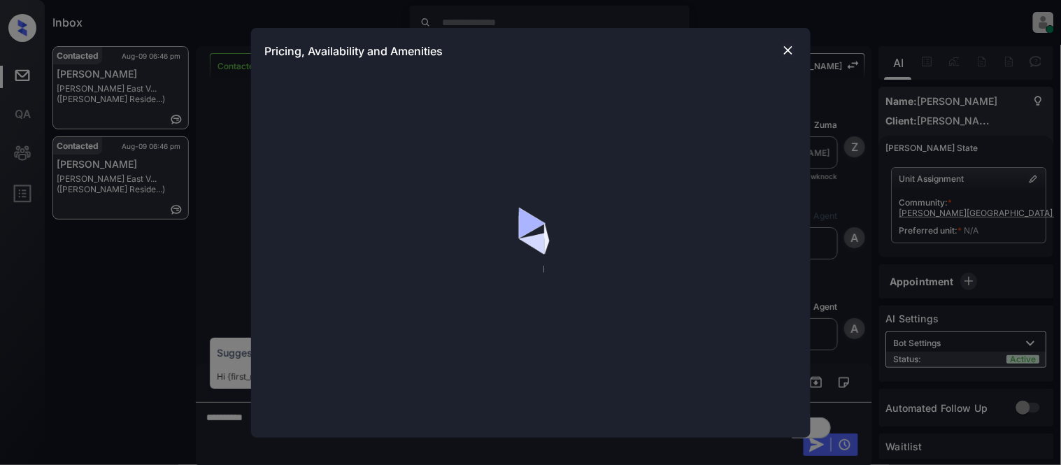
scroll to position [1630, 0]
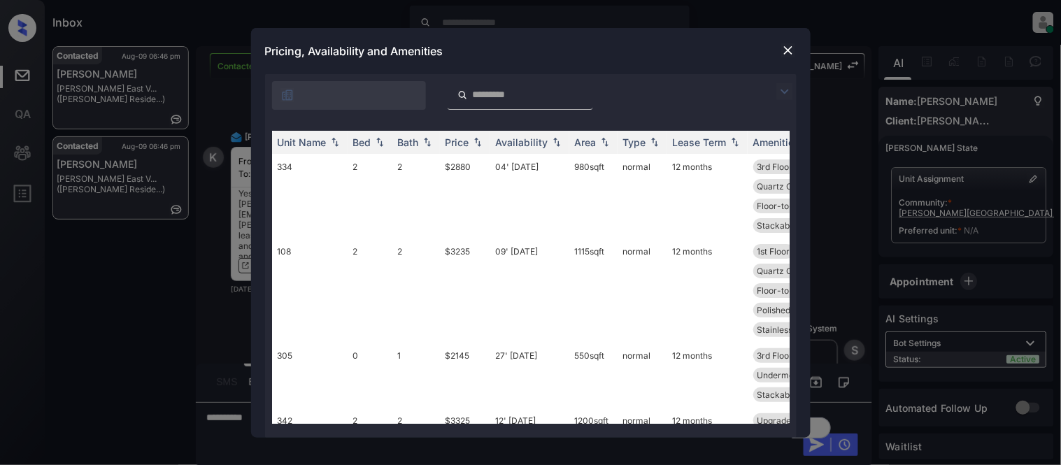
click at [785, 87] on img at bounding box center [785, 91] width 17 height 17
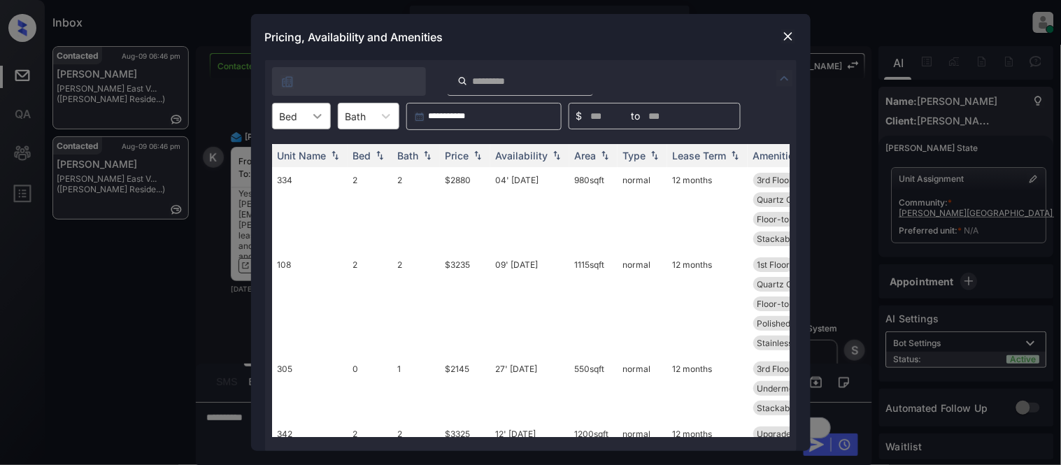
click at [311, 111] on icon at bounding box center [318, 116] width 14 height 14
click at [304, 165] on div "1" at bounding box center [301, 175] width 59 height 25
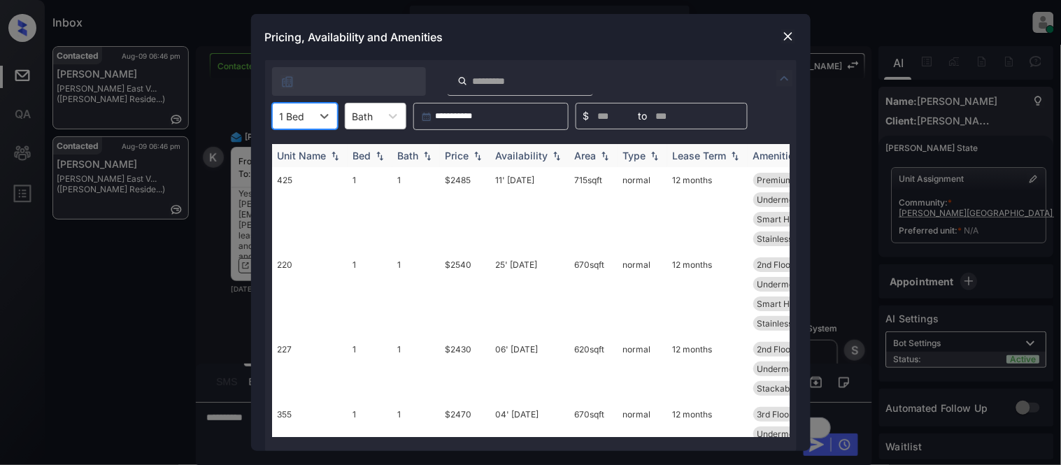
click at [460, 153] on div "Price" at bounding box center [458, 156] width 24 height 12
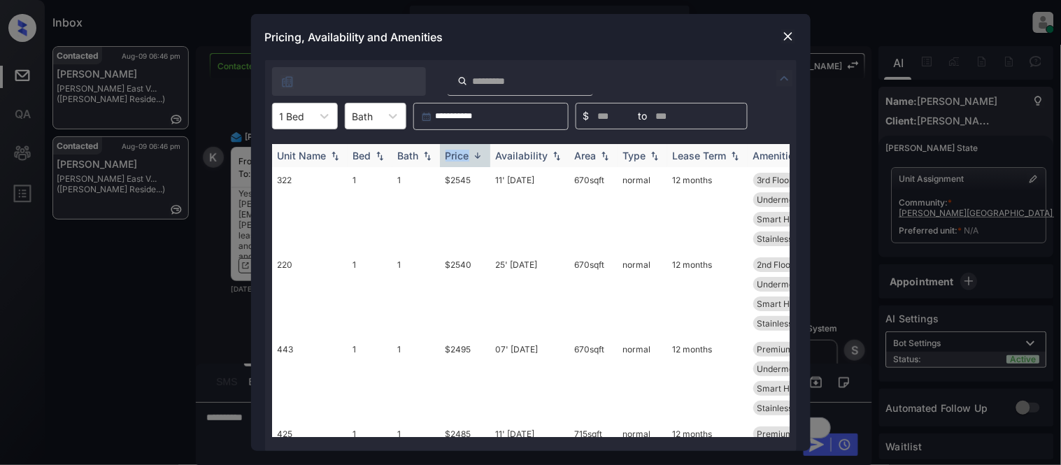
click at [462, 152] on div "Price" at bounding box center [458, 156] width 24 height 12
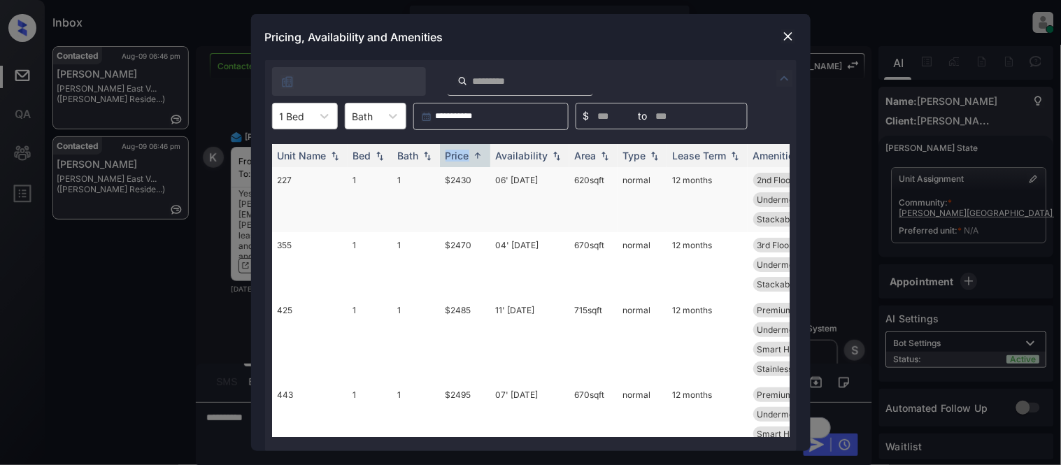
click at [449, 181] on td "$2430" at bounding box center [465, 199] width 50 height 65
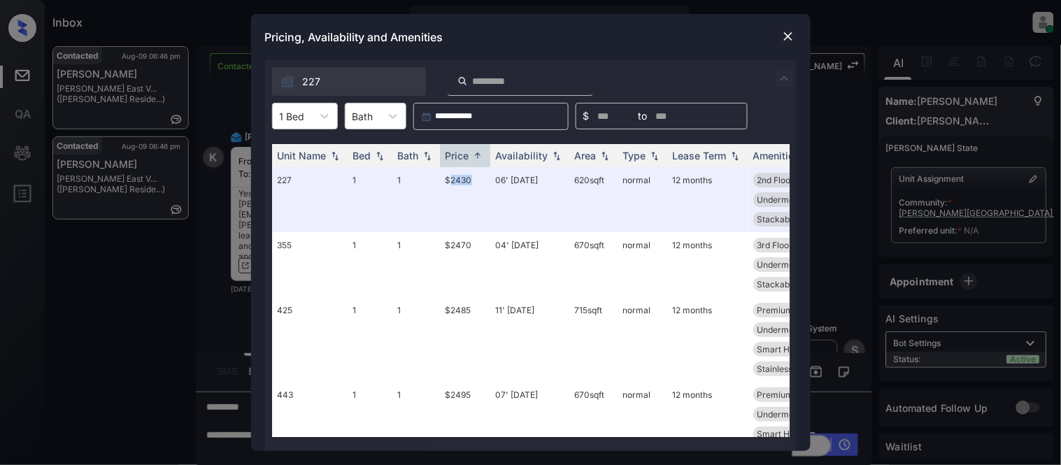
click at [793, 36] on img at bounding box center [789, 36] width 14 height 14
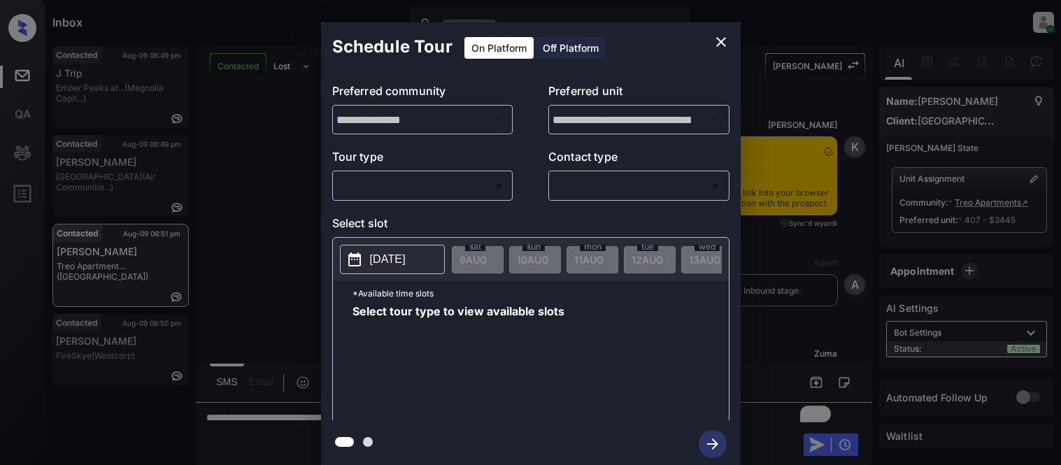
click at [422, 182] on body "Inbox Kristina Cataag Online Set yourself offline Set yourself on break Profile…" at bounding box center [530, 232] width 1061 height 465
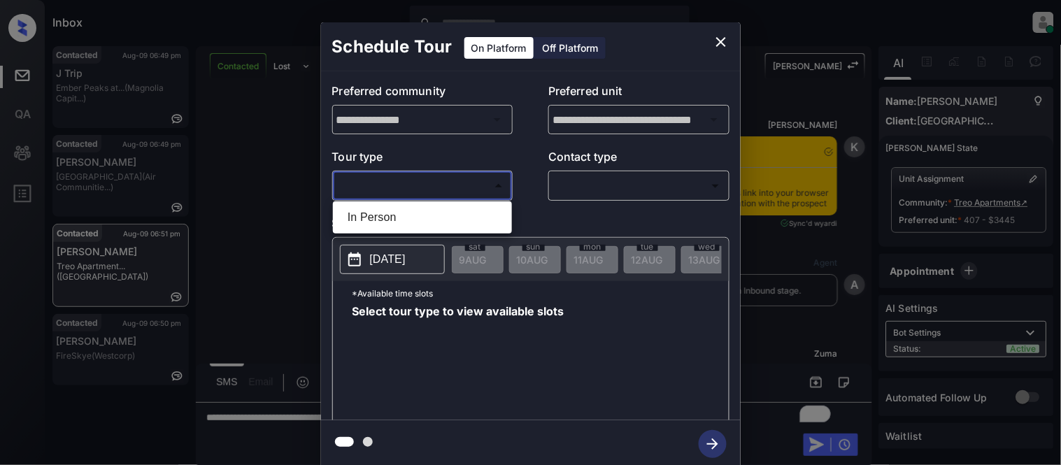
scroll to position [1477, 0]
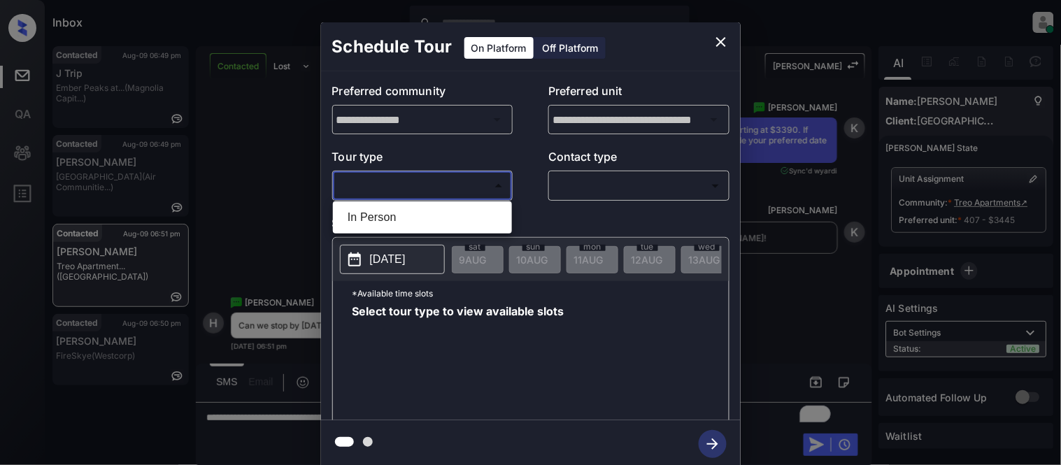
click at [411, 222] on li "In Person" at bounding box center [423, 217] width 172 height 25
type input "********"
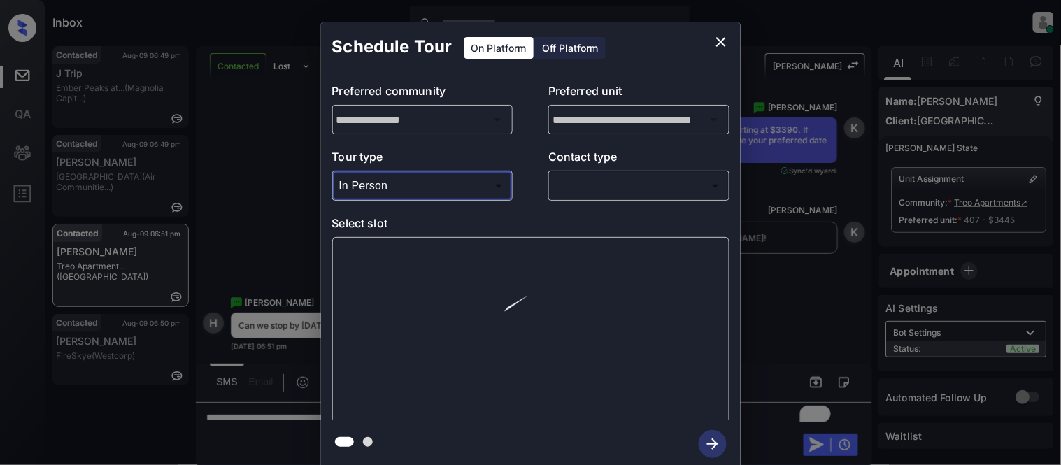
click at [628, 193] on body "Inbox Kristina Cataag Online Set yourself offline Set yourself on break Profile…" at bounding box center [530, 232] width 1061 height 465
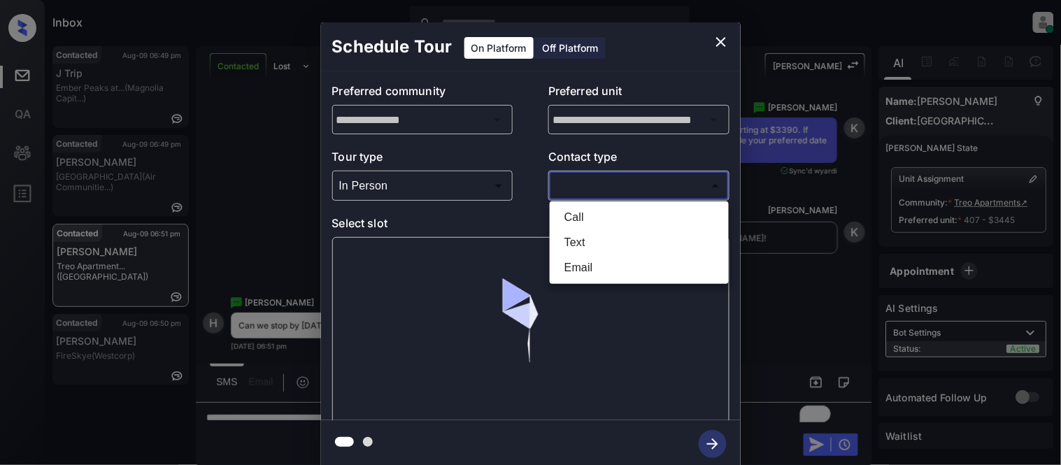
click at [607, 193] on div at bounding box center [530, 232] width 1061 height 465
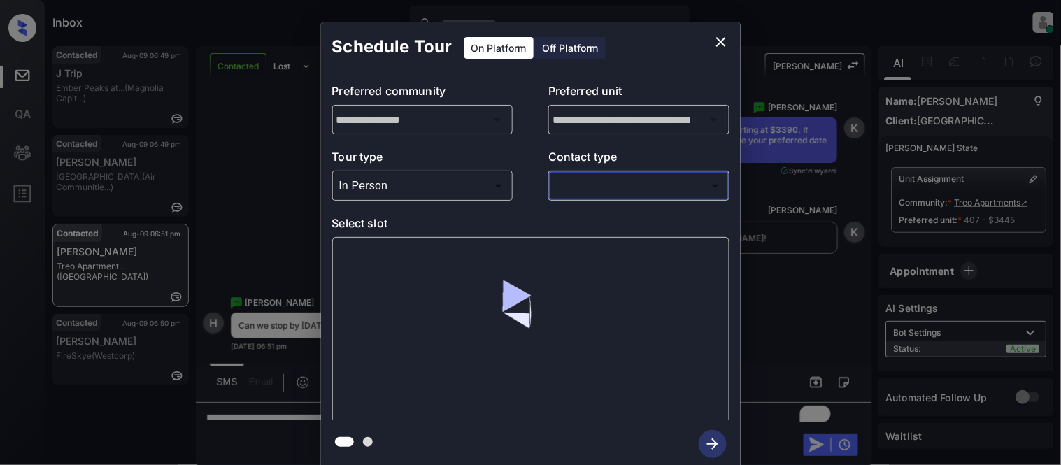
click at [560, 187] on div at bounding box center [530, 232] width 1061 height 465
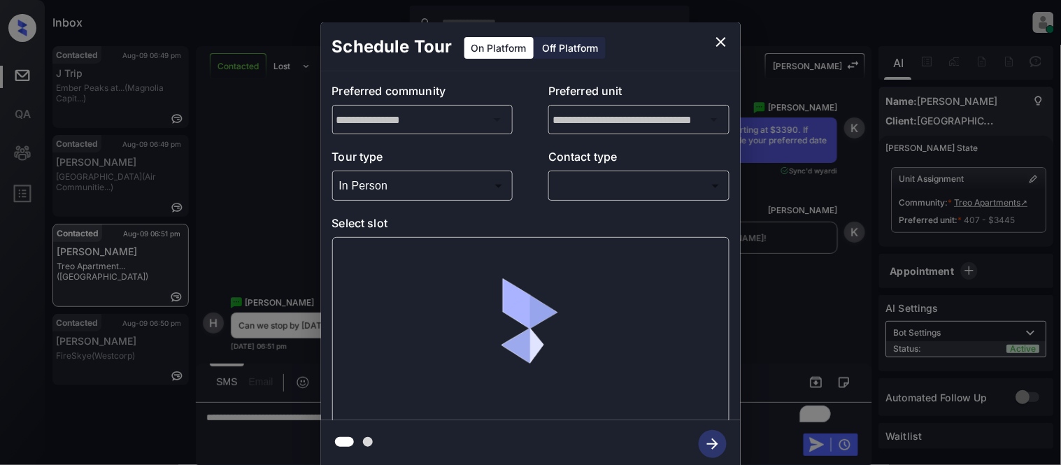
click at [575, 183] on body "Inbox Kristina Cataag Online Set yourself offline Set yourself on break Profile…" at bounding box center [530, 232] width 1061 height 465
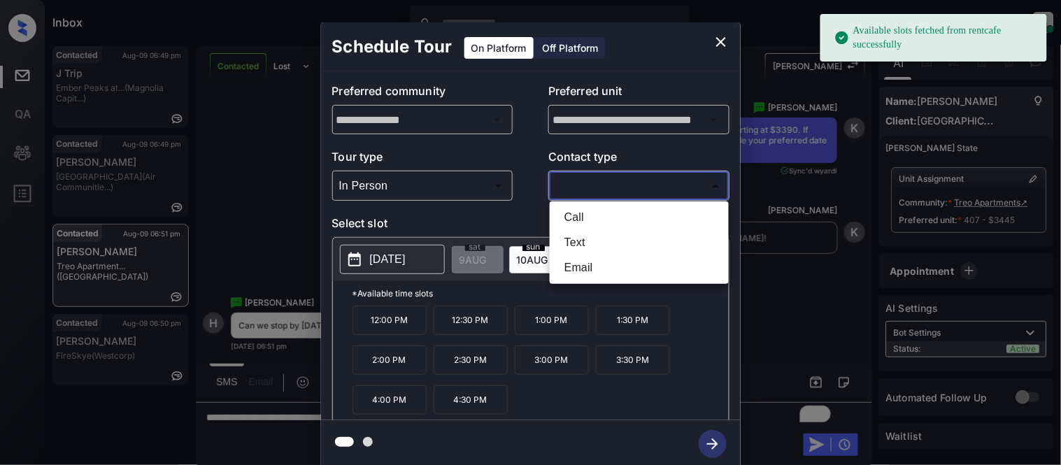
click at [574, 234] on li "Text" at bounding box center [639, 242] width 172 height 25
type input "****"
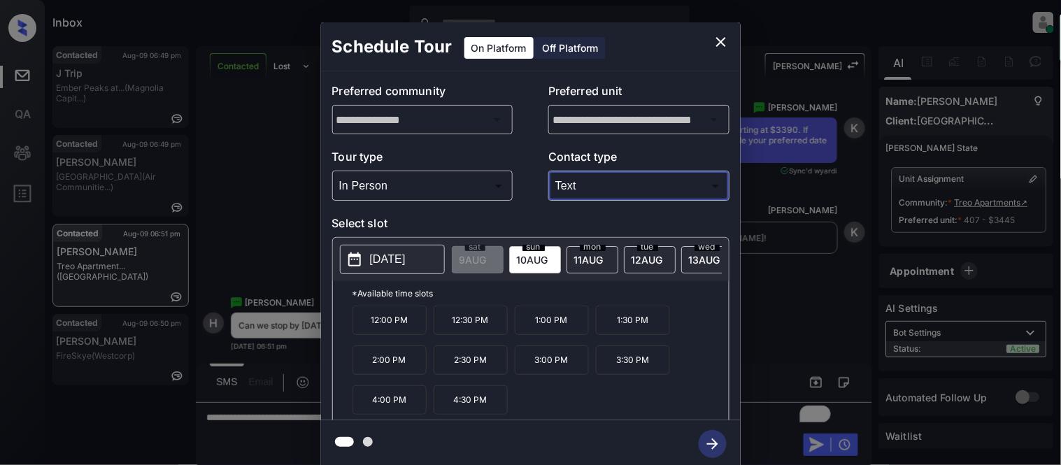
click at [406, 262] on p "2025-08-10" at bounding box center [388, 259] width 36 height 17
click at [627, 334] on p "1:30 PM" at bounding box center [633, 320] width 74 height 29
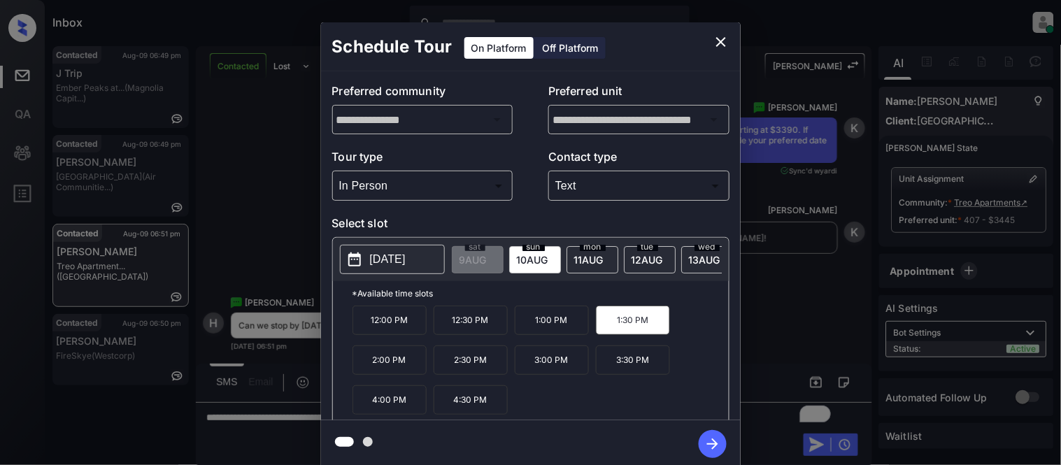
click at [714, 444] on icon "button" at bounding box center [712, 444] width 11 height 11
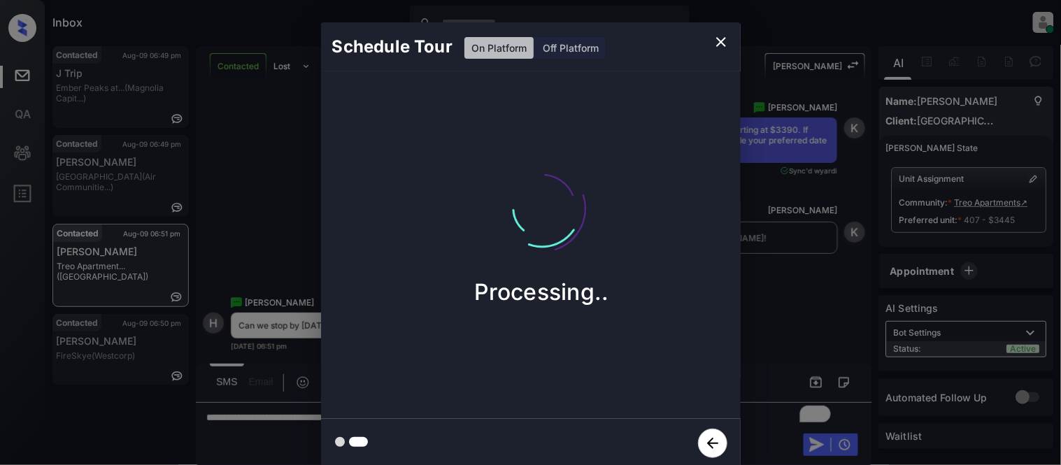
click at [784, 334] on div "Schedule Tour On Platform Off Platform Processing.." at bounding box center [530, 245] width 1061 height 490
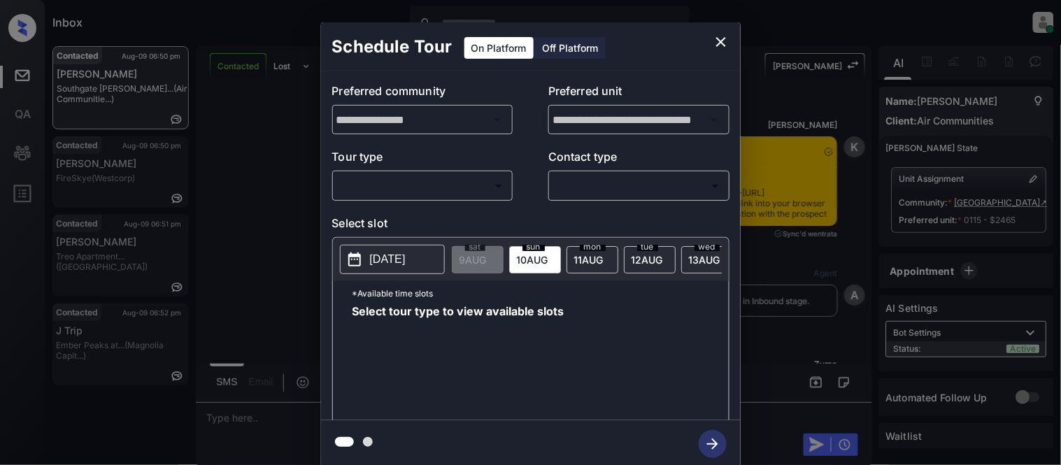
scroll to position [1164, 0]
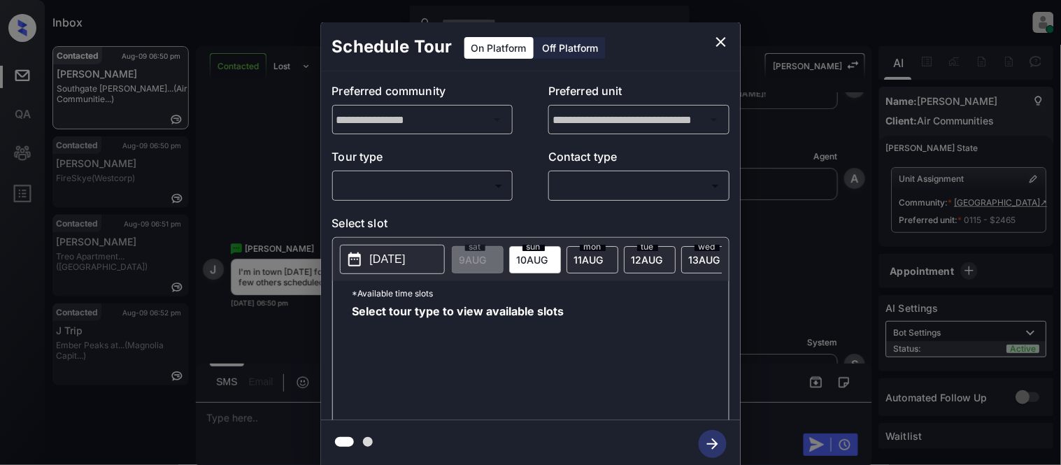
click at [395, 187] on body "Inbox Kristina Cataag Online Set yourself offline Set yourself on break Profile…" at bounding box center [530, 232] width 1061 height 465
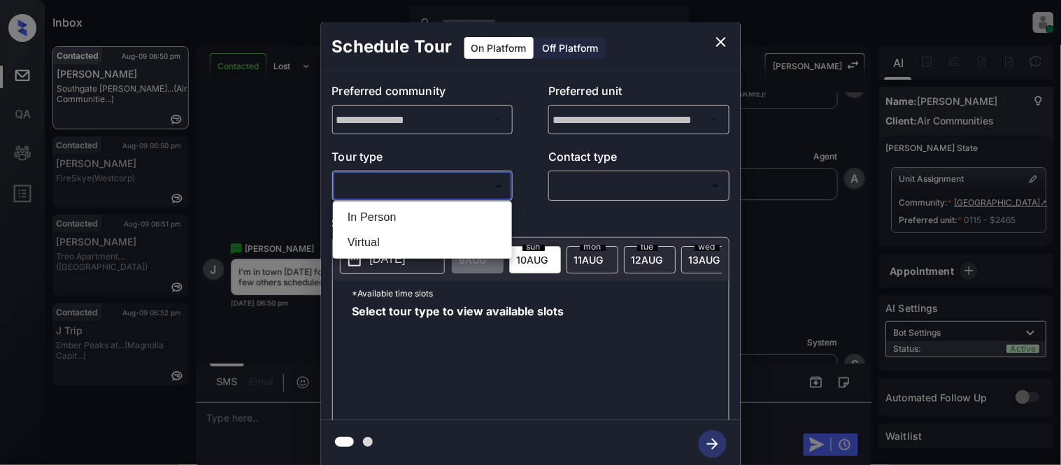
click at [404, 214] on li "In Person" at bounding box center [423, 217] width 172 height 25
type input "********"
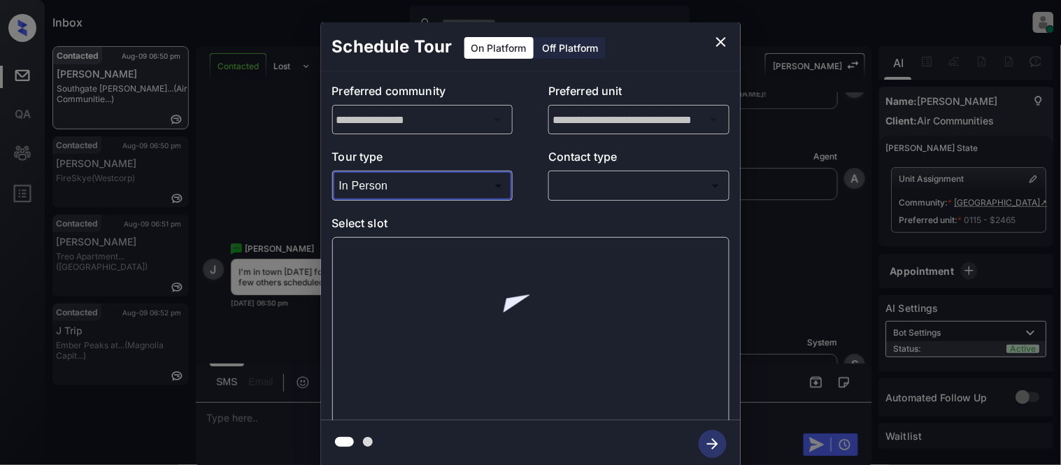
click at [585, 185] on body "Inbox Kristina Cataag Online Set yourself offline Set yourself on break Profile…" at bounding box center [530, 232] width 1061 height 465
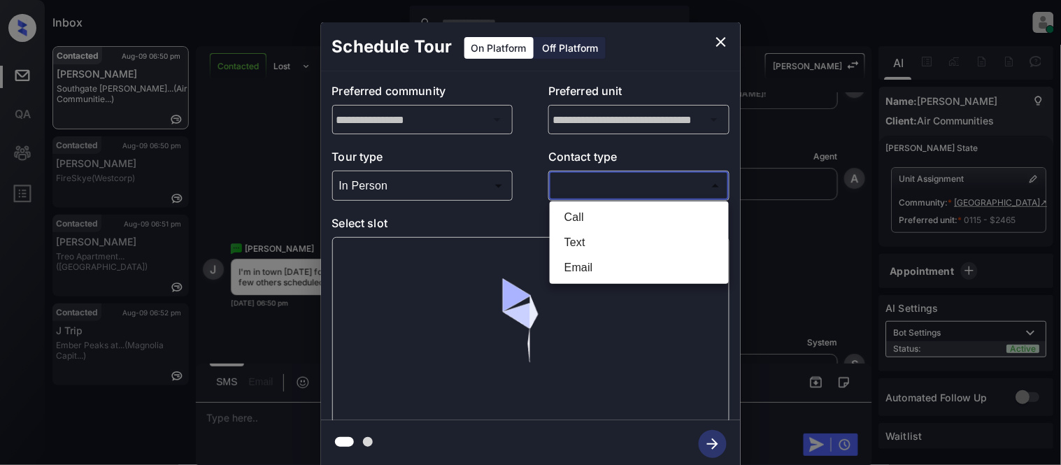
click at [577, 246] on li "Text" at bounding box center [639, 242] width 172 height 25
type input "****"
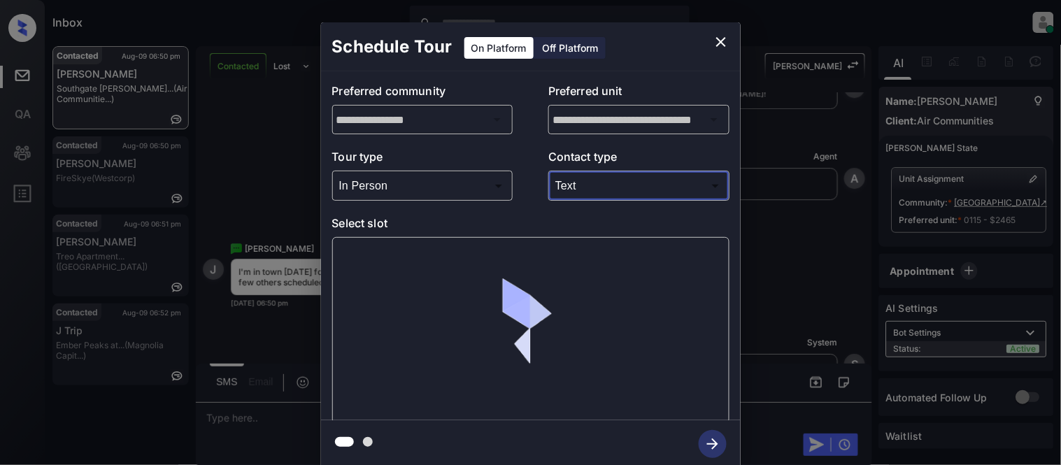
click at [327, 248] on div "**********" at bounding box center [531, 245] width 420 height 349
click at [383, 255] on div at bounding box center [530, 330] width 397 height 187
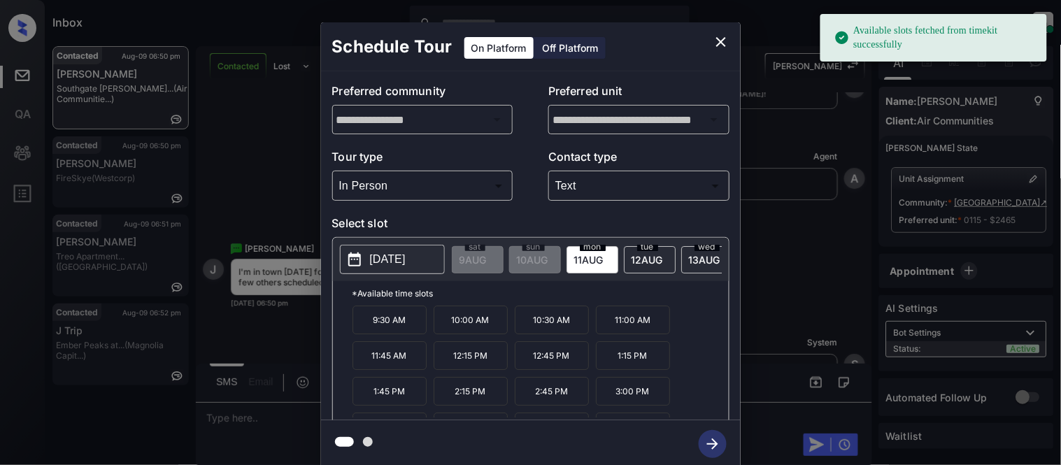
click at [376, 257] on p "2025-08-11" at bounding box center [388, 259] width 36 height 17
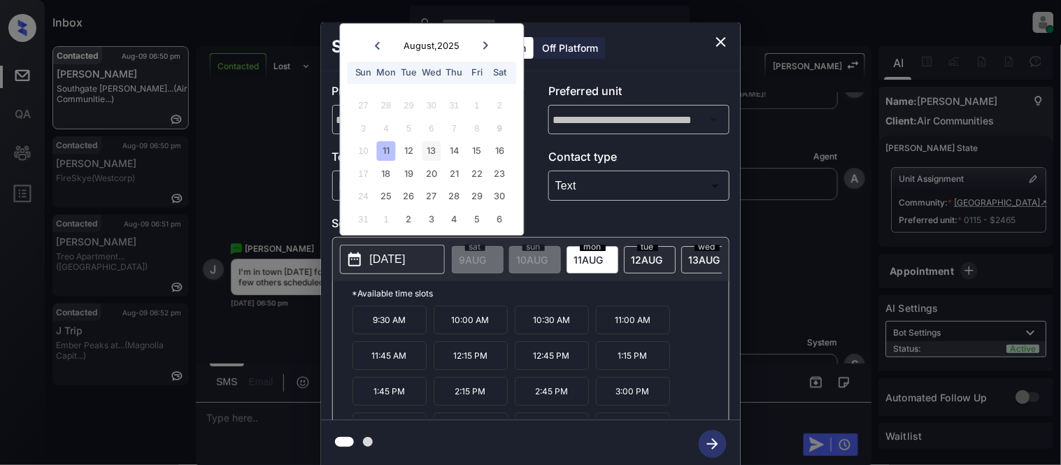
click at [431, 158] on div "13" at bounding box center [432, 151] width 19 height 19
click at [453, 155] on div "14" at bounding box center [454, 151] width 19 height 19
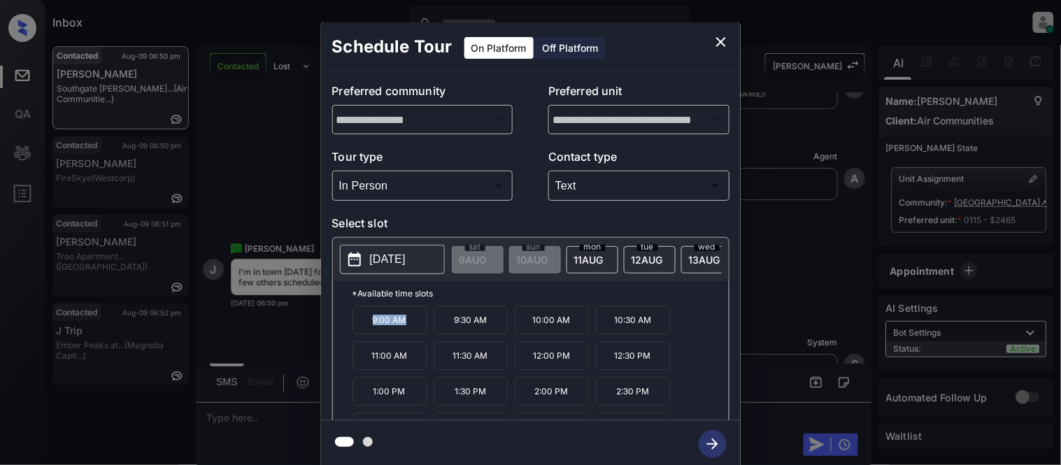
drag, startPoint x: 360, startPoint y: 332, endPoint x: 411, endPoint y: 332, distance: 51.1
click at [411, 332] on p "9:00 AM" at bounding box center [390, 320] width 74 height 29
copy p "9:00 AM"
click at [396, 271] on button "2025-08-14" at bounding box center [392, 259] width 105 height 29
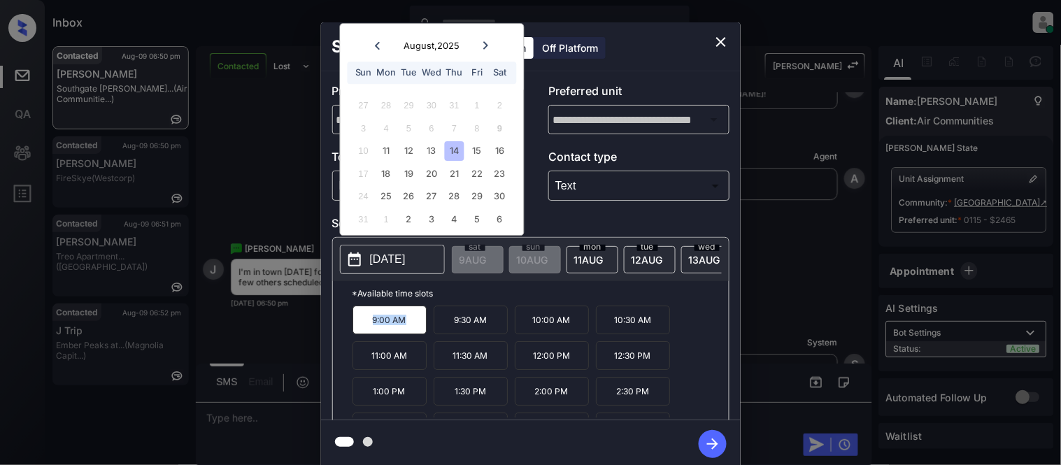
click at [716, 36] on icon "close" at bounding box center [721, 42] width 17 height 17
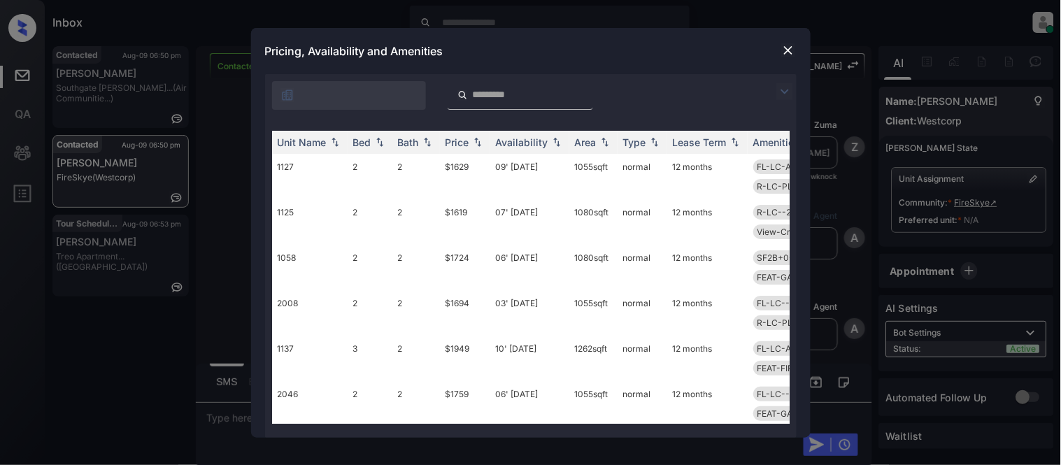
scroll to position [707, 0]
click at [786, 89] on img at bounding box center [785, 91] width 17 height 17
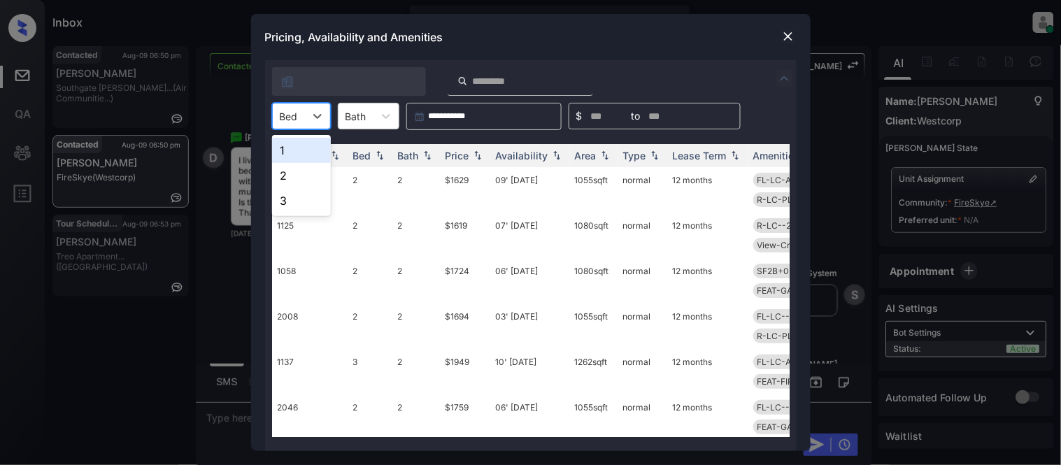
click at [290, 116] on div at bounding box center [289, 116] width 18 height 15
click at [292, 153] on div "1" at bounding box center [301, 150] width 59 height 25
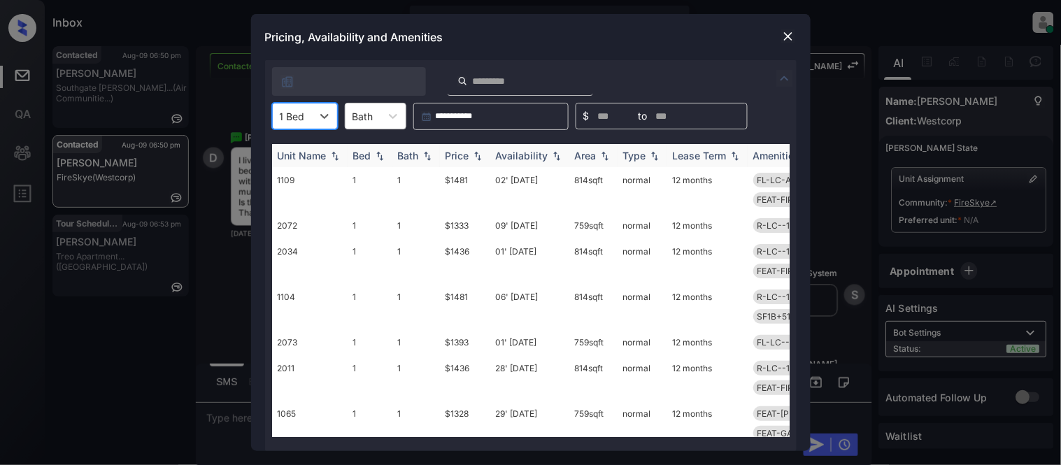
click at [441, 158] on th "Price" at bounding box center [465, 155] width 50 height 23
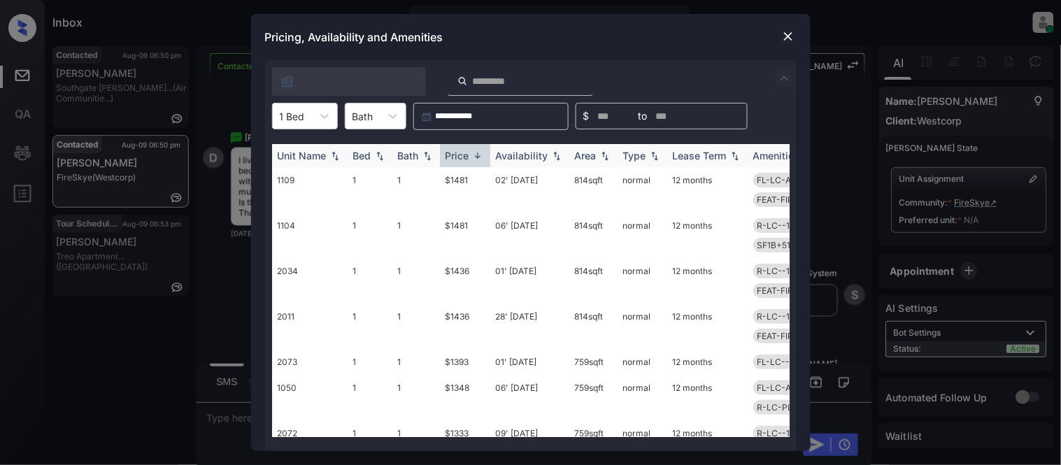
click at [441, 158] on th "Price" at bounding box center [465, 155] width 50 height 23
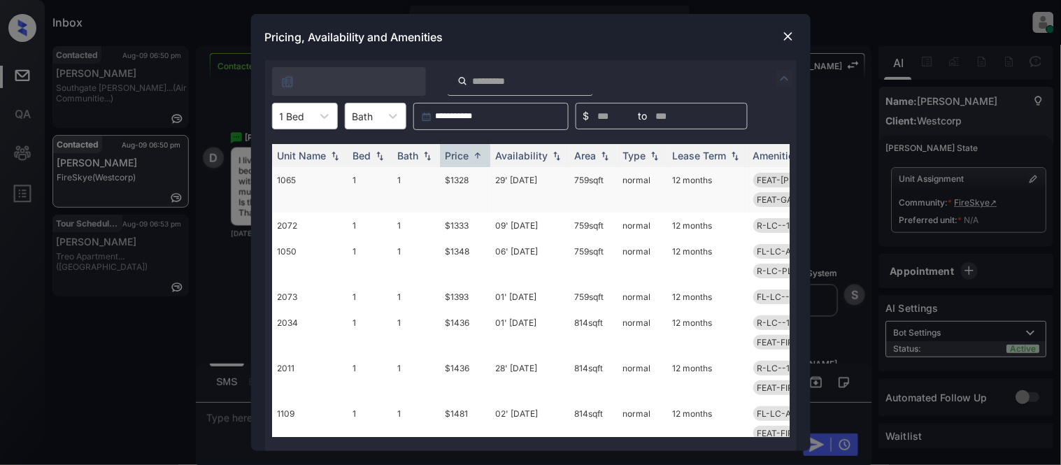
click at [446, 183] on td "$1328" at bounding box center [465, 189] width 50 height 45
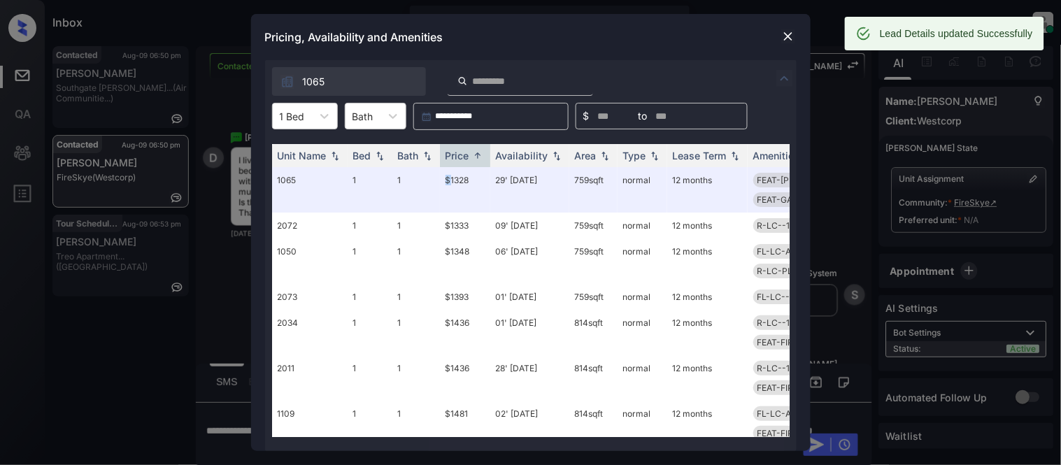
click at [793, 35] on img at bounding box center [789, 36] width 14 height 14
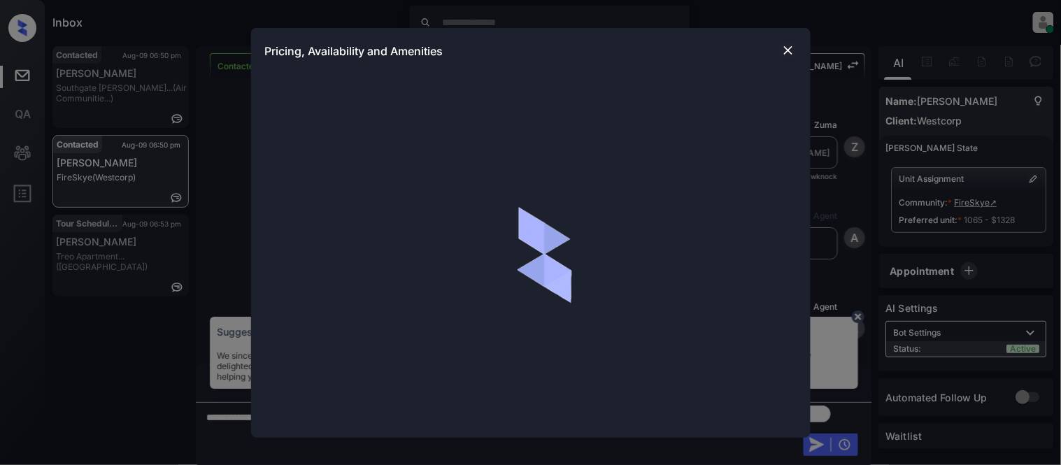
scroll to position [551, 0]
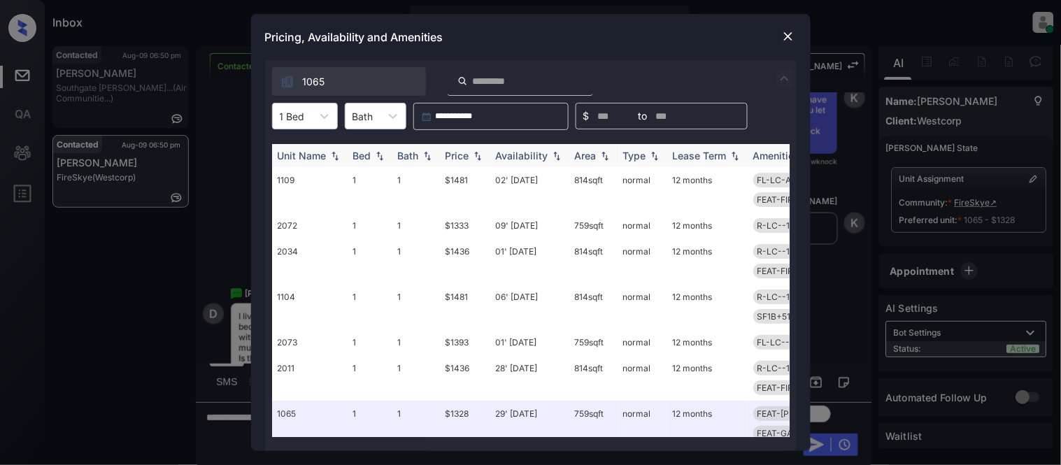
click at [469, 155] on div "Price" at bounding box center [458, 156] width 24 height 12
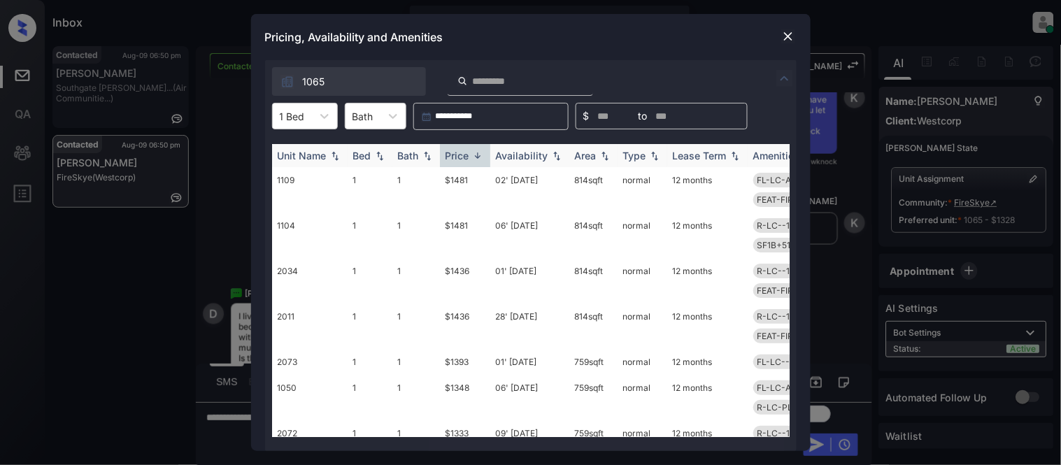
click at [469, 155] on div "Price" at bounding box center [458, 156] width 24 height 12
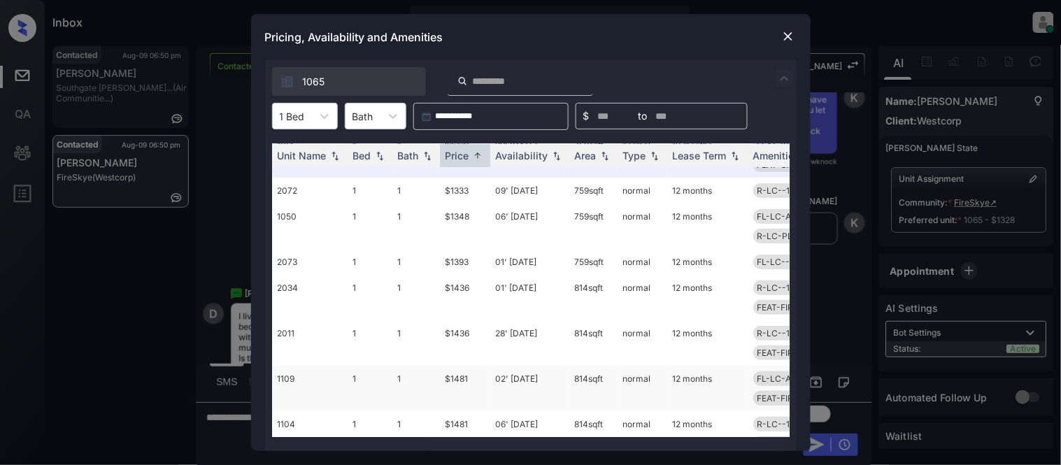
scroll to position [0, 0]
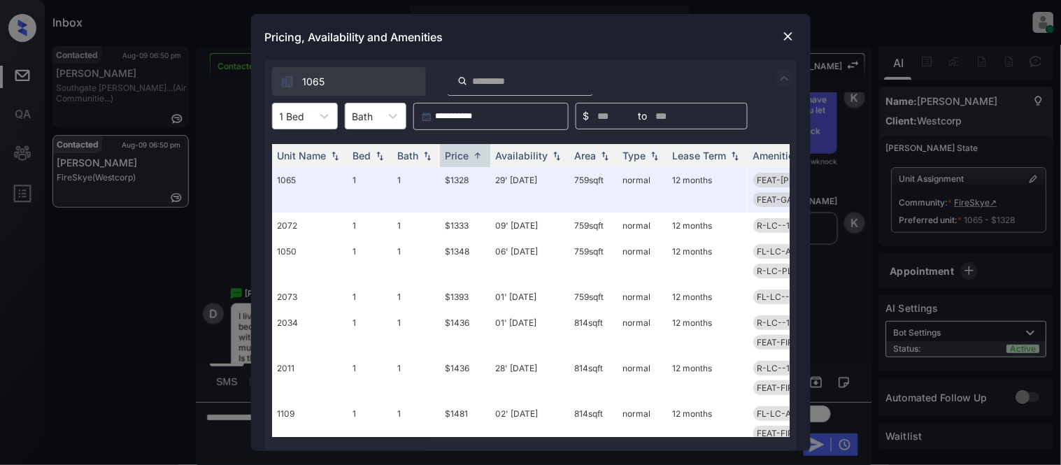
click at [791, 36] on img at bounding box center [789, 36] width 14 height 14
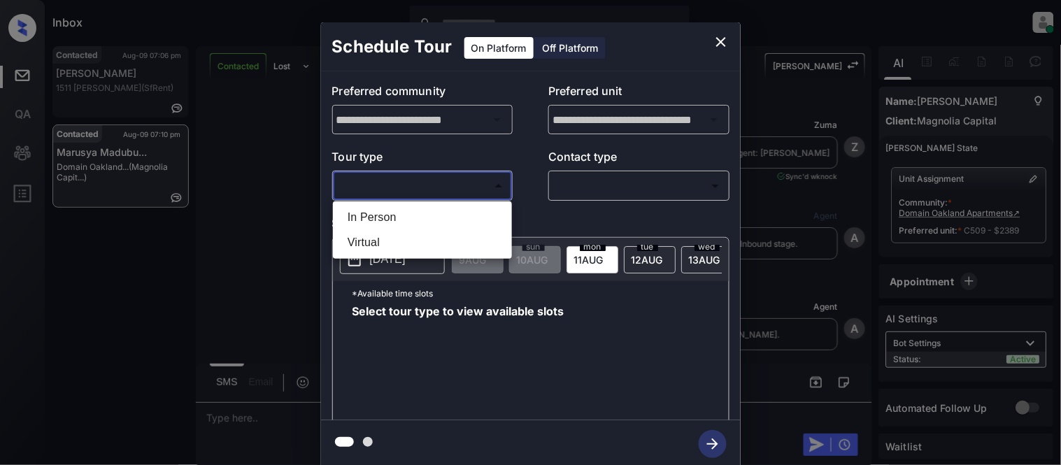
click at [361, 215] on li "In Person" at bounding box center [423, 217] width 172 height 25
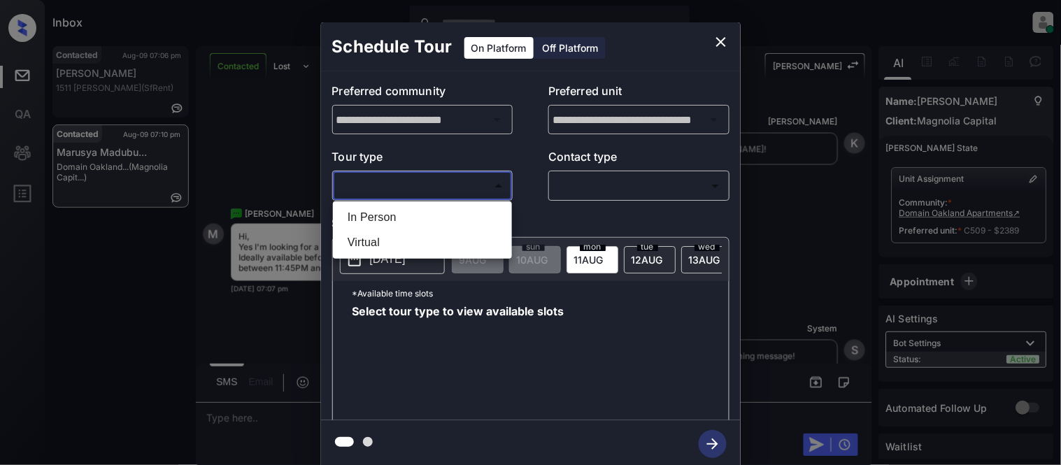
type input "********"
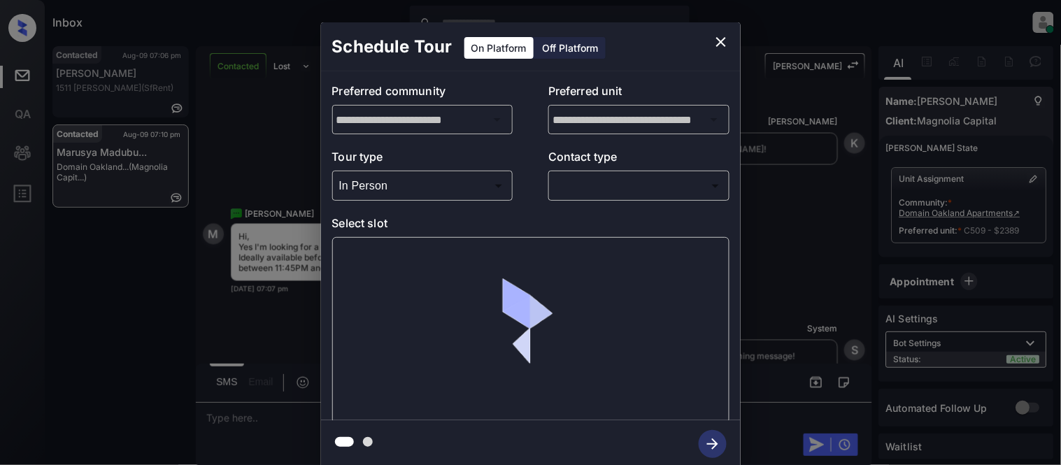
click at [612, 185] on div at bounding box center [530, 232] width 1061 height 465
click at [593, 191] on body "Inbox [PERSON_NAME] Cataag Online Set yourself offline Set yourself on break Pr…" at bounding box center [530, 232] width 1061 height 465
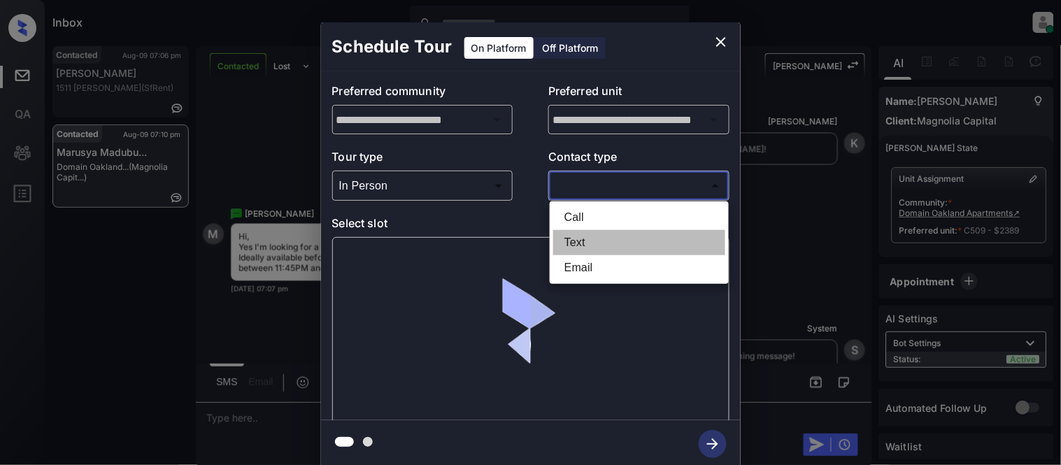
click at [571, 239] on li "Text" at bounding box center [639, 242] width 172 height 25
type input "****"
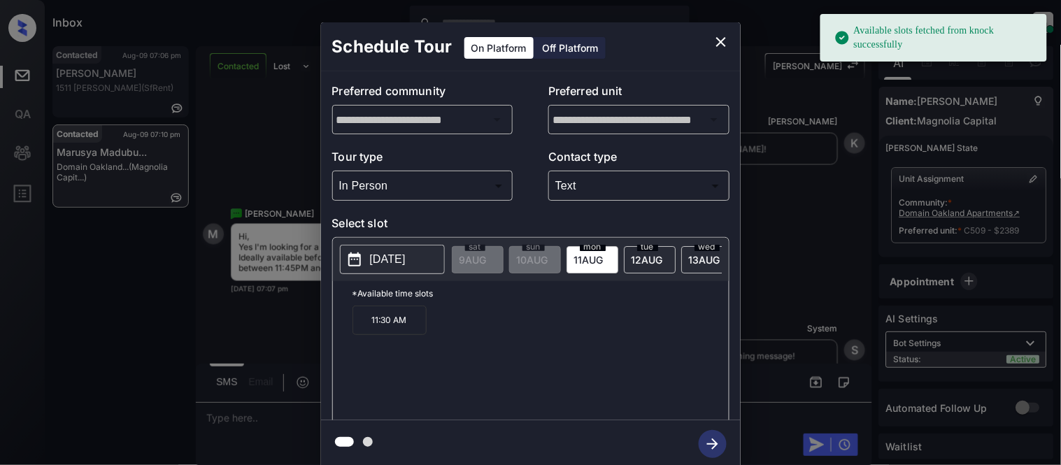
click at [400, 262] on p "[DATE]" at bounding box center [388, 259] width 36 height 17
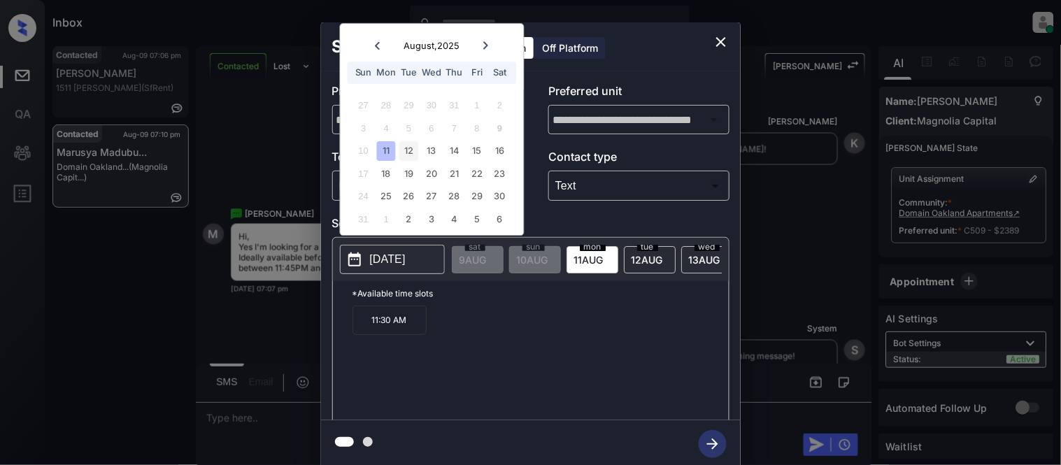
click at [409, 144] on div "12" at bounding box center [409, 151] width 19 height 19
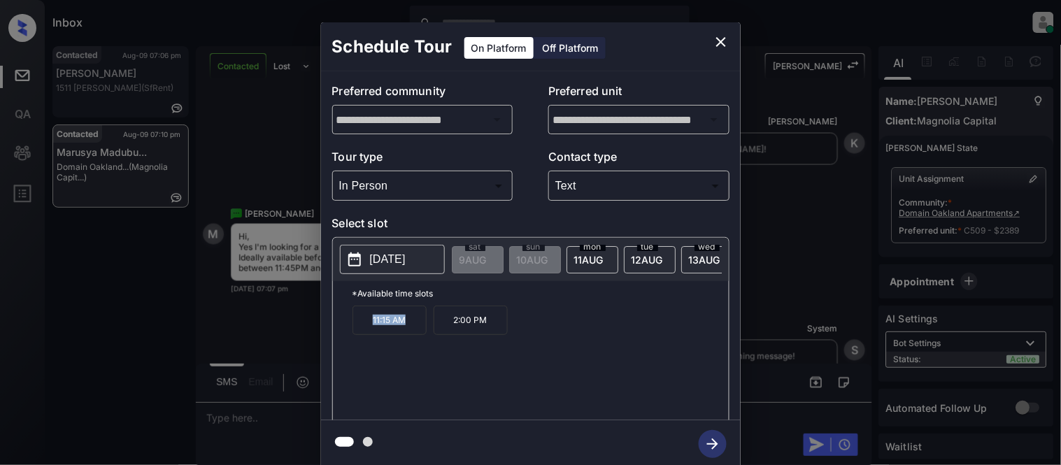
drag, startPoint x: 362, startPoint y: 329, endPoint x: 414, endPoint y: 332, distance: 51.9
click at [414, 332] on p "11:15 AM" at bounding box center [390, 320] width 74 height 29
copy p "11:15 AM"
click at [723, 43] on icon "close" at bounding box center [721, 42] width 10 height 10
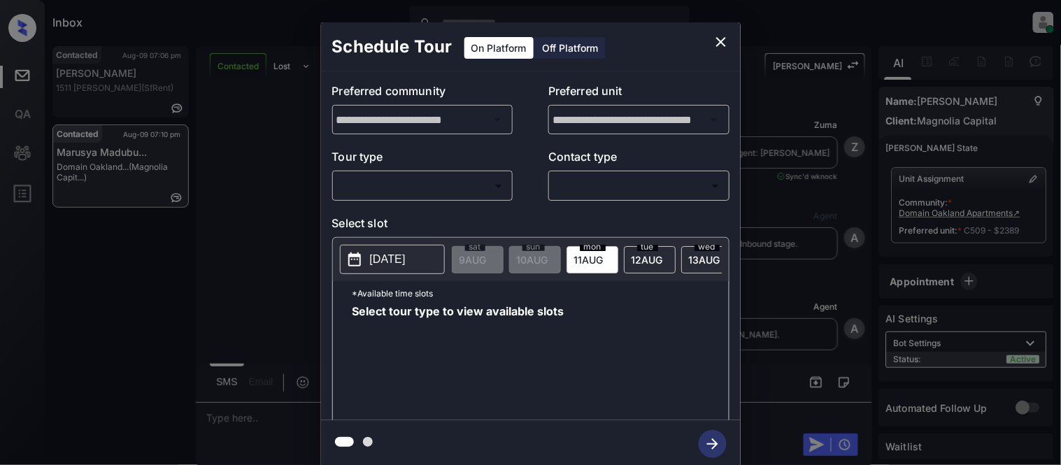
click at [460, 178] on body "Inbox [PERSON_NAME] Cataag Online Set yourself offline Set yourself on break Pr…" at bounding box center [530, 232] width 1061 height 465
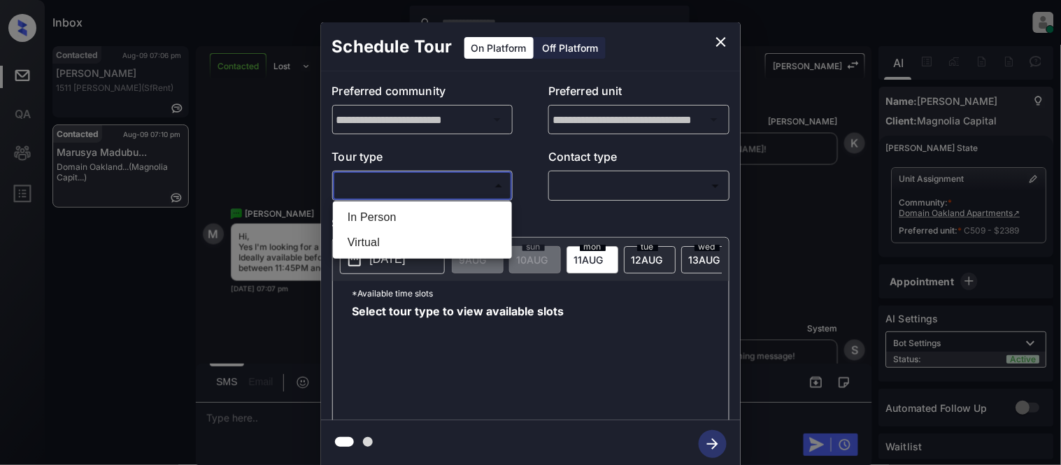
click at [423, 214] on li "In Person" at bounding box center [423, 217] width 172 height 25
type input "********"
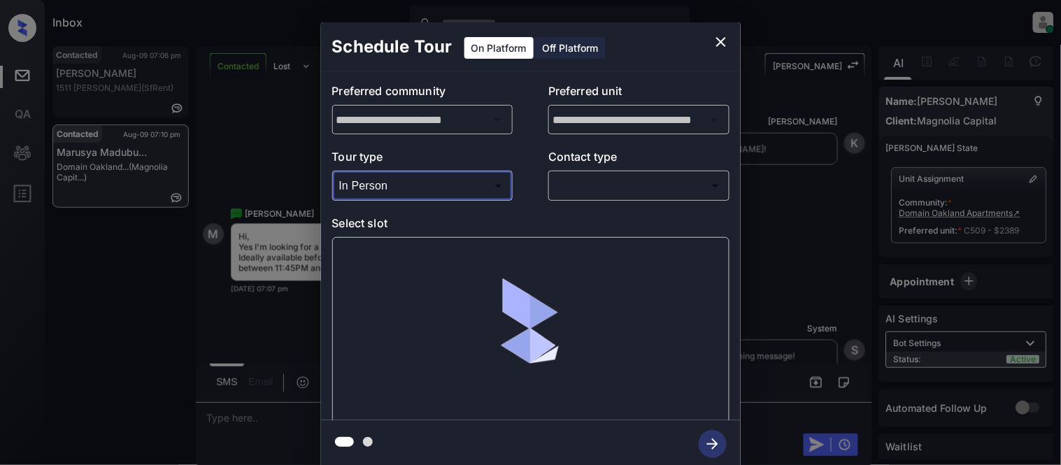
click at [607, 185] on body "Inbox Kristina Cataag Online Set yourself offline Set yourself on break Profile…" at bounding box center [530, 232] width 1061 height 465
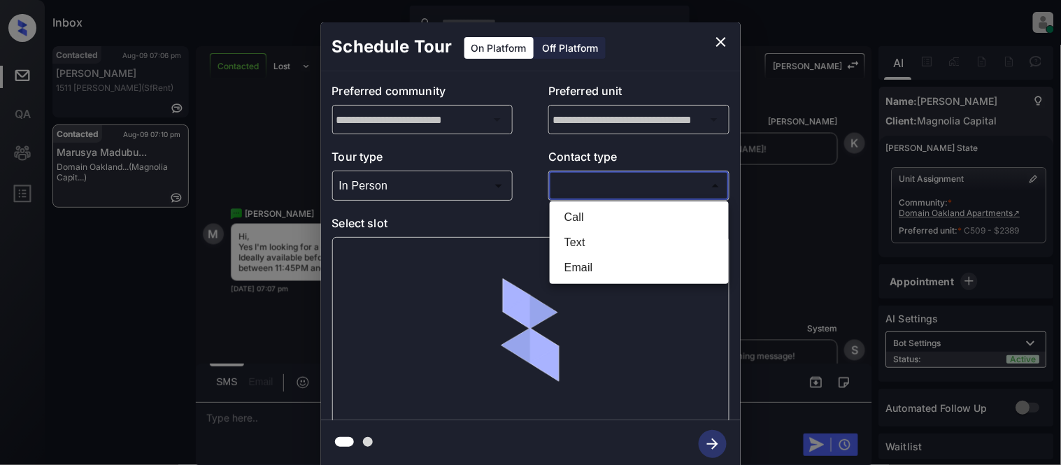
click at [568, 245] on li "Text" at bounding box center [639, 242] width 172 height 25
type input "****"
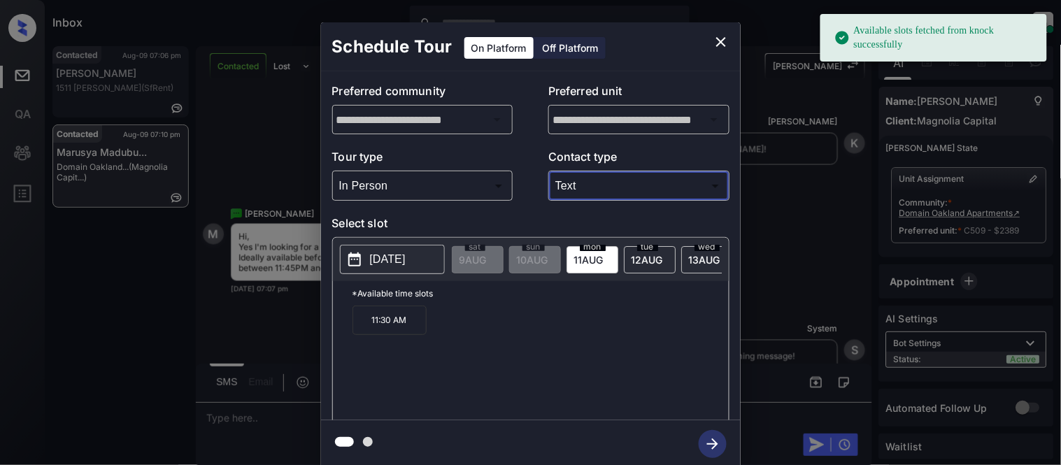
click at [396, 264] on p "[DATE]" at bounding box center [388, 259] width 36 height 17
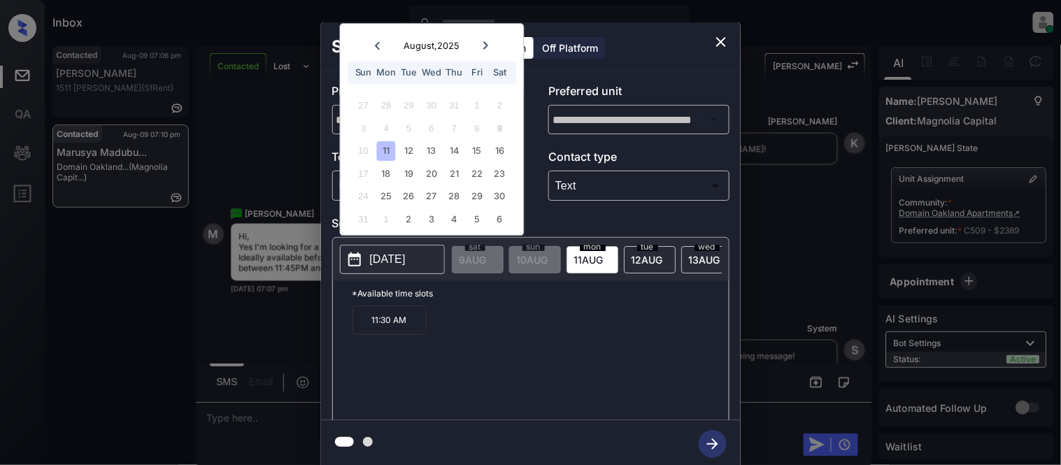
click at [726, 44] on icon "close" at bounding box center [721, 42] width 17 height 17
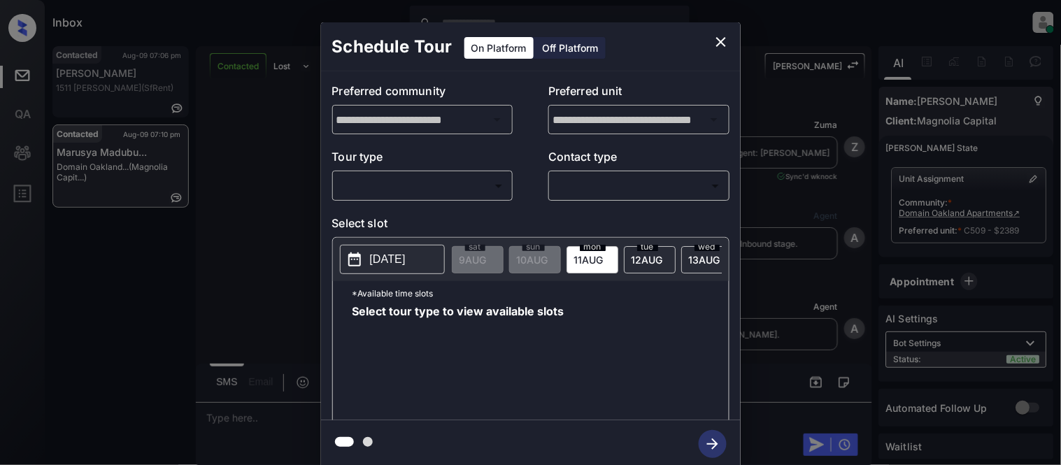
click at [451, 188] on body "Inbox [PERSON_NAME] Cataag Online Set yourself offline Set yourself on break Pr…" at bounding box center [530, 232] width 1061 height 465
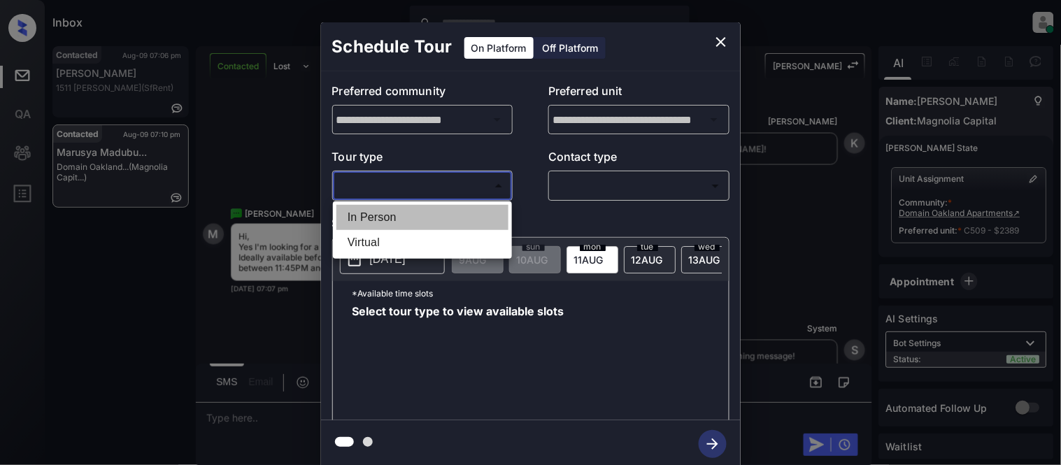
click at [437, 212] on li "In Person" at bounding box center [423, 217] width 172 height 25
type input "********"
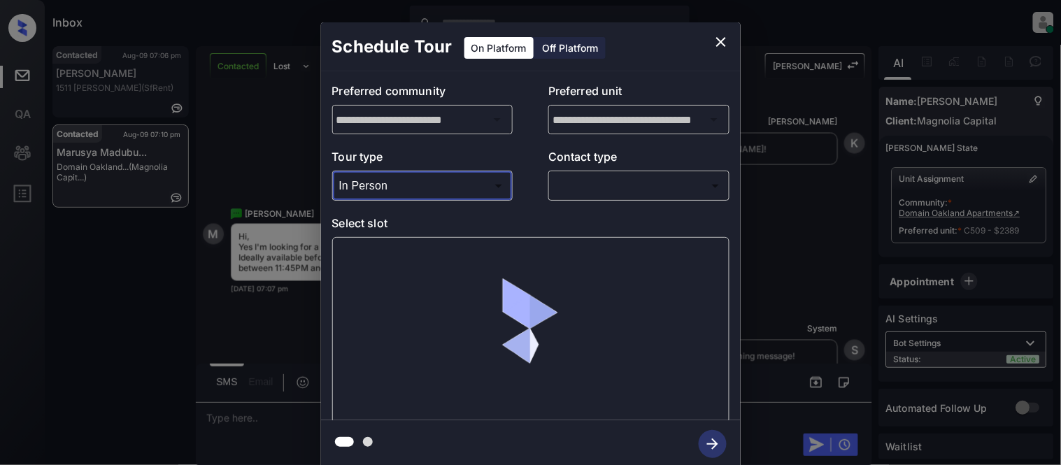
click at [565, 178] on body "Inbox [PERSON_NAME] Cataag Online Set yourself offline Set yourself on break Pr…" at bounding box center [530, 232] width 1061 height 465
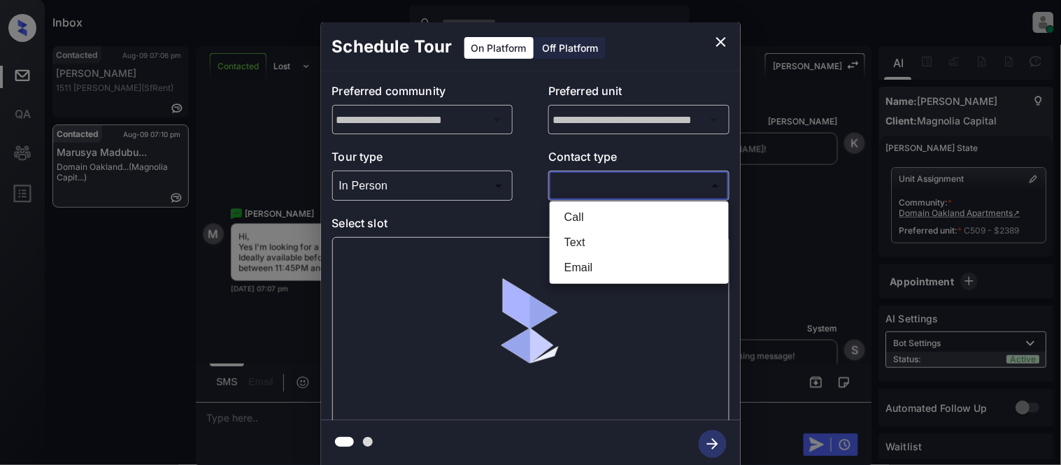
click at [558, 246] on li "Text" at bounding box center [639, 242] width 172 height 25
type input "****"
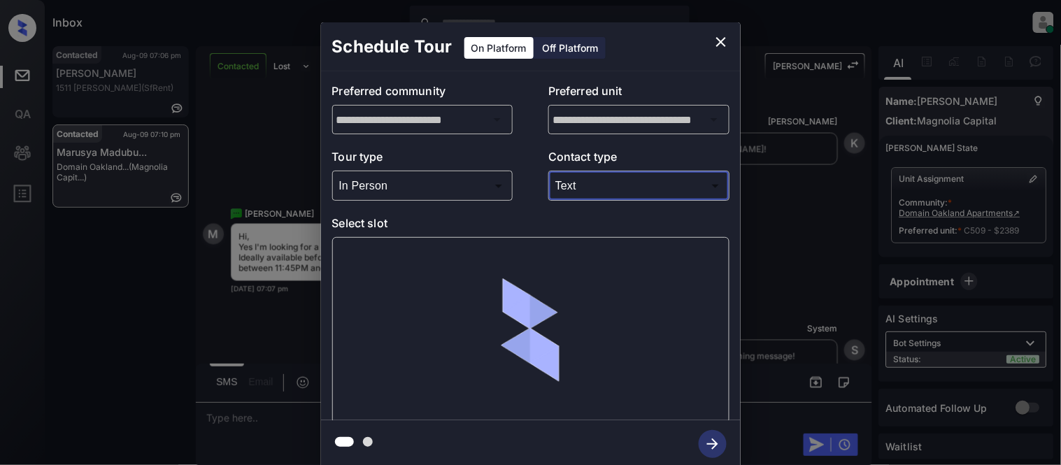
click at [386, 248] on div at bounding box center [530, 330] width 397 height 187
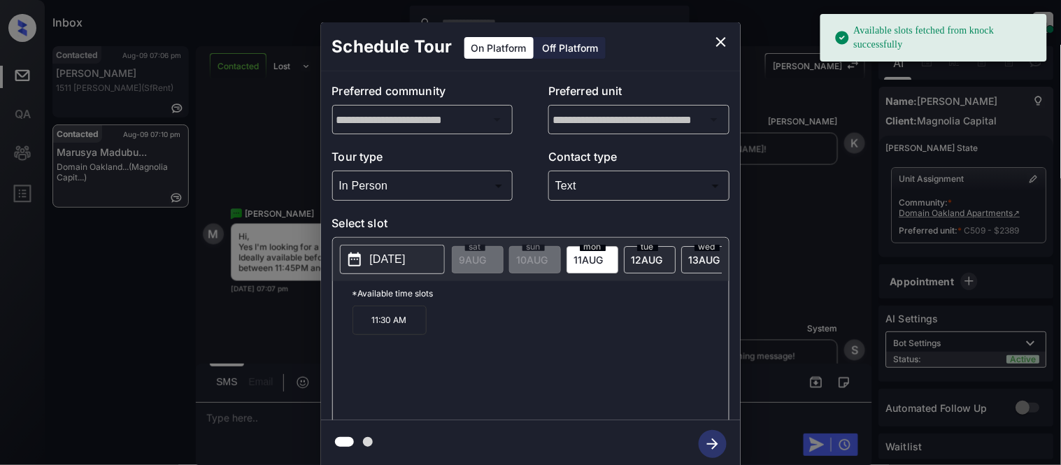
click at [376, 254] on p "[DATE]" at bounding box center [388, 259] width 36 height 17
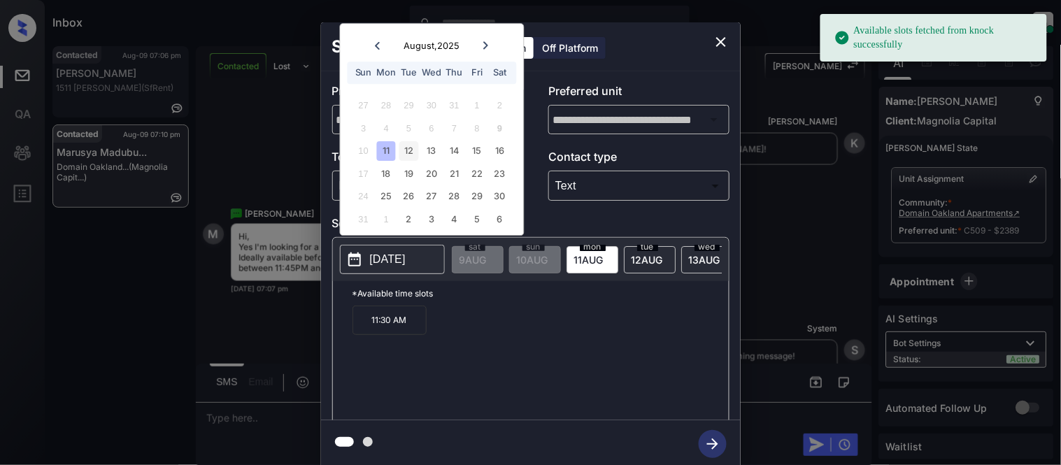
click at [416, 150] on div "12" at bounding box center [409, 151] width 19 height 19
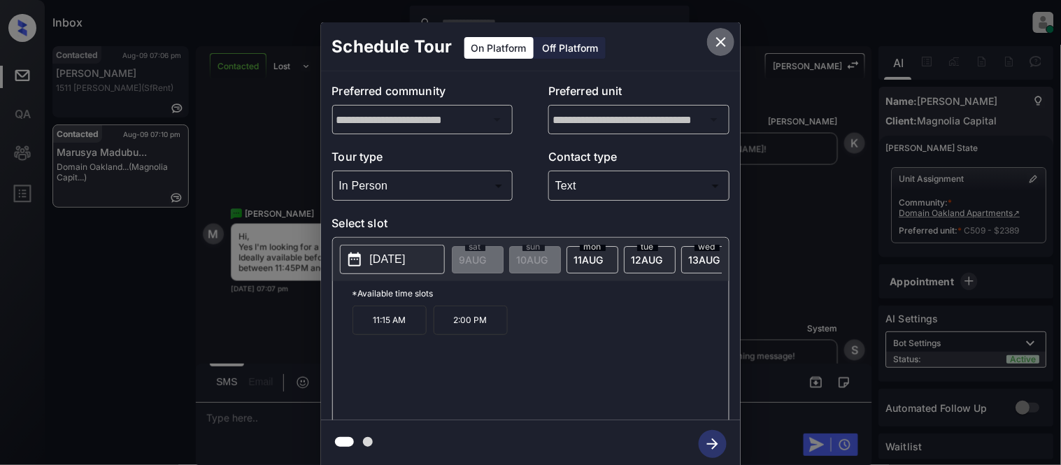
click at [724, 46] on icon "close" at bounding box center [721, 42] width 17 height 17
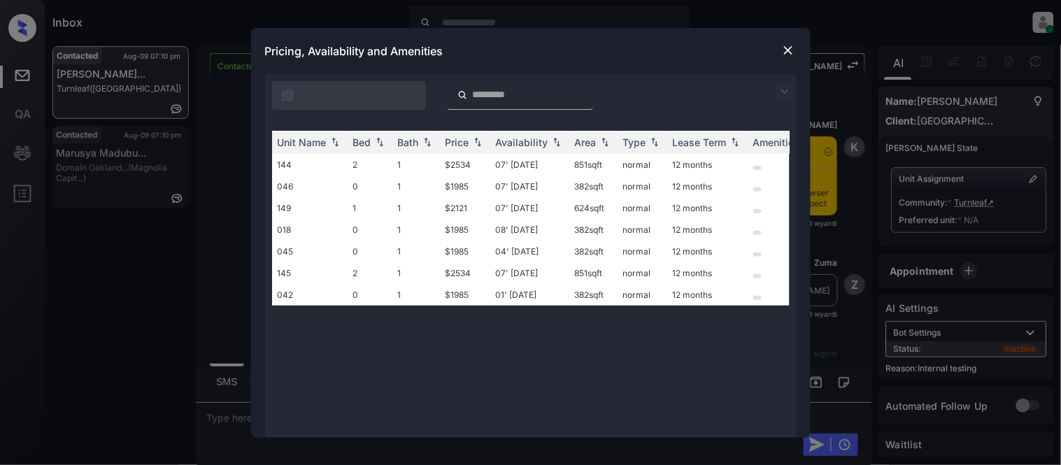
scroll to position [1041, 0]
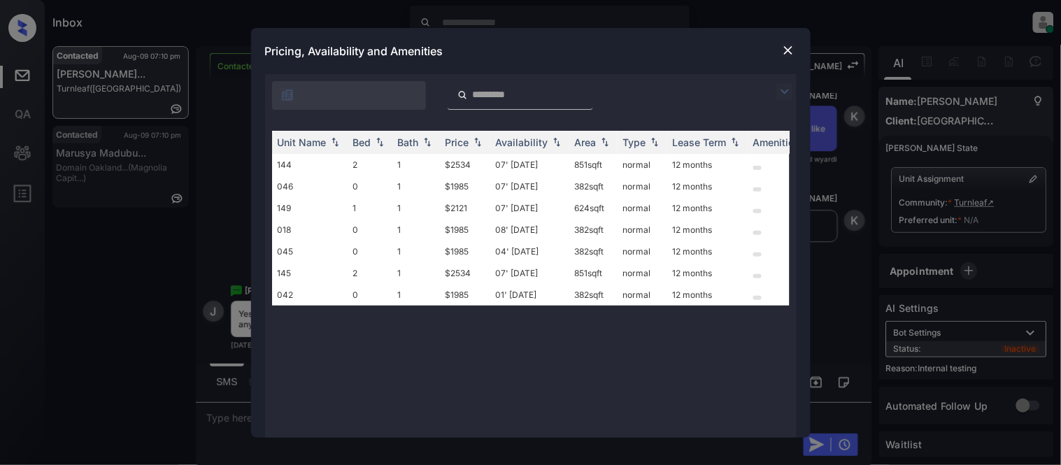
click at [782, 99] on img at bounding box center [785, 91] width 17 height 17
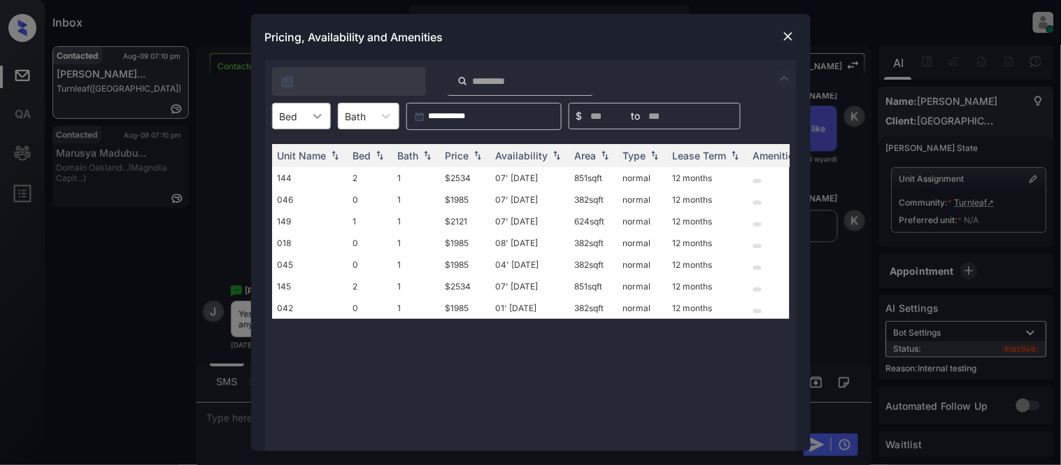
click at [320, 121] on icon at bounding box center [318, 116] width 14 height 14
click at [309, 161] on div "0" at bounding box center [301, 150] width 59 height 25
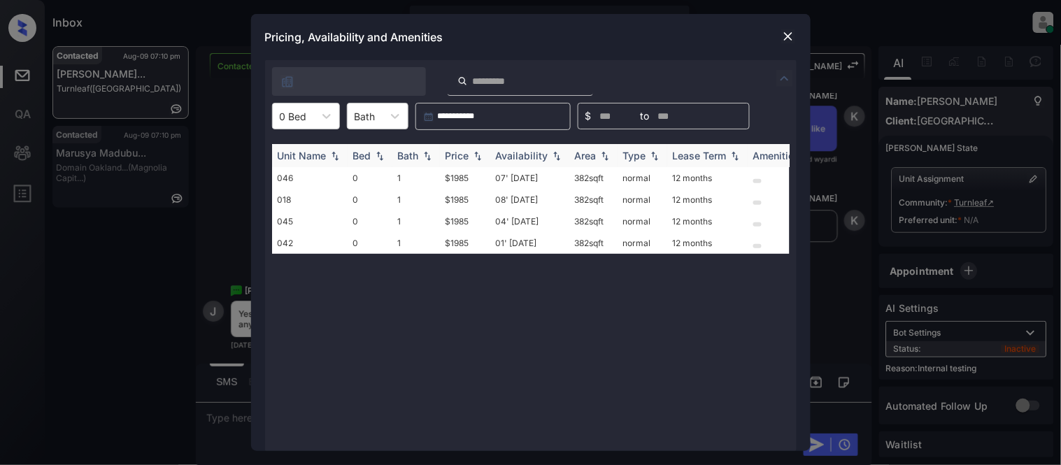
click at [455, 163] on th "Price" at bounding box center [465, 155] width 50 height 23
click at [455, 171] on td "$1985" at bounding box center [465, 178] width 50 height 22
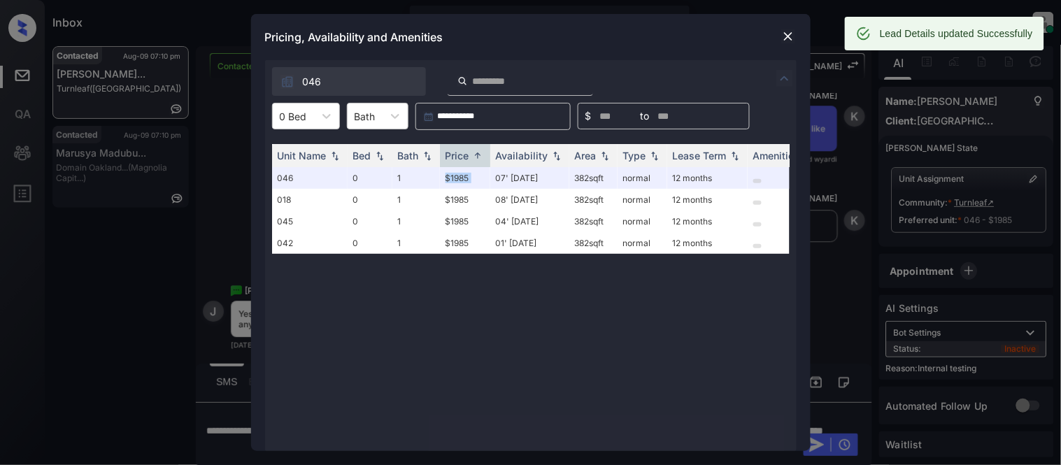
click at [786, 41] on img at bounding box center [789, 36] width 14 height 14
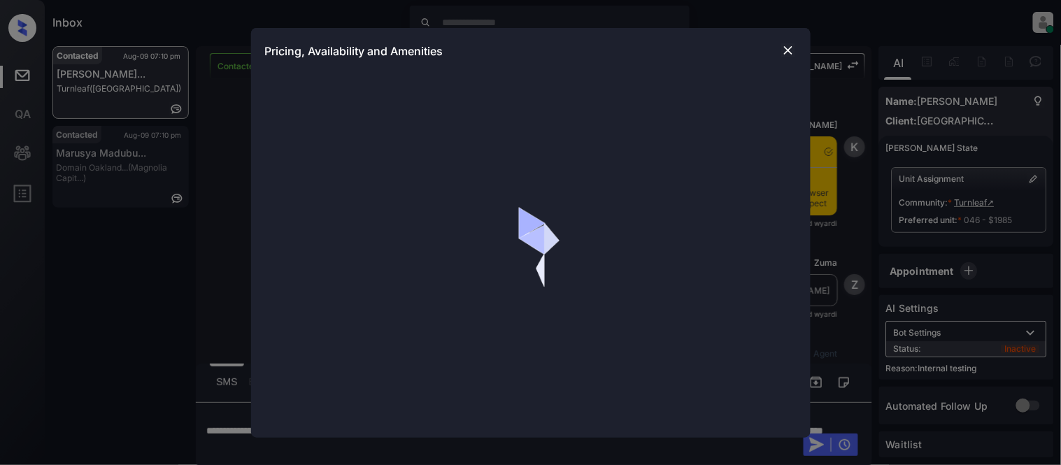
scroll to position [1521, 0]
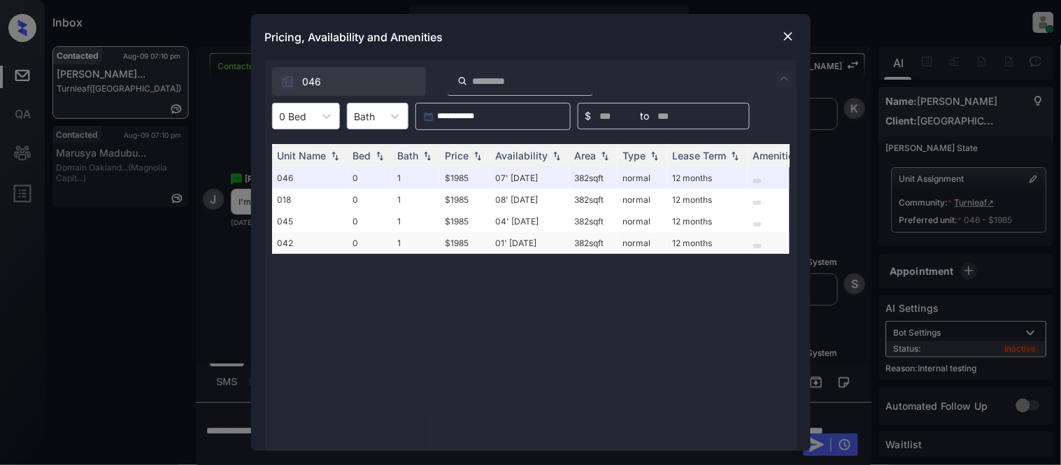
click at [507, 243] on td "01' Aug 25" at bounding box center [529, 243] width 79 height 22
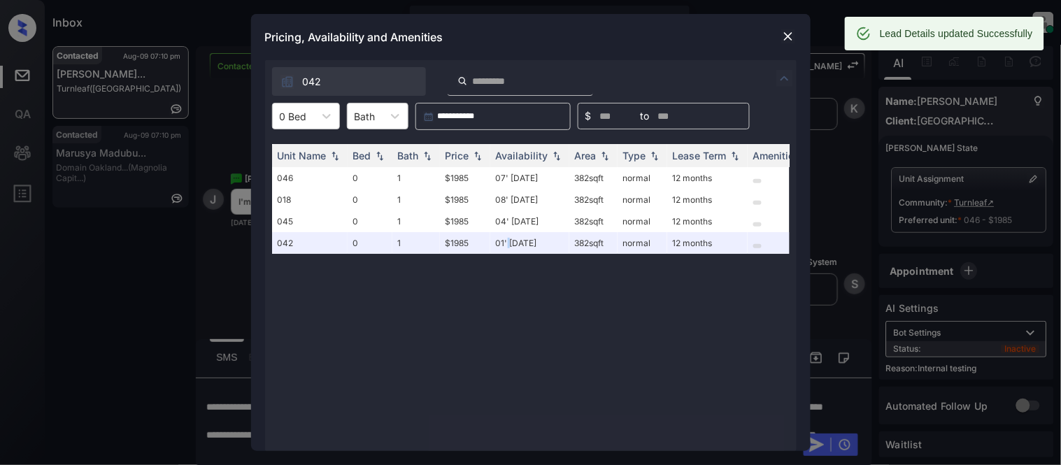
click at [785, 36] on img at bounding box center [789, 36] width 14 height 14
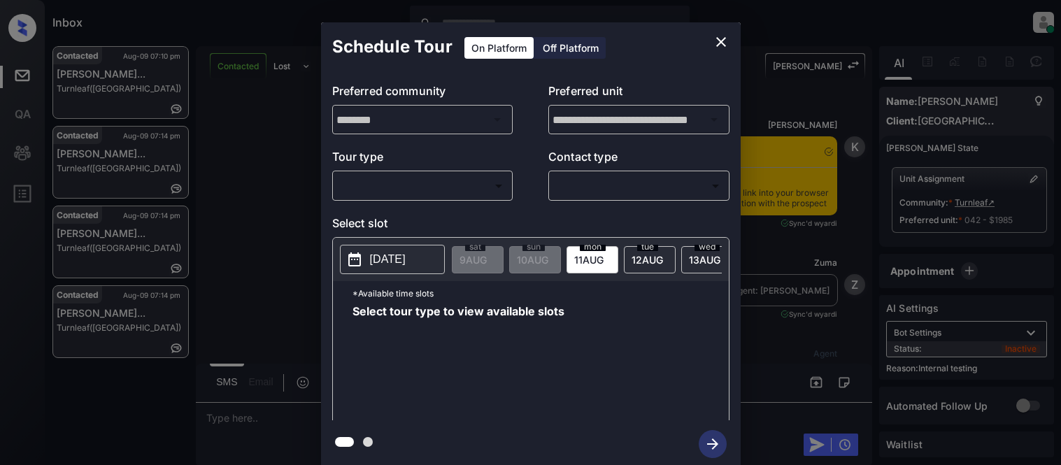
click at [402, 186] on body "Inbox [PERSON_NAME] Cataag Online Set yourself offline Set yourself on break Pr…" at bounding box center [530, 232] width 1061 height 465
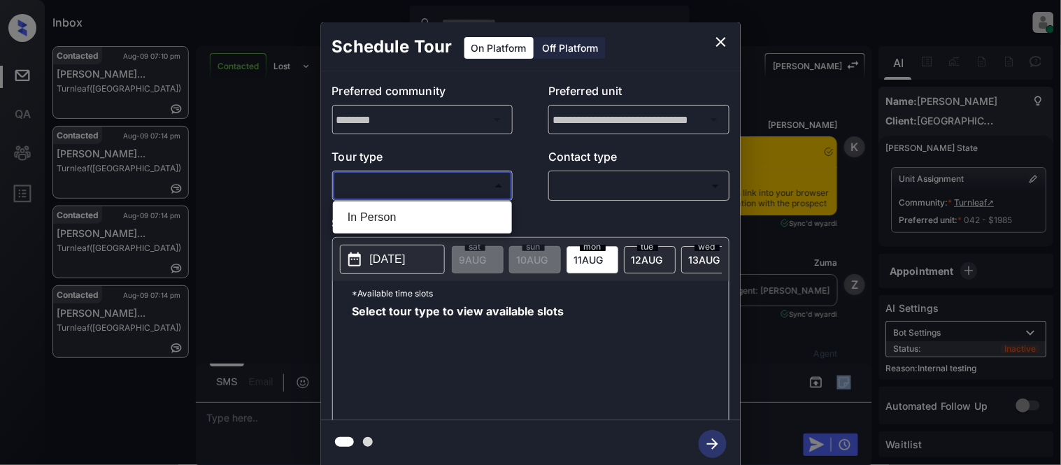
scroll to position [317, 0]
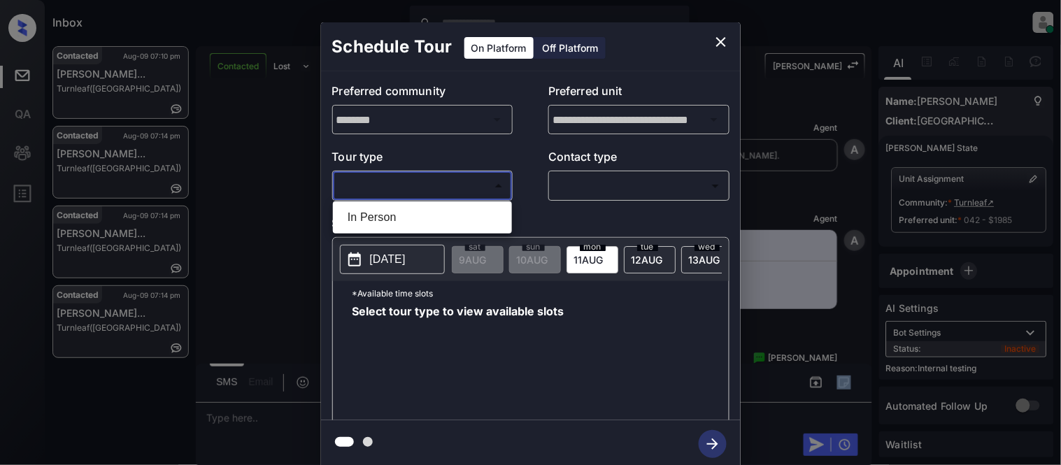
click at [390, 225] on li "In Person" at bounding box center [423, 217] width 172 height 25
click at [623, 192] on div at bounding box center [530, 232] width 1061 height 465
type input "********"
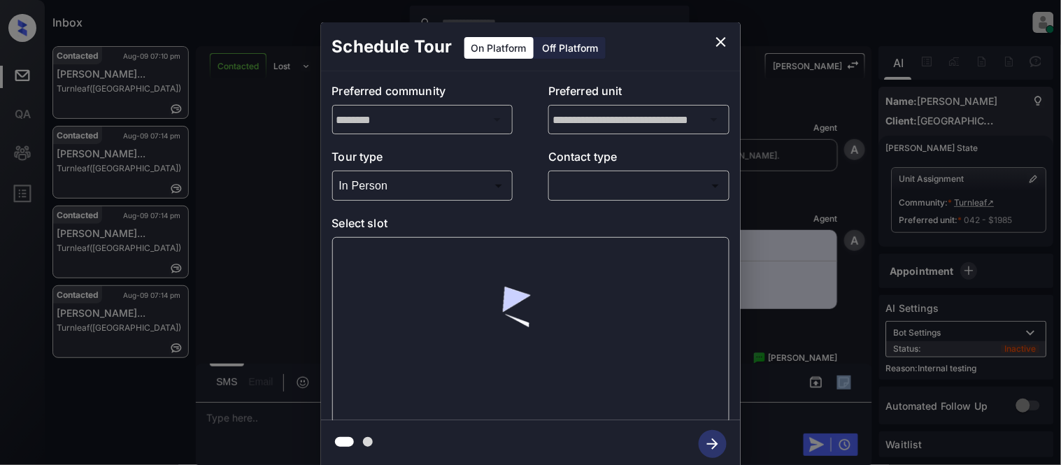
click at [623, 192] on div at bounding box center [530, 232] width 1061 height 465
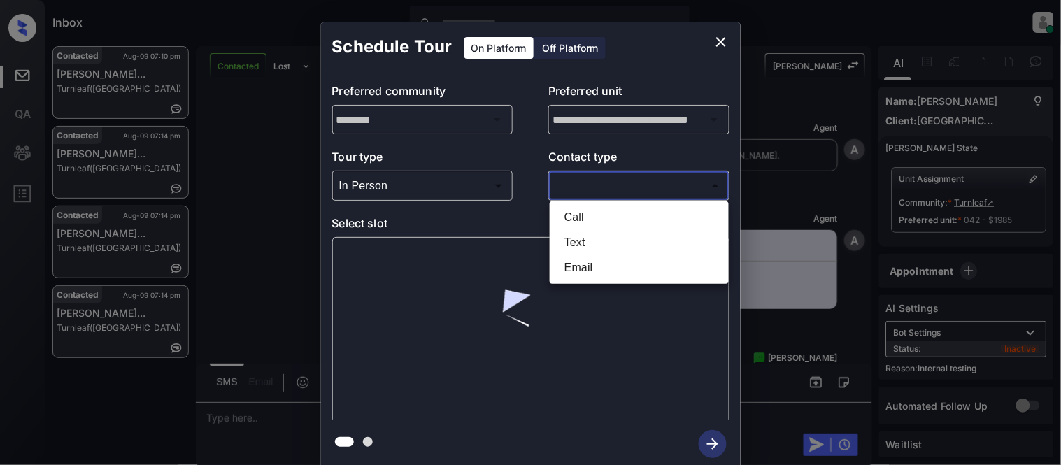
click at [612, 186] on body "Inbox [PERSON_NAME] Cataag Online Set yourself offline Set yourself on break Pr…" at bounding box center [530, 232] width 1061 height 465
click at [579, 242] on li "Text" at bounding box center [639, 242] width 172 height 25
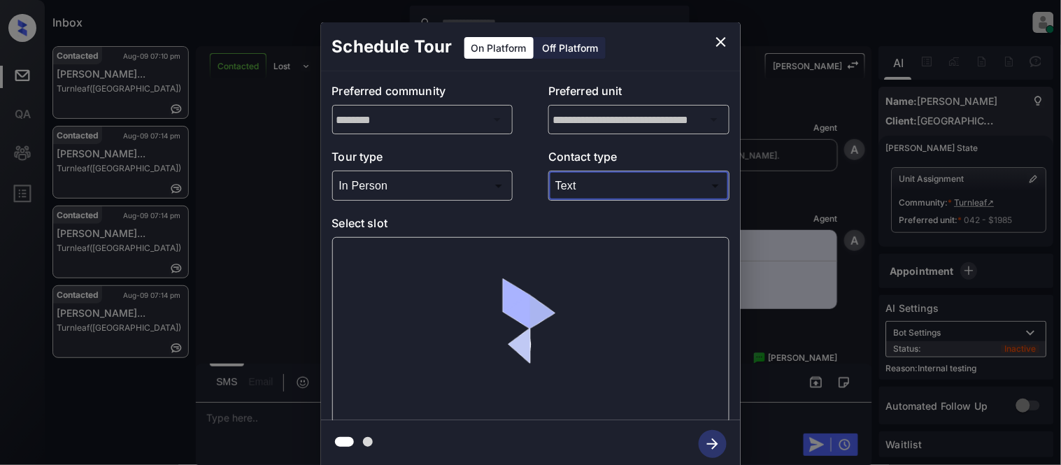
type input "****"
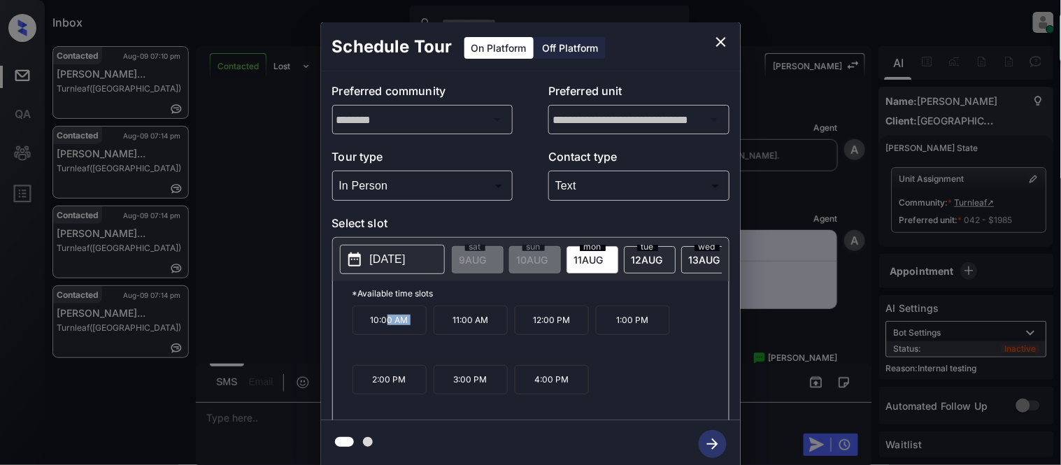
drag, startPoint x: 386, startPoint y: 332, endPoint x: 441, endPoint y: 337, distance: 55.5
click at [441, 337] on div "10:00 AM 11:00 AM 12:00 PM 1:00 PM 2:00 PM 3:00 PM 4:00 PM" at bounding box center [541, 362] width 376 height 112
drag, startPoint x: 353, startPoint y: 334, endPoint x: 417, endPoint y: 334, distance: 63.7
click at [417, 334] on p "10:00 AM" at bounding box center [390, 320] width 74 height 29
copy p "10:00 AM"
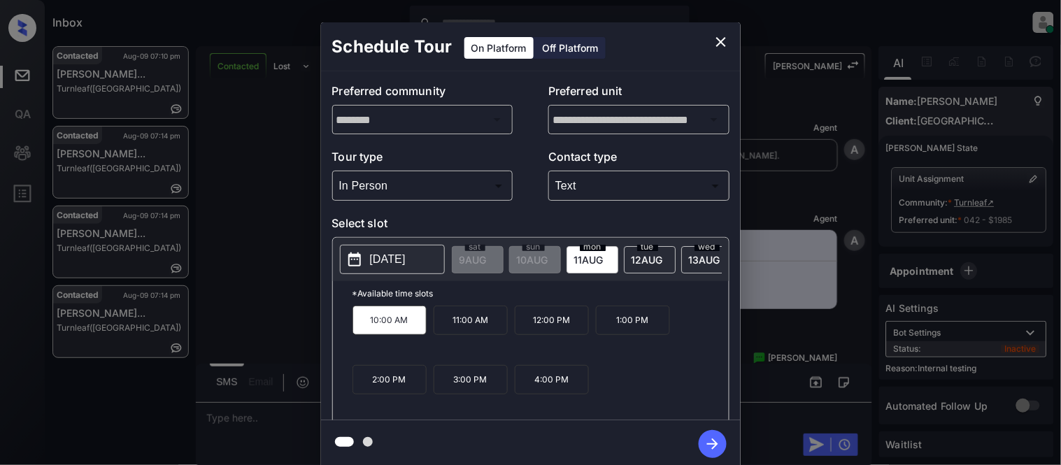
click at [242, 427] on div "**********" at bounding box center [530, 245] width 1061 height 490
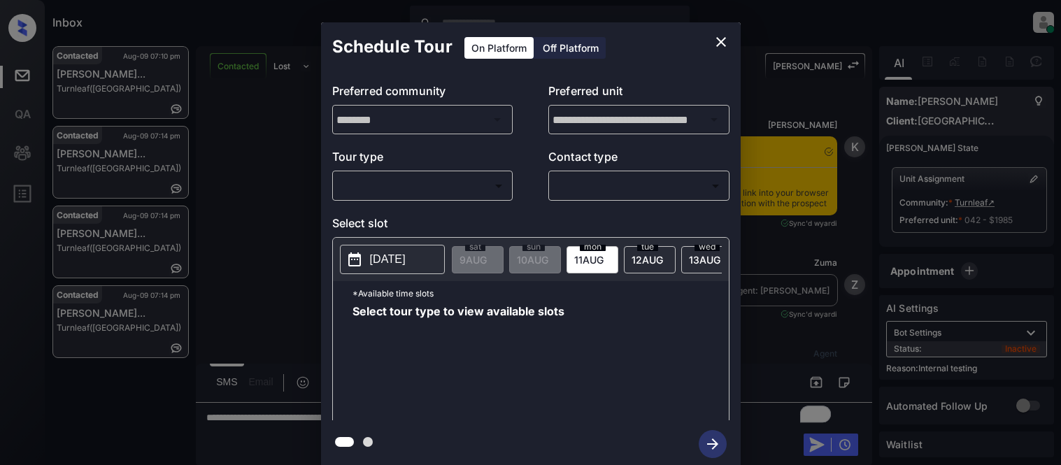
click at [466, 183] on body "Inbox Kristina Cataag Online Set yourself offline Set yourself on break Profile…" at bounding box center [530, 232] width 1061 height 465
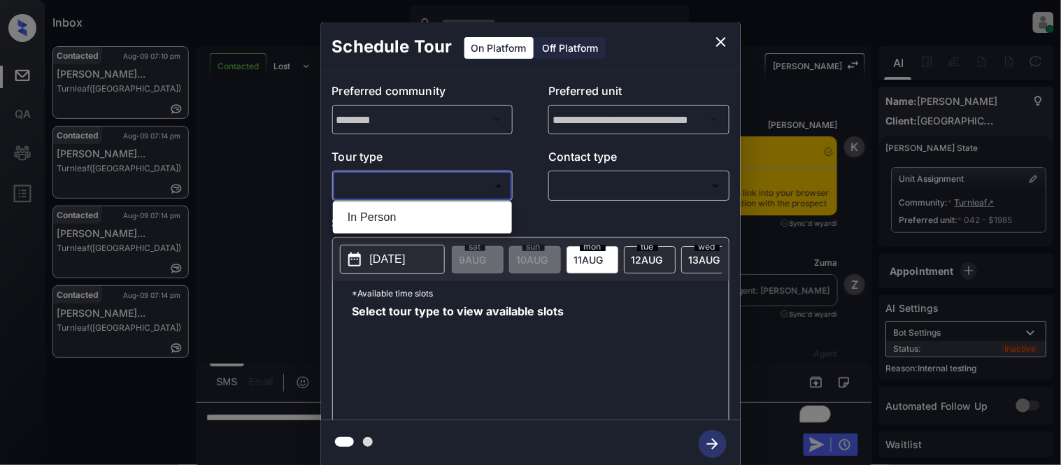
scroll to position [317, 0]
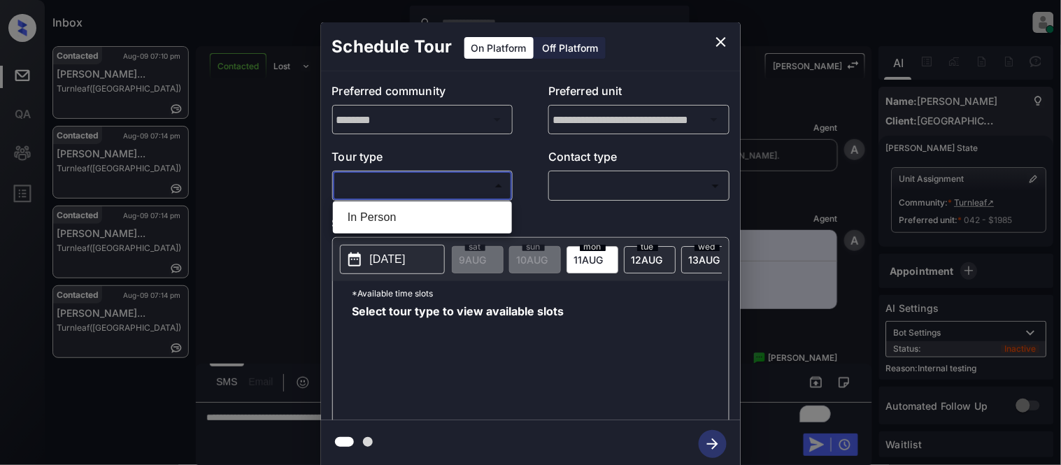
click at [442, 218] on li "In Person" at bounding box center [423, 217] width 172 height 25
type input "********"
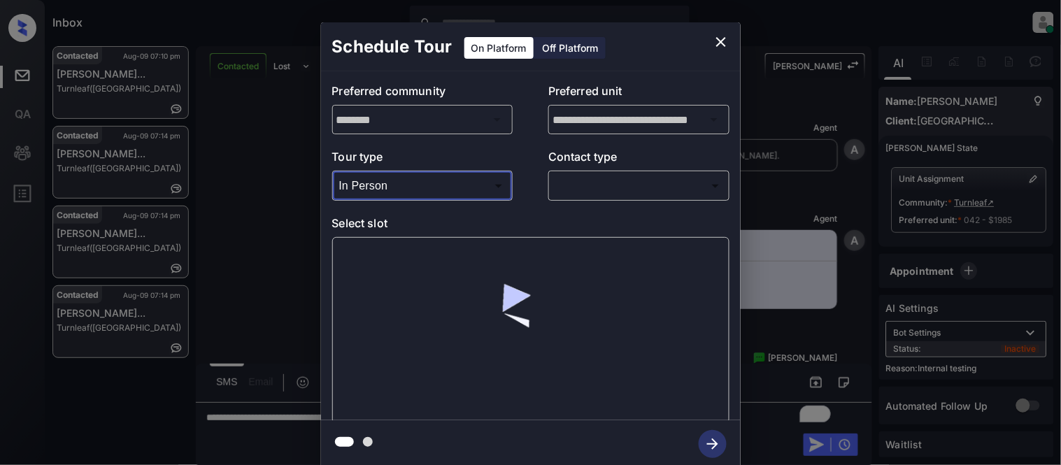
click at [637, 169] on p "Contact type" at bounding box center [639, 159] width 181 height 22
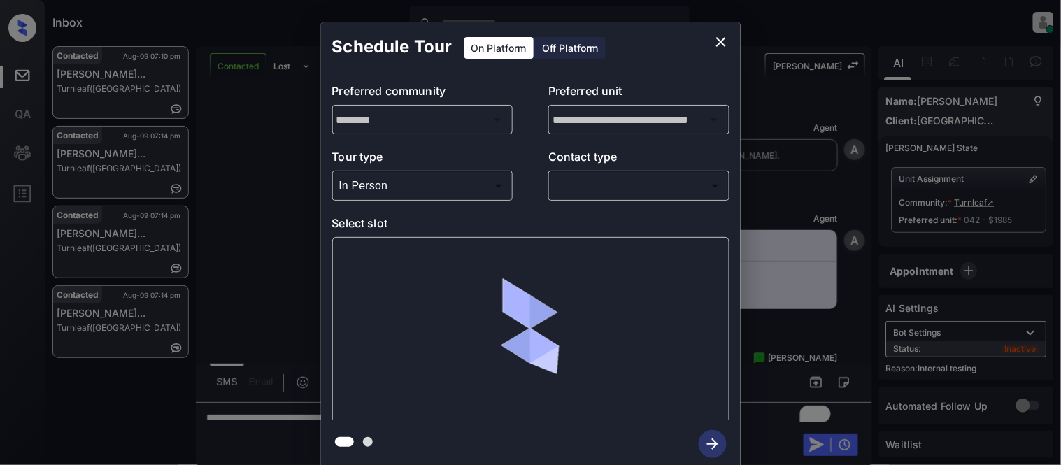
click at [607, 186] on body "Inbox Kristina Cataag Online Set yourself offline Set yourself on break Profile…" at bounding box center [530, 232] width 1061 height 465
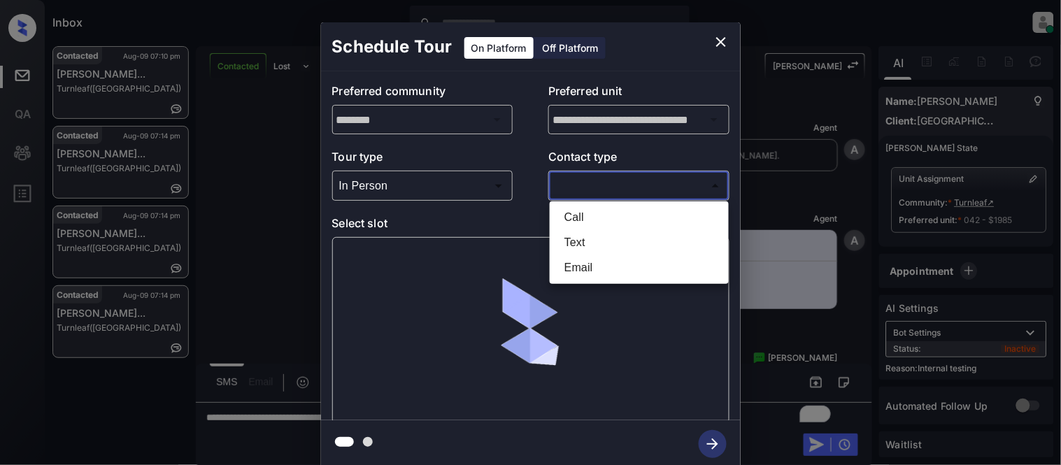
click at [593, 239] on li "Text" at bounding box center [639, 242] width 172 height 25
type input "****"
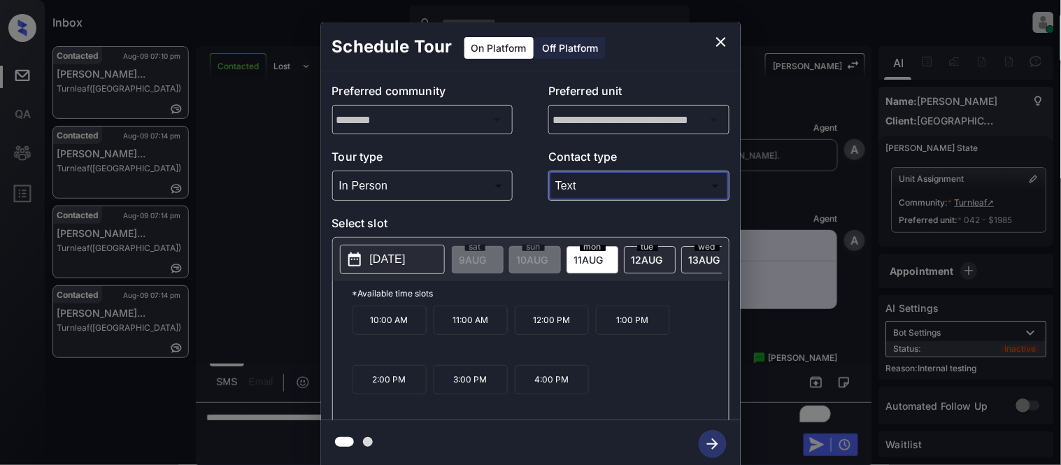
click at [715, 44] on icon "close" at bounding box center [721, 42] width 17 height 17
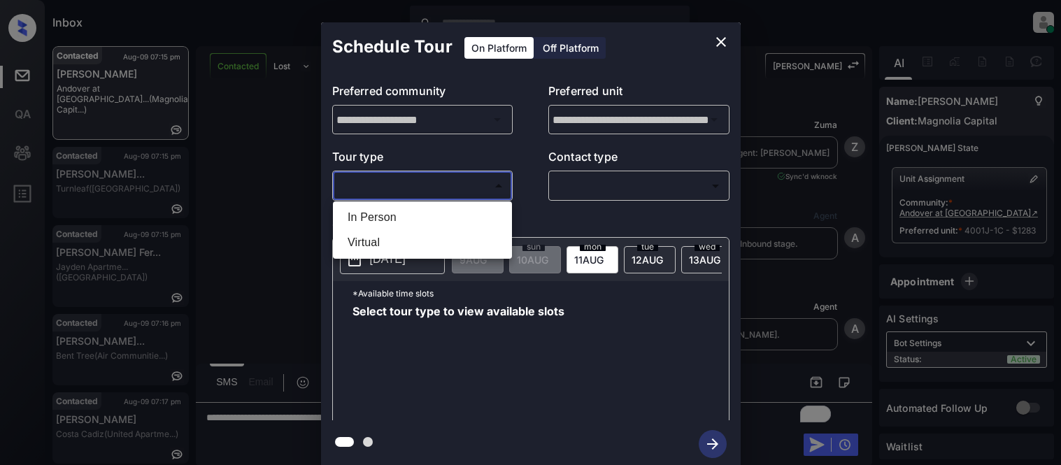
click at [402, 220] on ul "In Person Virtual" at bounding box center [422, 230] width 179 height 57
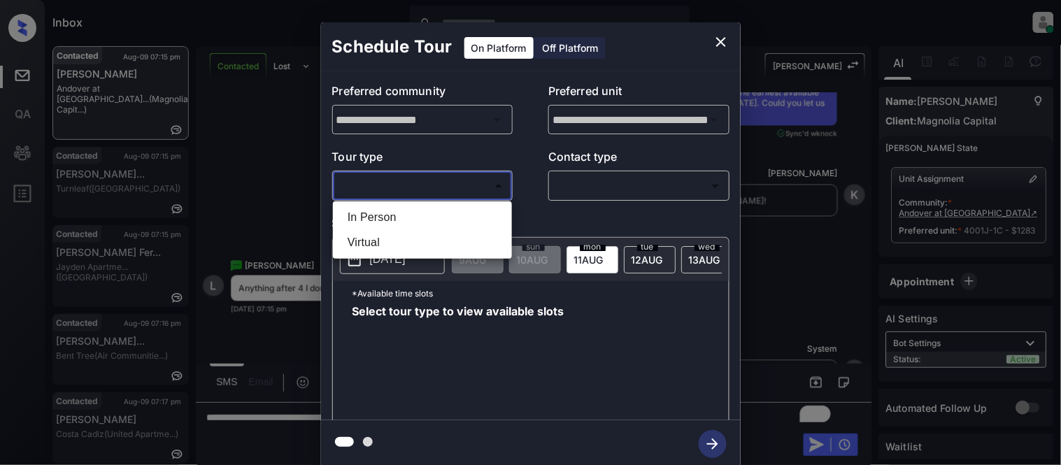
click at [593, 181] on div at bounding box center [530, 232] width 1061 height 465
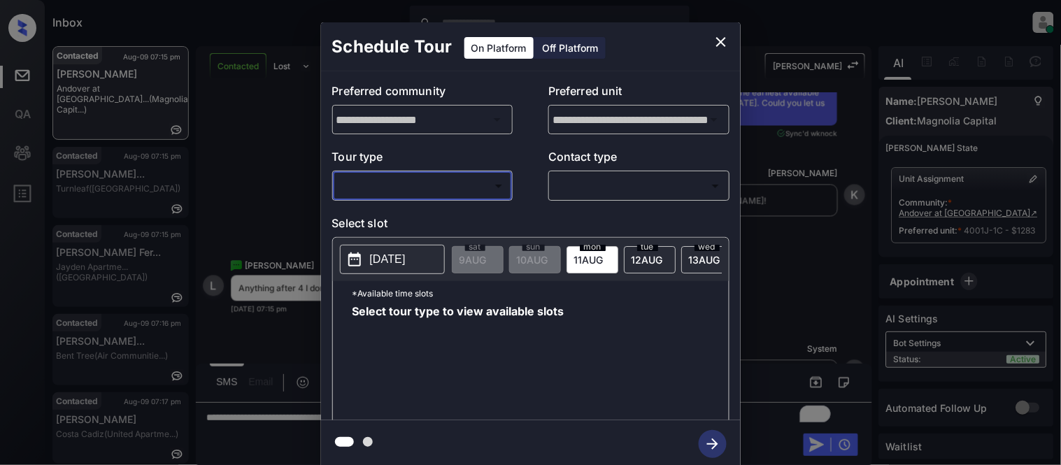
click at [480, 191] on body "Inbox [PERSON_NAME] Cataag Online Set yourself offline Set yourself on break Pr…" at bounding box center [530, 232] width 1061 height 465
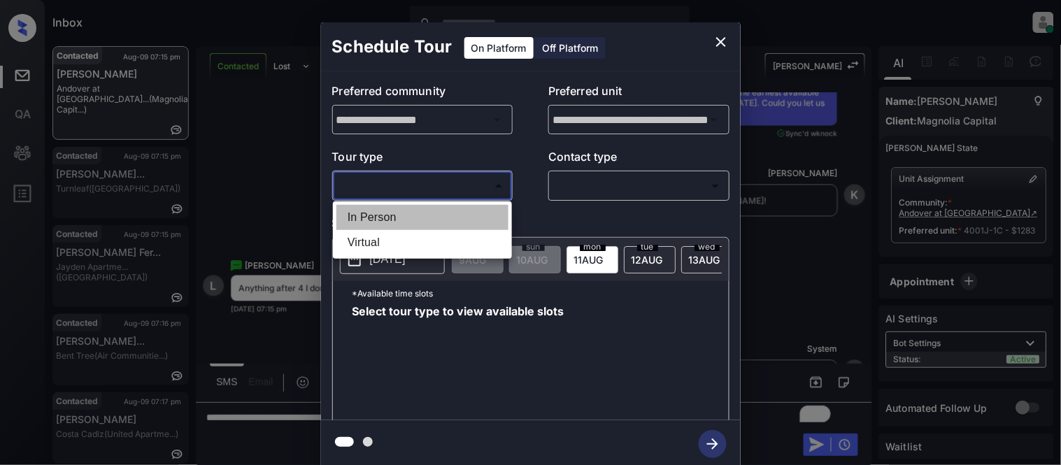
click at [459, 215] on li "In Person" at bounding box center [423, 217] width 172 height 25
type input "********"
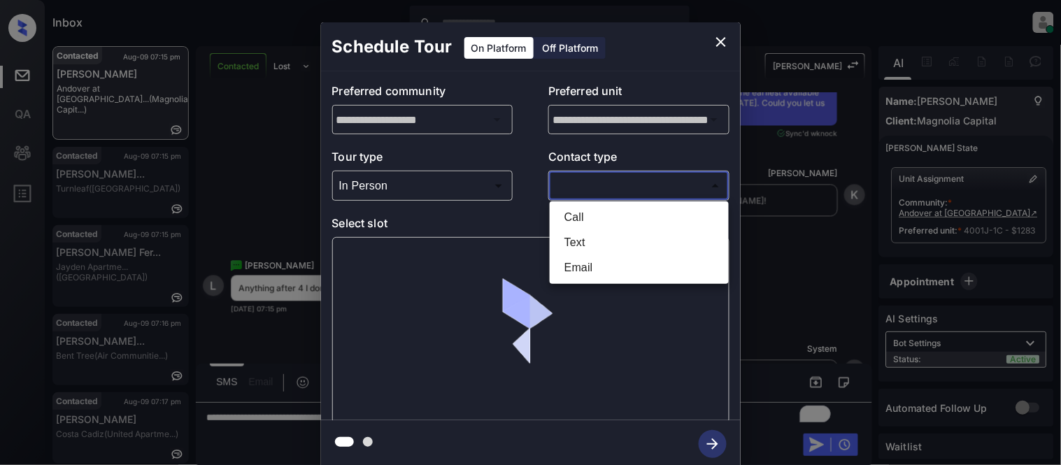
click at [586, 195] on body "Inbox [PERSON_NAME] Cataag Online Set yourself offline Set yourself on break Pr…" at bounding box center [530, 232] width 1061 height 465
click at [581, 246] on li "Text" at bounding box center [639, 242] width 172 height 25
type input "****"
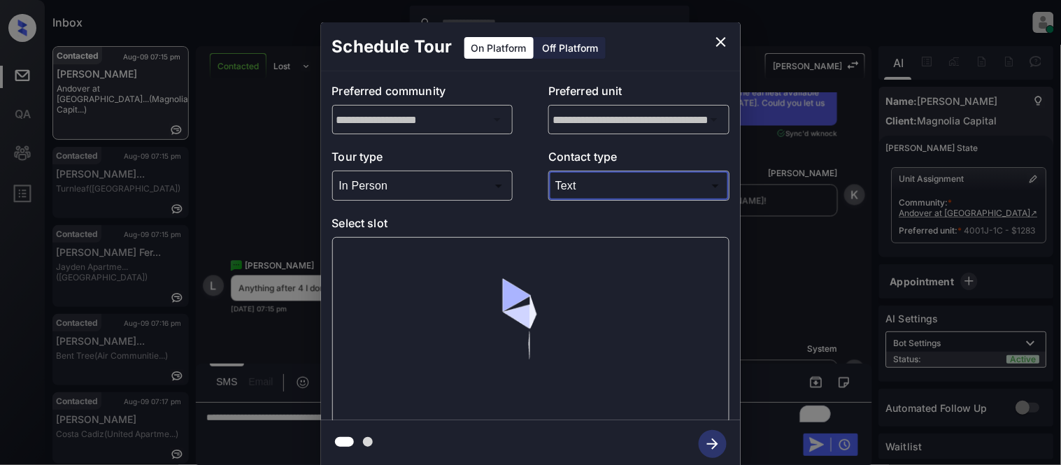
click at [443, 268] on div at bounding box center [530, 330] width 397 height 187
click at [421, 241] on div at bounding box center [530, 330] width 397 height 187
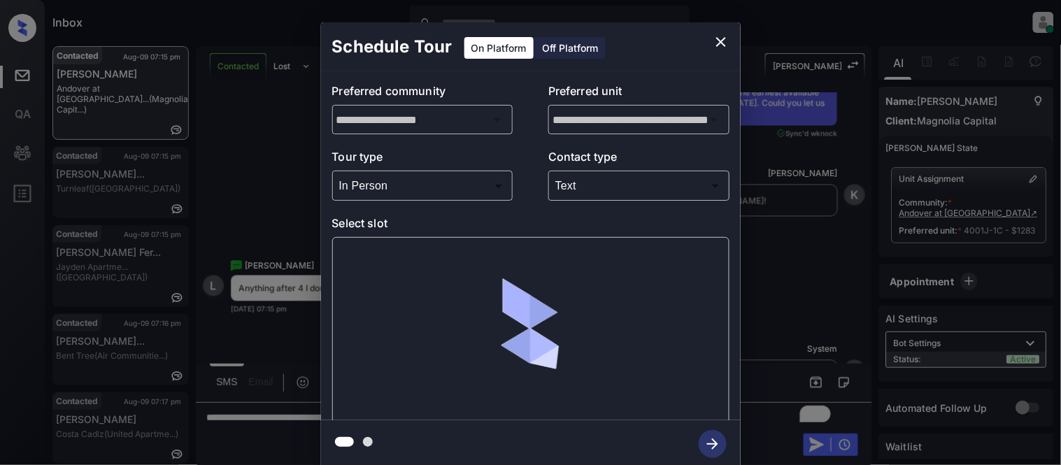
click at [421, 241] on div at bounding box center [530, 330] width 397 height 187
click at [479, 197] on body "Inbox [PERSON_NAME] Cataag Online Set yourself offline Set yourself on break Pr…" at bounding box center [530, 232] width 1061 height 465
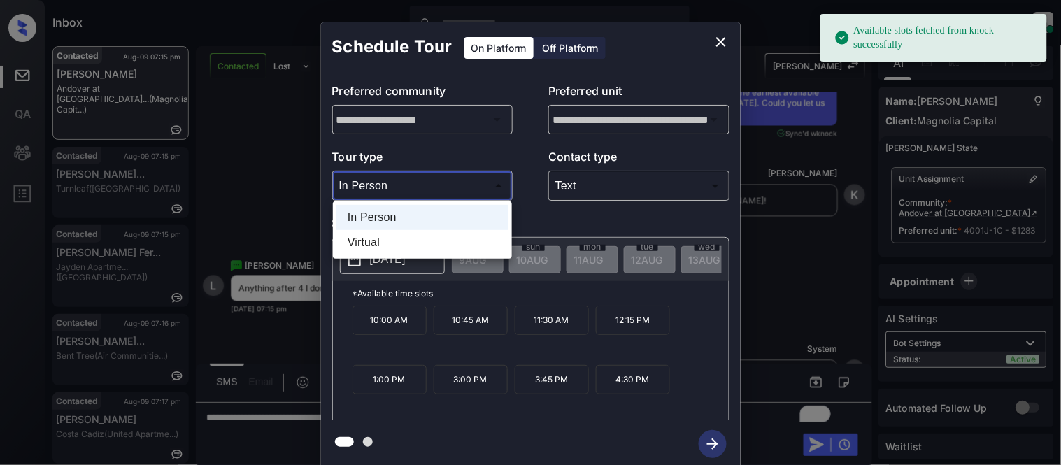
click at [528, 222] on div at bounding box center [530, 232] width 1061 height 465
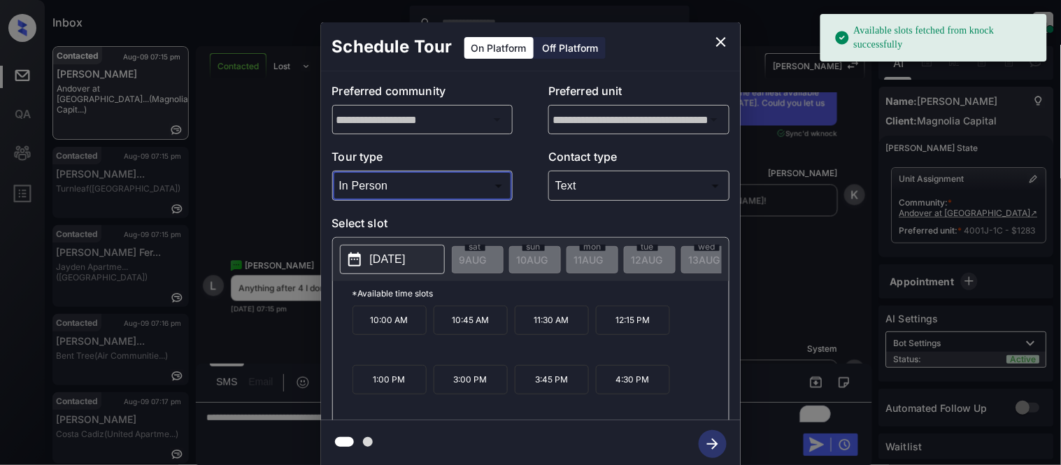
click at [406, 260] on p "2025-08-19" at bounding box center [388, 259] width 36 height 17
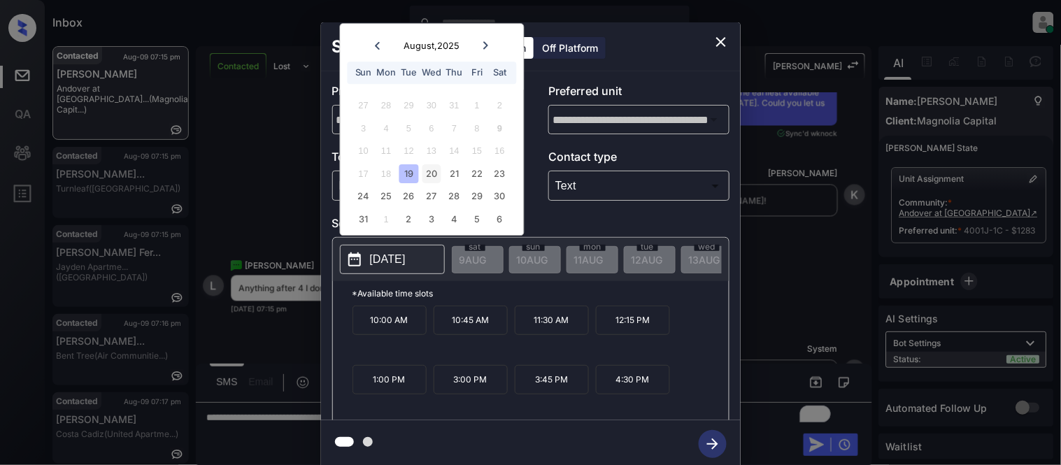
click at [436, 178] on div "20" at bounding box center [432, 173] width 19 height 19
click at [401, 176] on div "19" at bounding box center [409, 173] width 19 height 19
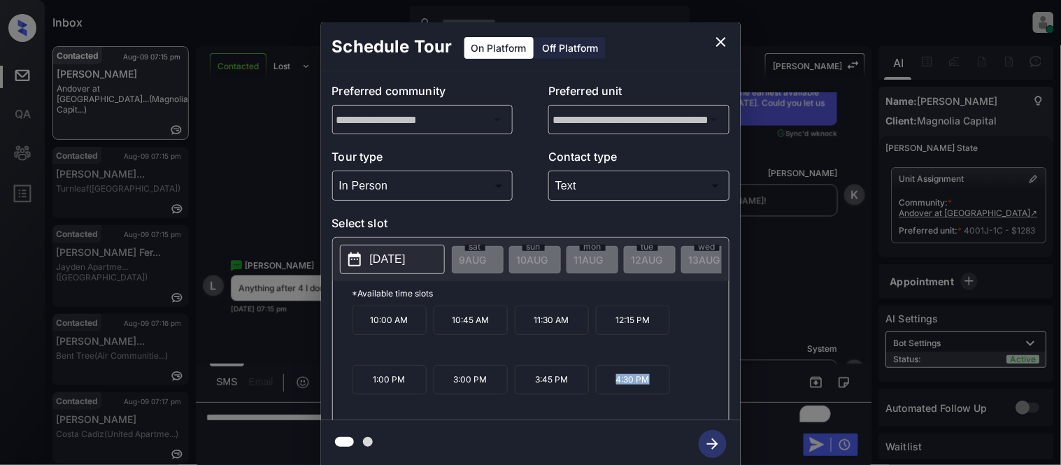
drag, startPoint x: 612, startPoint y: 389, endPoint x: 684, endPoint y: 389, distance: 72.1
click at [684, 389] on div "10:00 AM 10:45 AM 11:30 AM 12:15 PM 1:00 PM 3:00 PM 3:45 PM 4:30 PM" at bounding box center [541, 362] width 376 height 112
copy p "4:30 PM"
click at [784, 323] on div "**********" at bounding box center [530, 245] width 1061 height 490
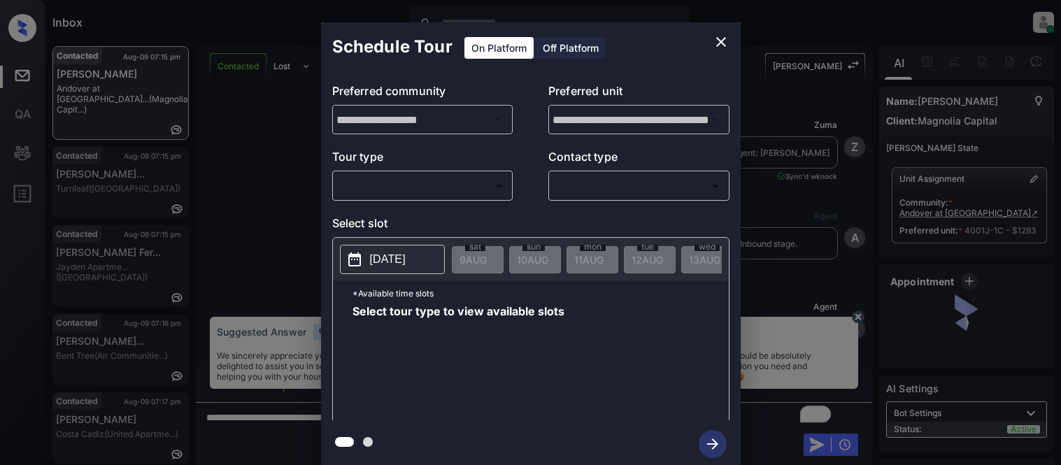
click at [514, 192] on div "Tour type ​ ​ Contact type ​ ​" at bounding box center [530, 174] width 397 height 52
click at [483, 192] on body "Inbox Kristina Cataag Online Set yourself offline Set yourself on break Profile…" at bounding box center [530, 232] width 1061 height 465
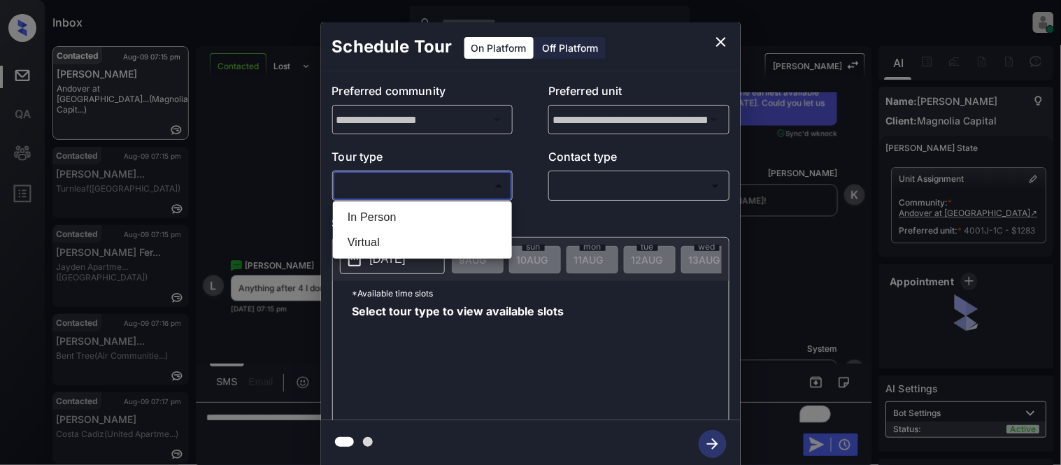
click at [467, 205] on li "In Person" at bounding box center [423, 217] width 172 height 25
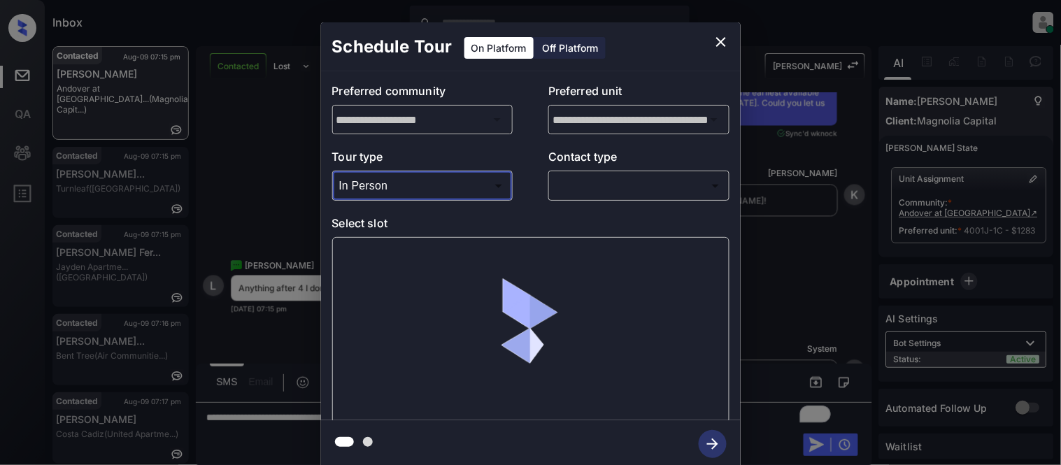
type input "********"
click at [605, 182] on body "Inbox Kristina Cataag Online Set yourself offline Set yourself on break Profile…" at bounding box center [530, 232] width 1061 height 465
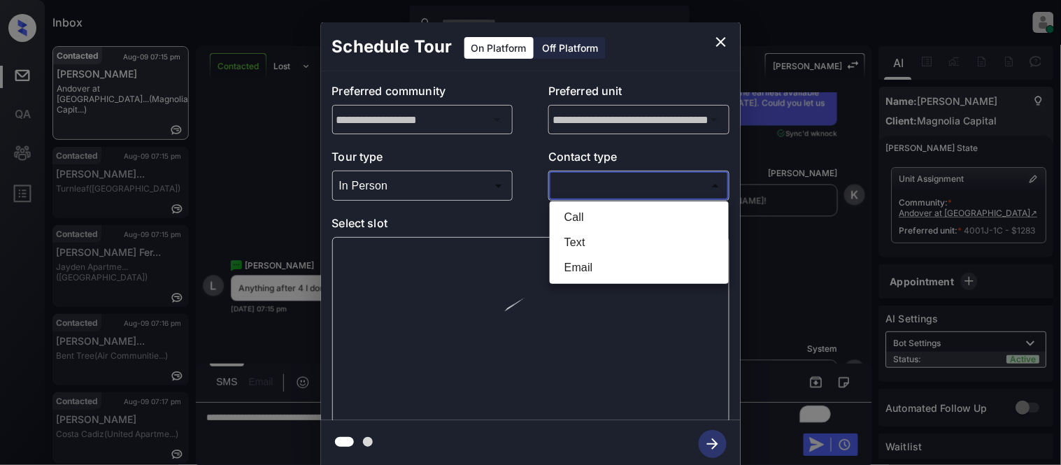
click at [590, 238] on li "Text" at bounding box center [639, 242] width 172 height 25
type input "****"
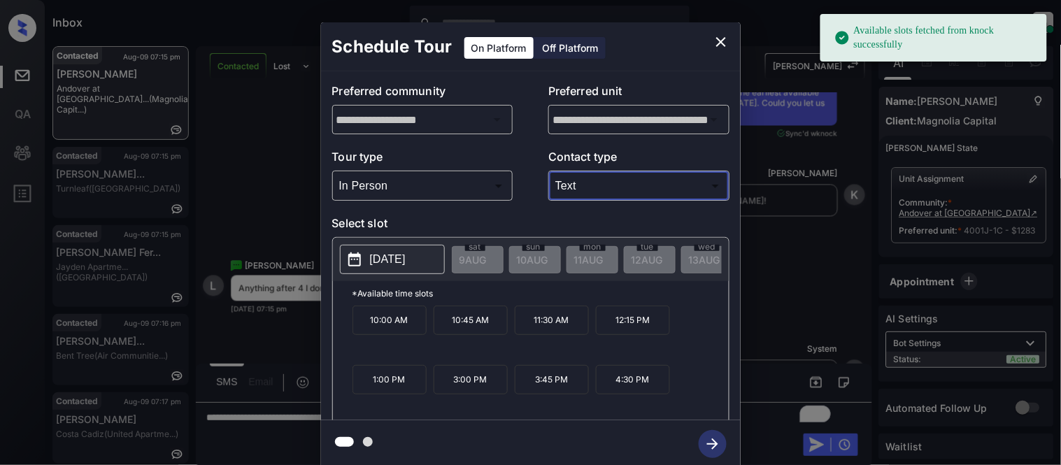
click at [399, 252] on p "2025-08-19" at bounding box center [388, 259] width 36 height 17
click at [395, 260] on p "2025-08-19" at bounding box center [388, 259] width 36 height 17
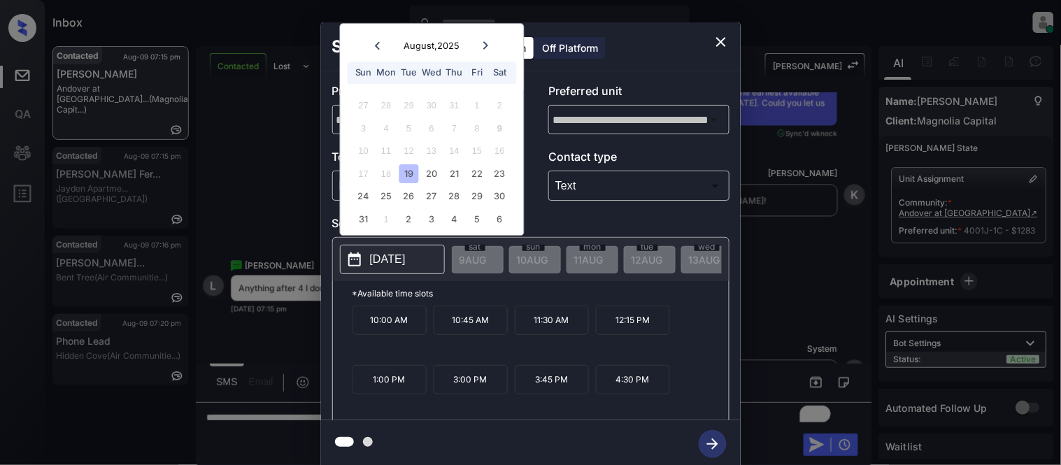
click at [403, 174] on div "19" at bounding box center [409, 173] width 19 height 19
click at [723, 45] on icon "close" at bounding box center [721, 42] width 17 height 17
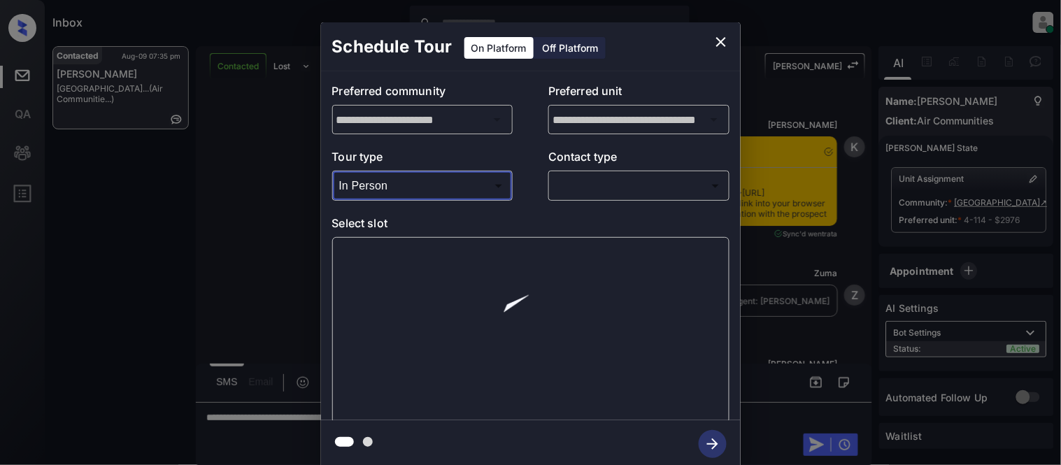
scroll to position [1063, 0]
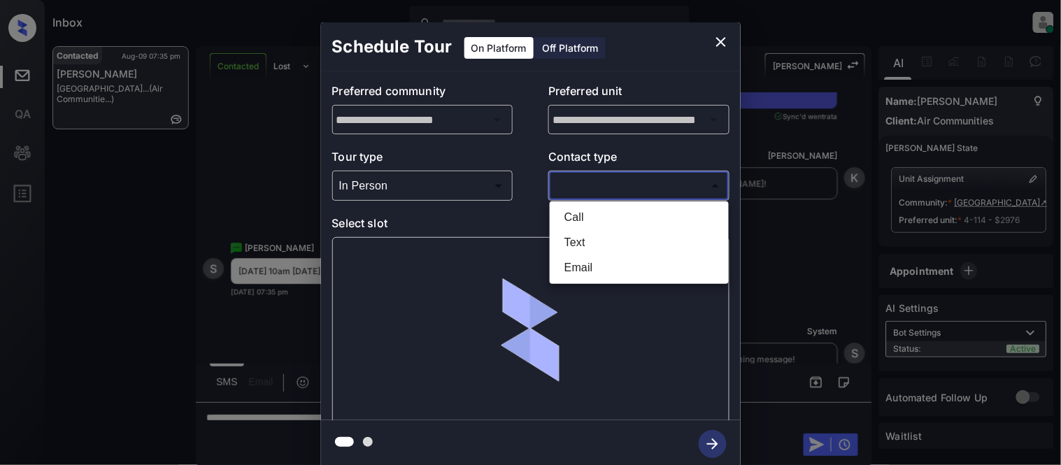
click at [563, 196] on body "Inbox [PERSON_NAME] Cataag Online Set yourself offline Set yourself on break Pr…" at bounding box center [530, 232] width 1061 height 465
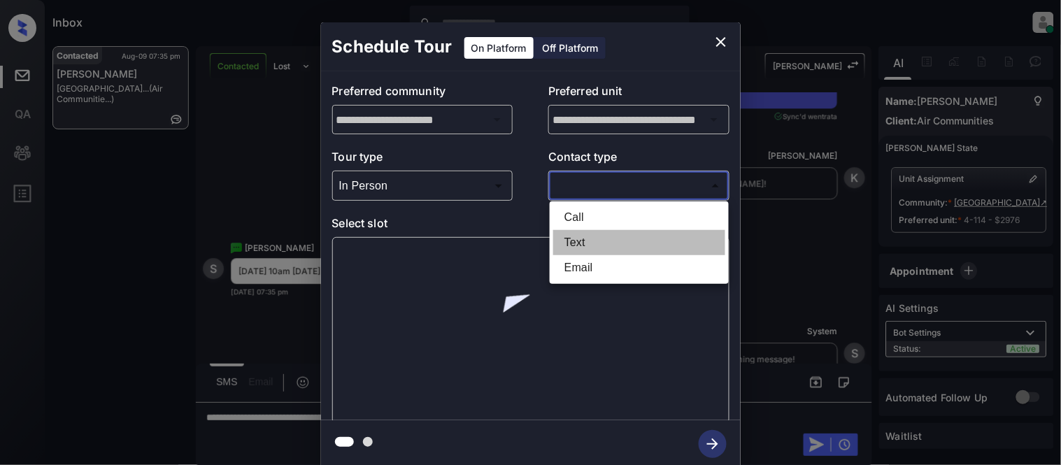
click at [572, 230] on li "Text" at bounding box center [639, 242] width 172 height 25
type input "****"
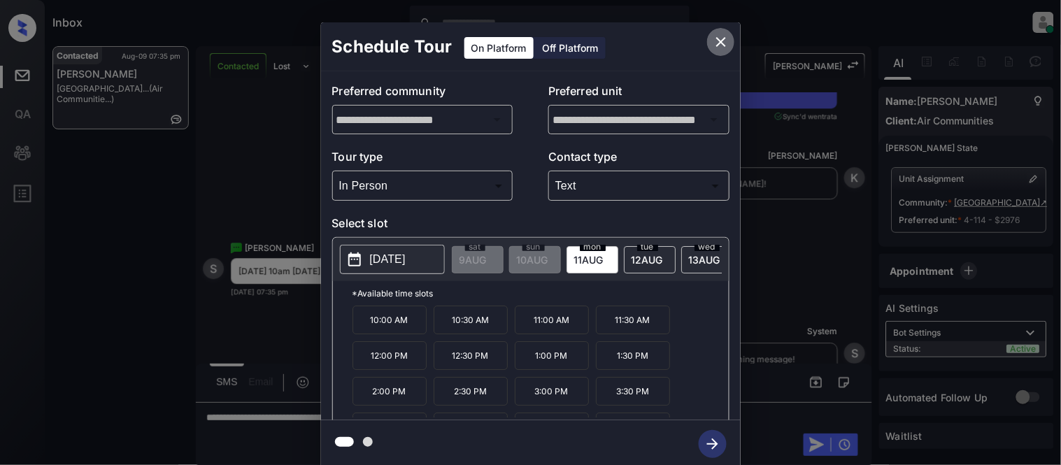
click at [723, 42] on icon "close" at bounding box center [721, 42] width 17 height 17
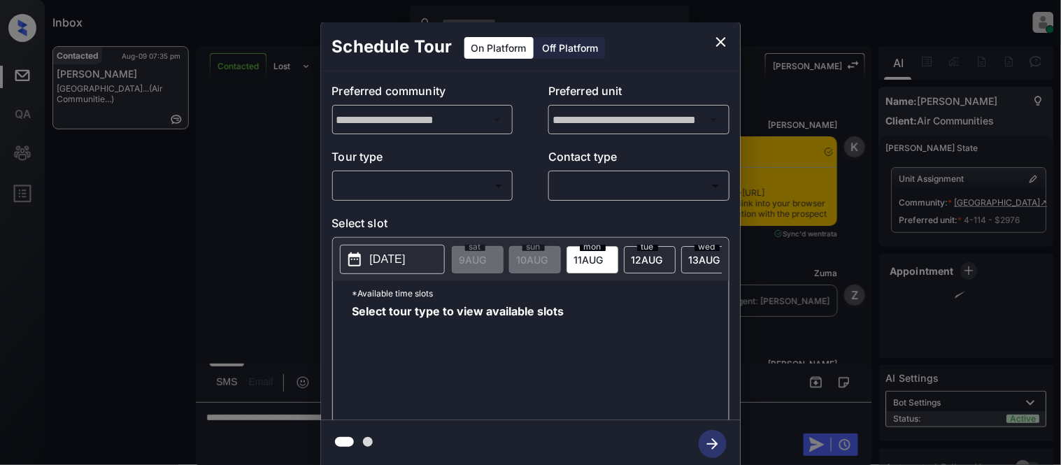
scroll to position [1063, 0]
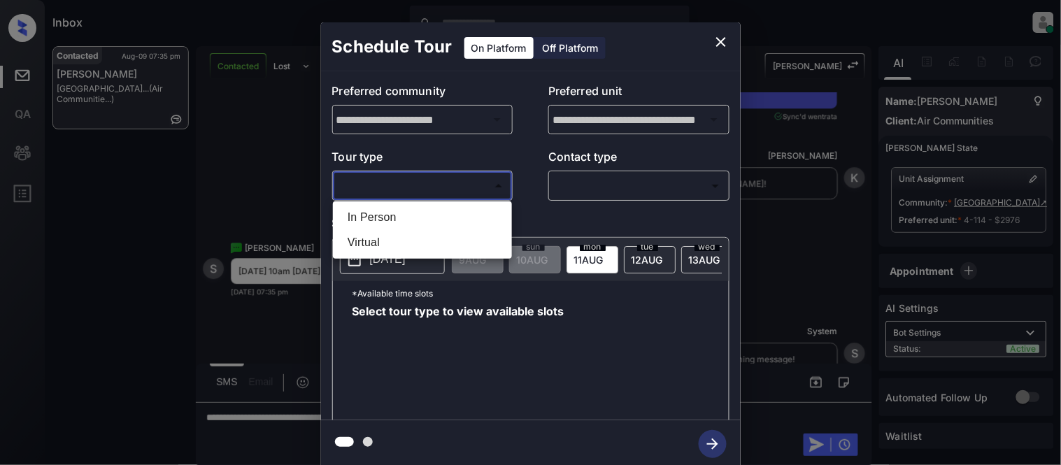
click at [465, 197] on body "Inbox [PERSON_NAME] Cataag Online Set yourself offline Set yourself on break Pr…" at bounding box center [530, 232] width 1061 height 465
click at [446, 210] on li "In Person" at bounding box center [423, 217] width 172 height 25
type input "********"
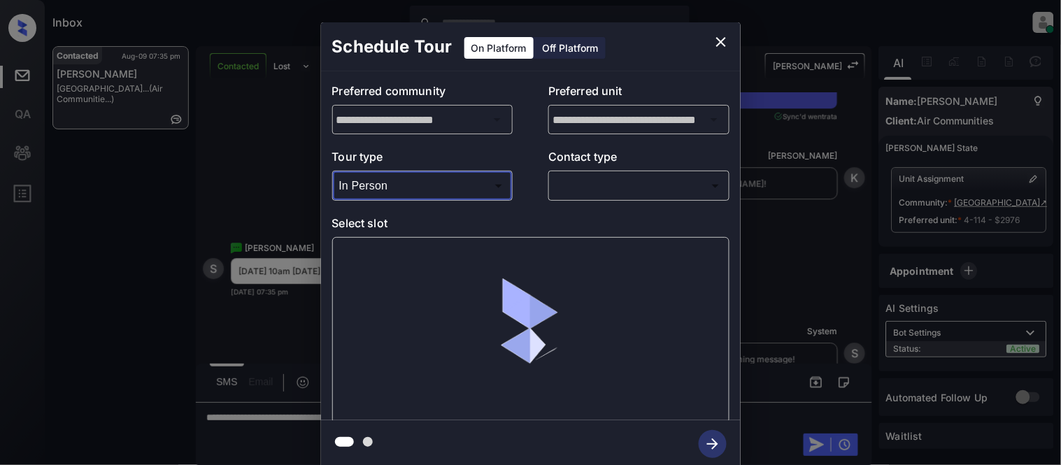
click at [613, 183] on body "Inbox [PERSON_NAME] Cataag Online Set yourself offline Set yourself on break Pr…" at bounding box center [530, 232] width 1061 height 465
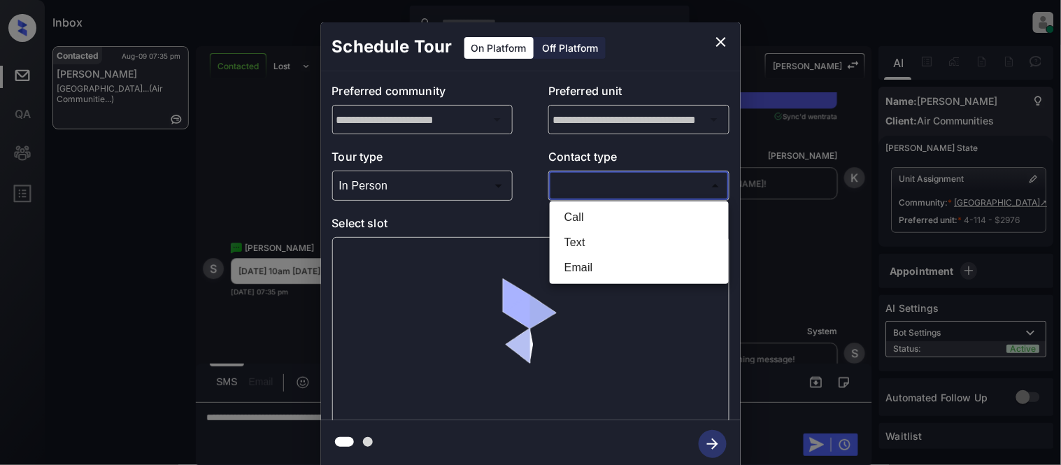
click at [567, 243] on li "Text" at bounding box center [639, 242] width 172 height 25
type input "****"
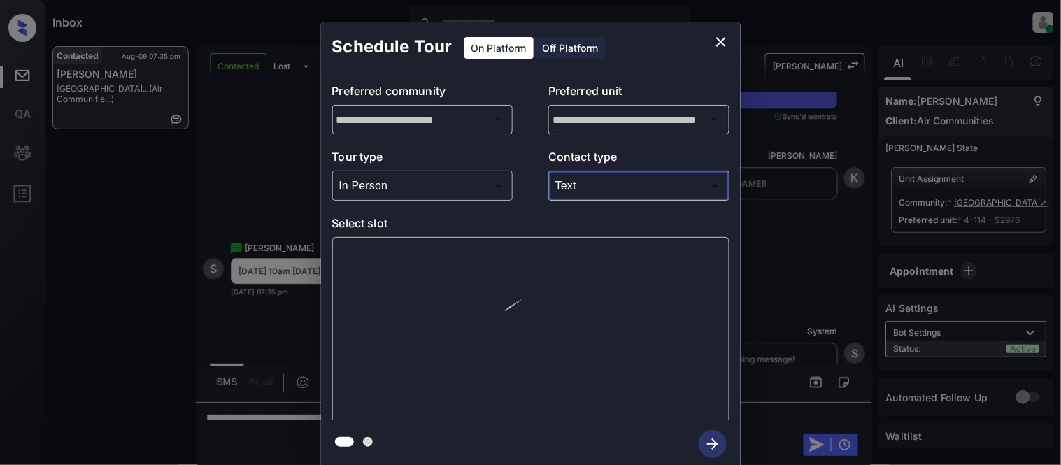
click at [444, 262] on div at bounding box center [530, 330] width 397 height 187
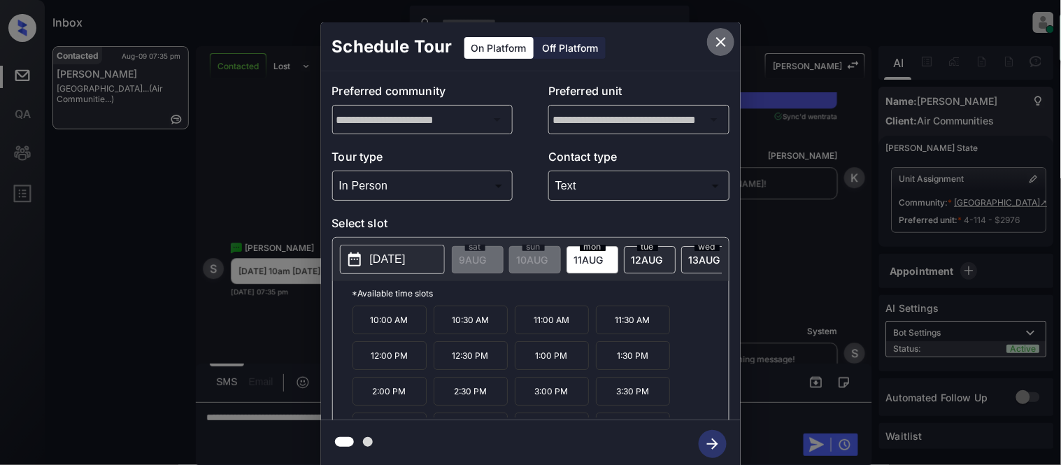
click at [721, 45] on icon "close" at bounding box center [721, 42] width 17 height 17
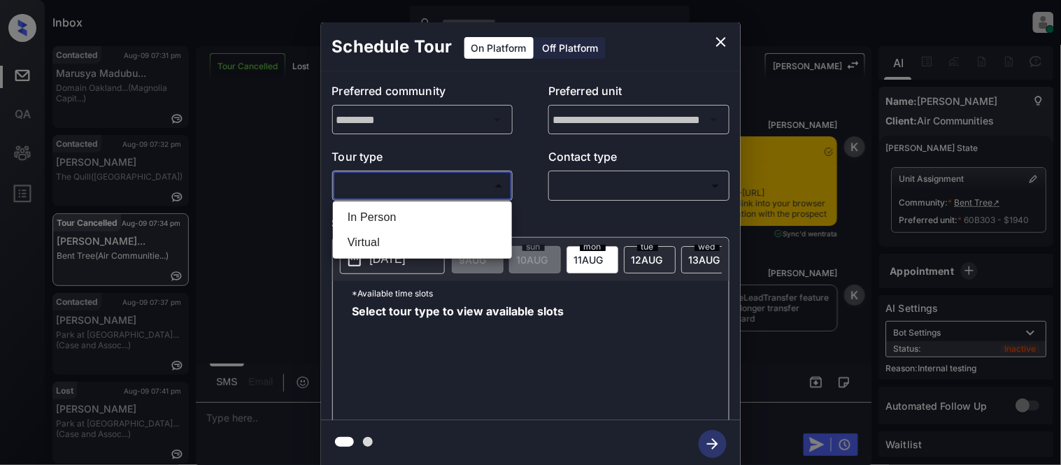
scroll to position [11154, 0]
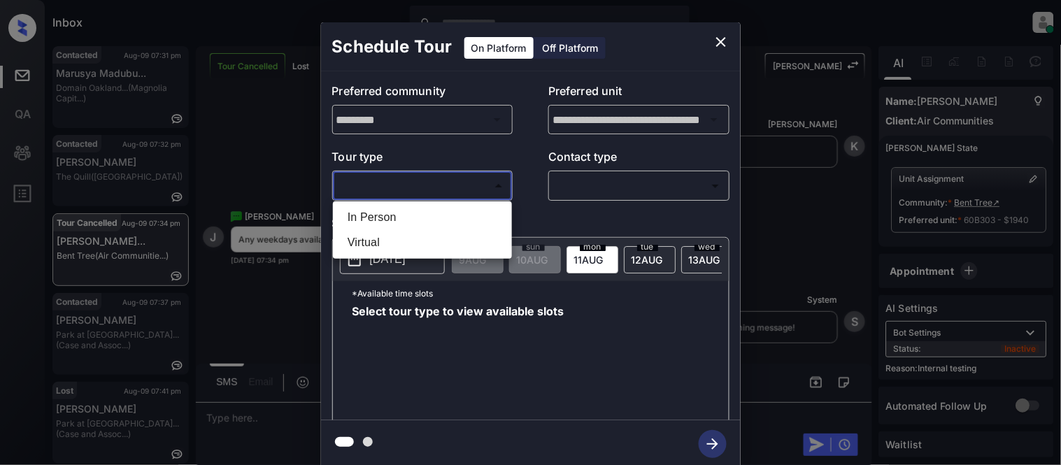
click at [374, 224] on li "In Person" at bounding box center [423, 217] width 172 height 25
type input "********"
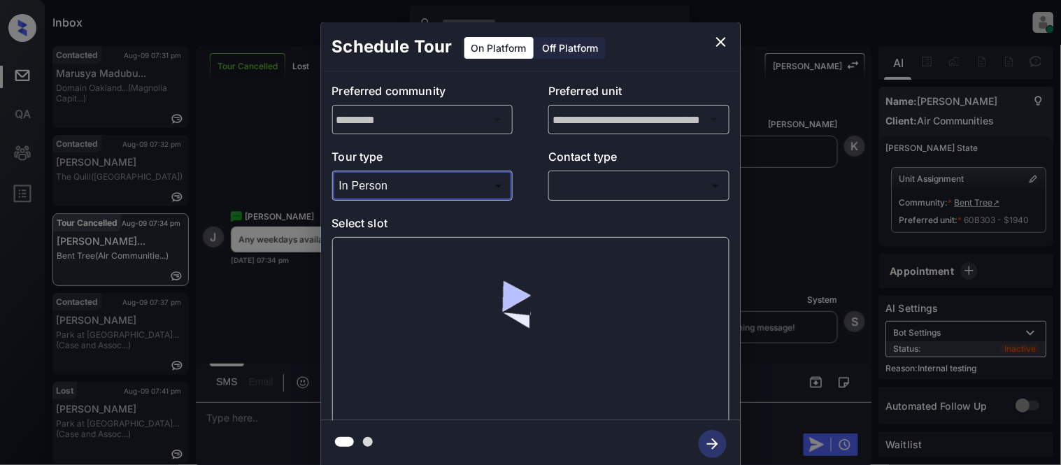
click at [586, 183] on body "Inbox Kristina Cataag Online Set yourself offline Set yourself on break Profile…" at bounding box center [530, 232] width 1061 height 465
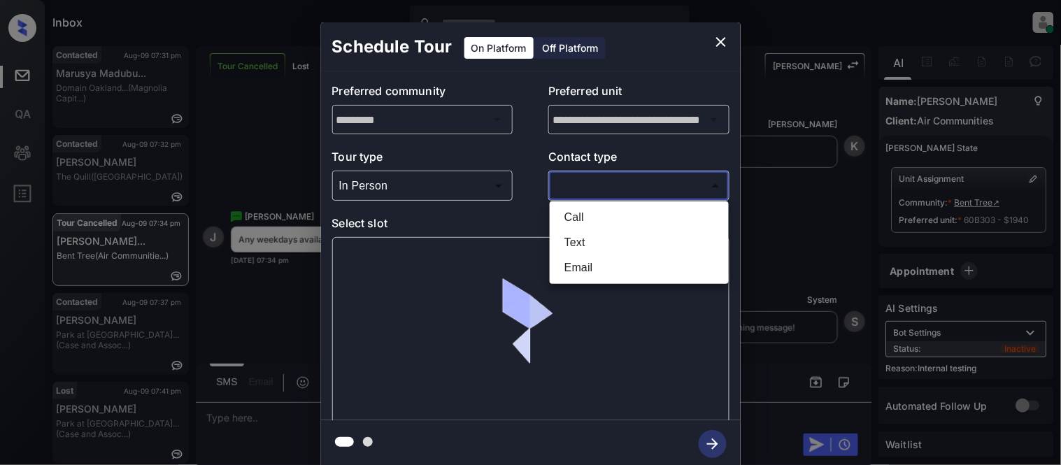
click at [578, 238] on li "Text" at bounding box center [639, 242] width 172 height 25
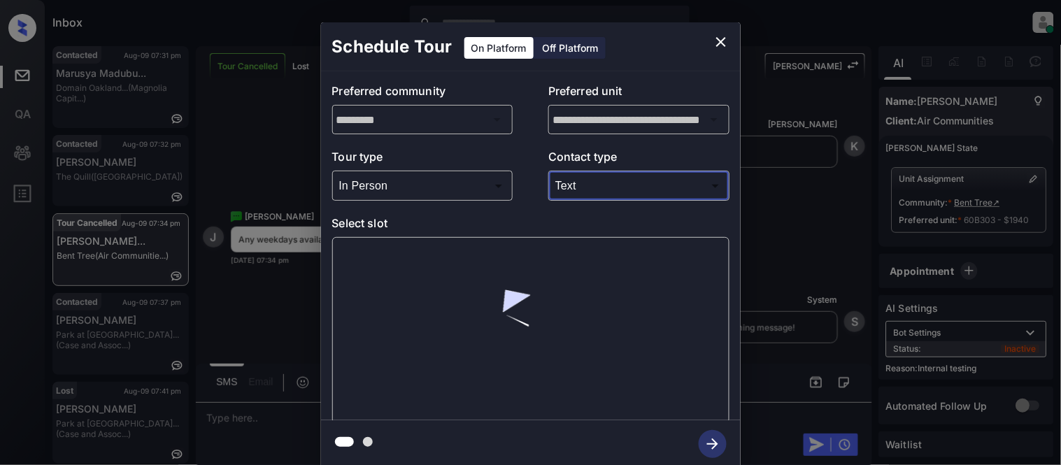
type input "****"
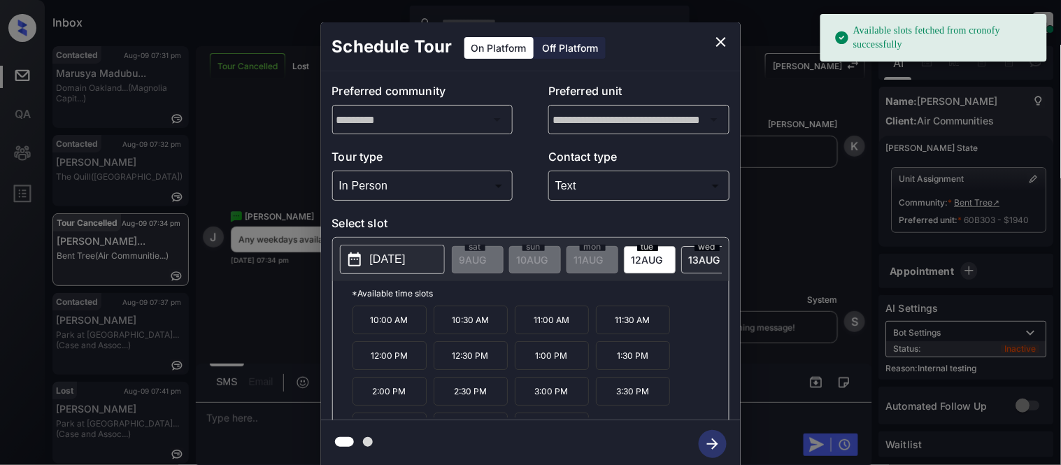
click at [379, 266] on p "[DATE]" at bounding box center [388, 259] width 36 height 17
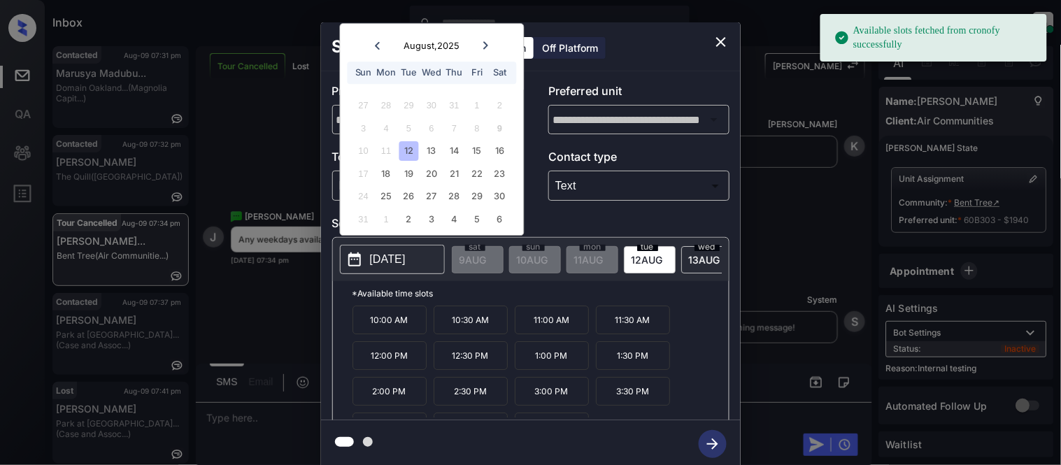
scroll to position [24, 0]
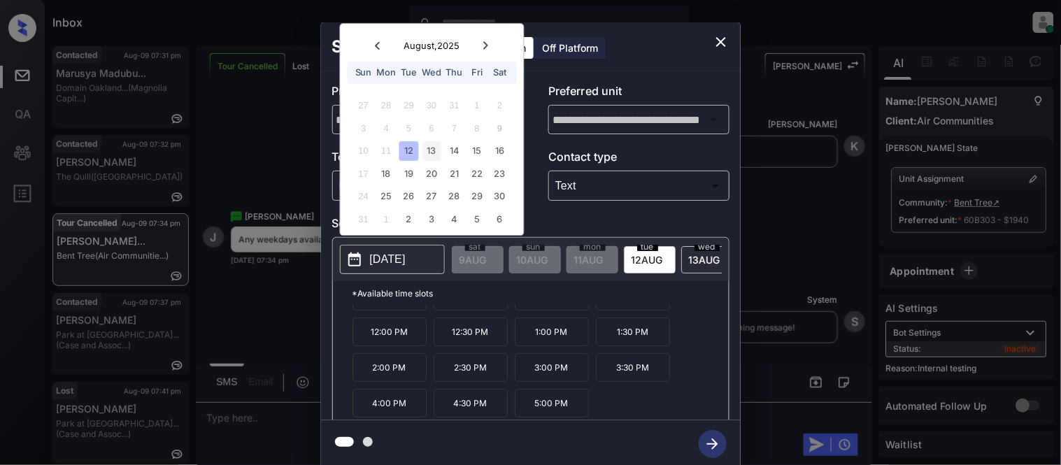
click at [432, 154] on div "13" at bounding box center [432, 151] width 19 height 19
click at [453, 150] on div "14" at bounding box center [454, 151] width 19 height 19
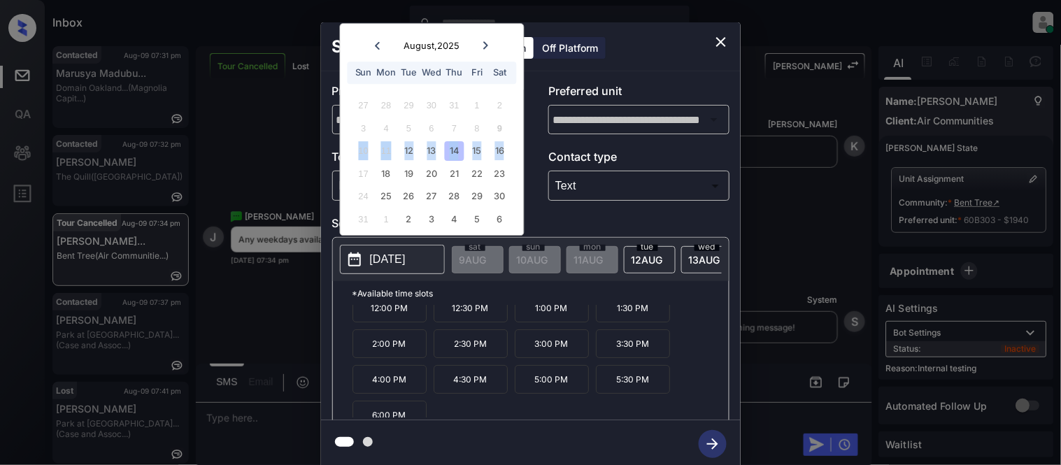
scroll to position [59, 0]
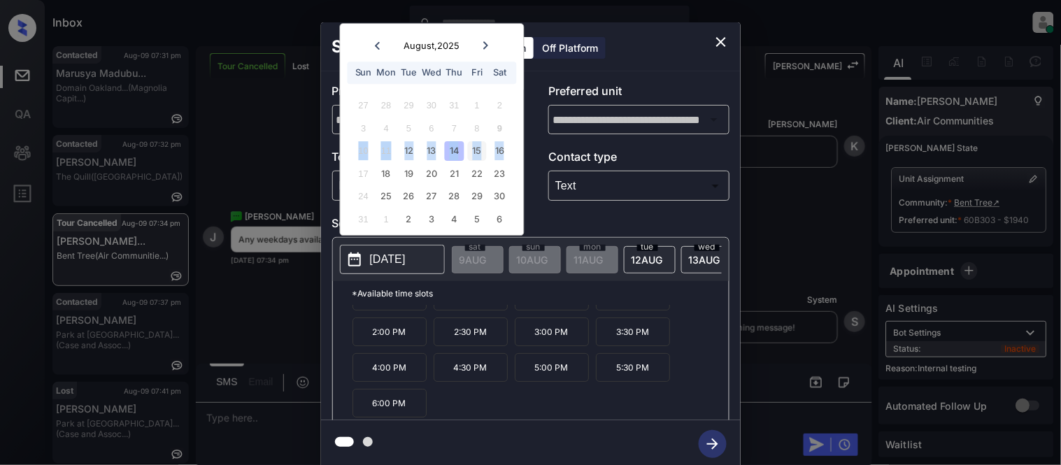
click at [483, 149] on div "15" at bounding box center [477, 151] width 19 height 19
click at [458, 150] on div "14" at bounding box center [454, 151] width 19 height 19
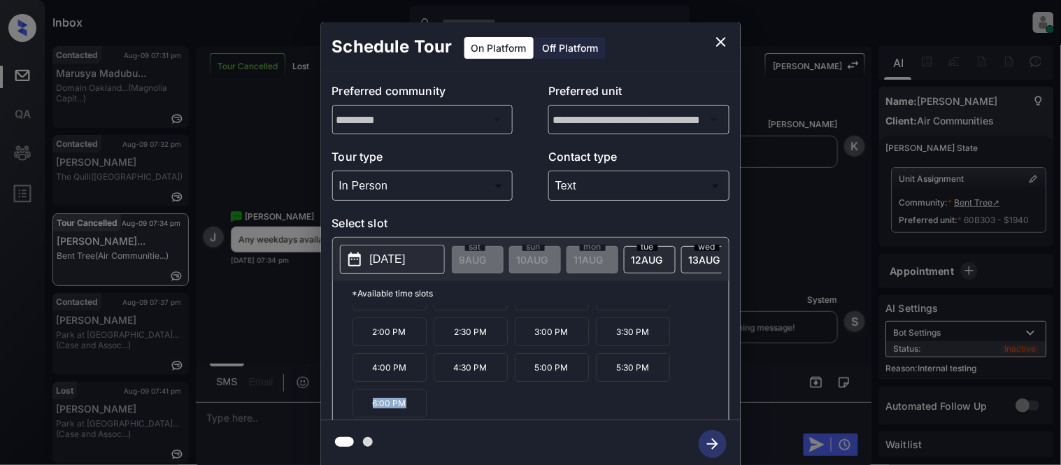
drag, startPoint x: 408, startPoint y: 407, endPoint x: 352, endPoint y: 407, distance: 56.0
click at [353, 407] on p "6:00 PM" at bounding box center [390, 403] width 74 height 29
copy p "6:00 PM"
click at [289, 423] on div "**********" at bounding box center [530, 245] width 1061 height 490
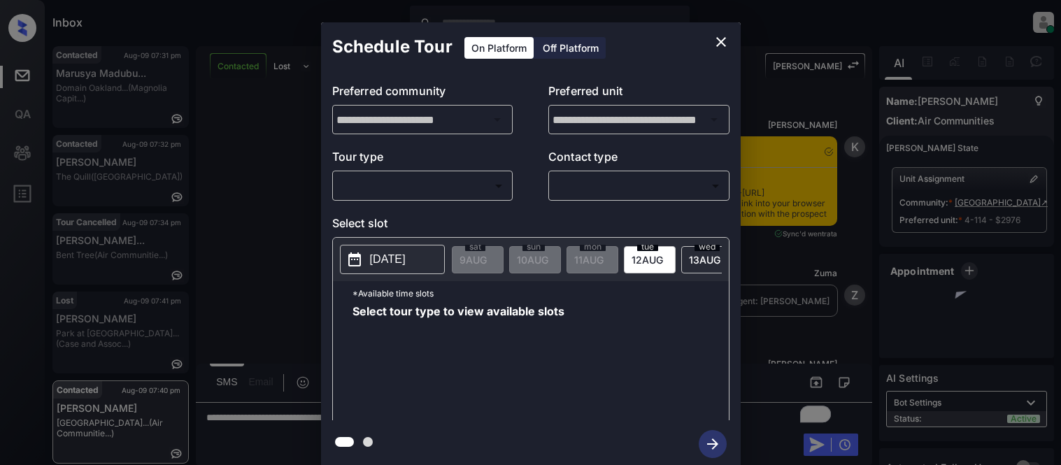
click at [418, 190] on body "Inbox [PERSON_NAME] Cataag Online Set yourself offline Set yourself on break Pr…" at bounding box center [530, 232] width 1061 height 465
type input "********"
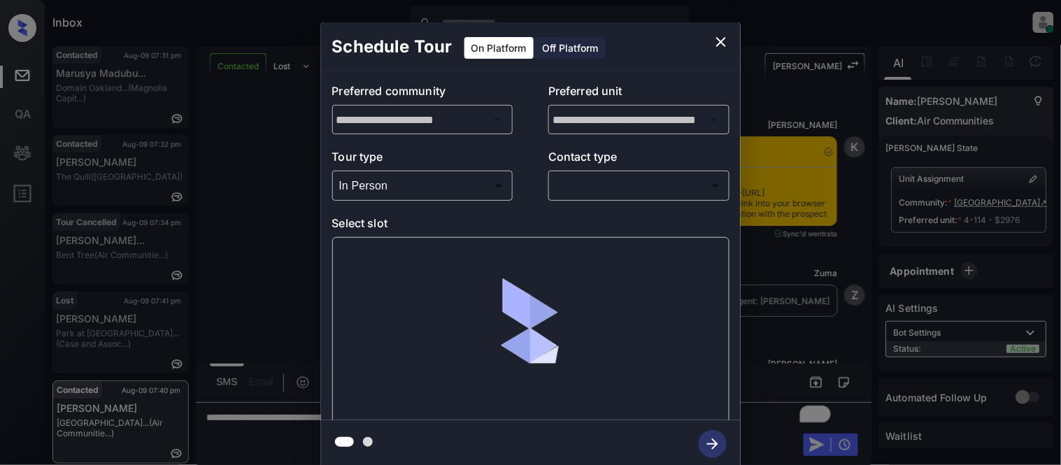
scroll to position [1697, 0]
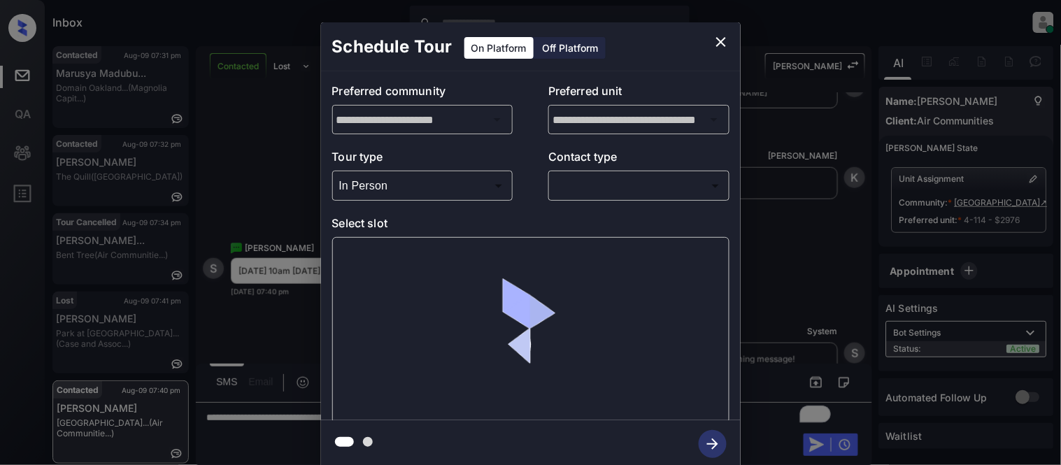
click at [600, 193] on body "Inbox [PERSON_NAME] Cataag Online Set yourself offline Set yourself on break Pr…" at bounding box center [530, 232] width 1061 height 465
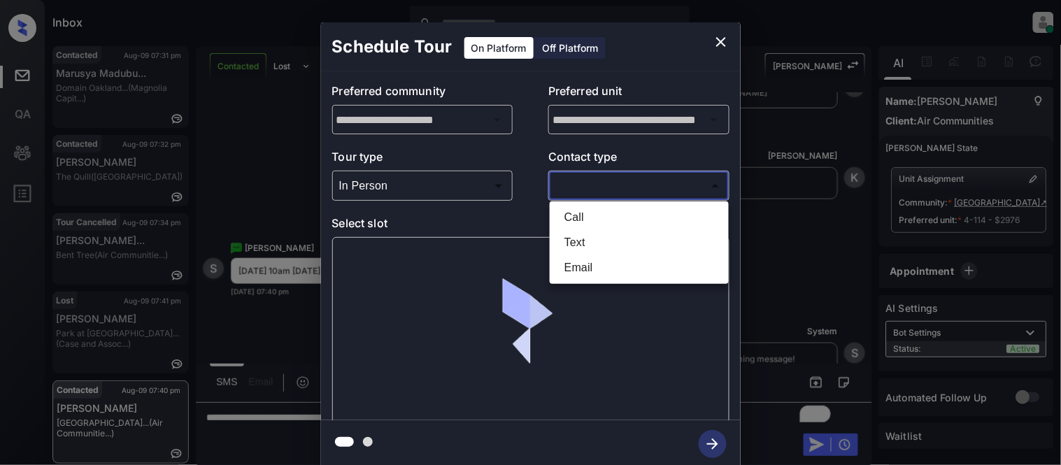
click at [572, 240] on li "Text" at bounding box center [639, 242] width 172 height 25
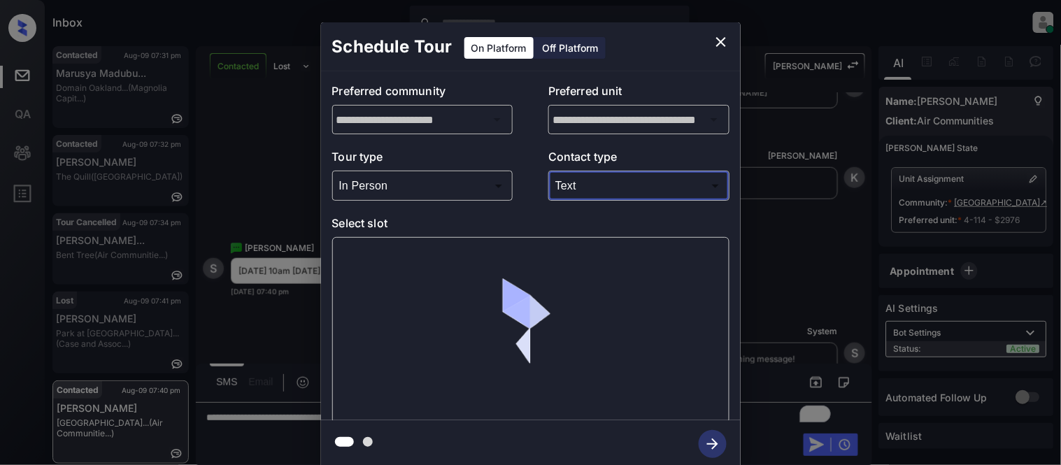
type input "****"
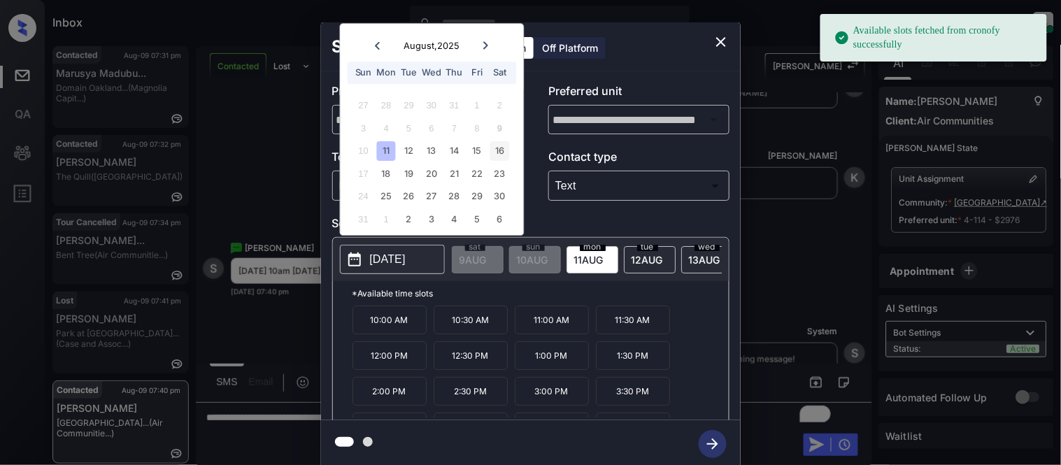
click at [499, 155] on div "16" at bounding box center [499, 151] width 19 height 19
click at [381, 332] on p "10:00 AM" at bounding box center [390, 320] width 74 height 29
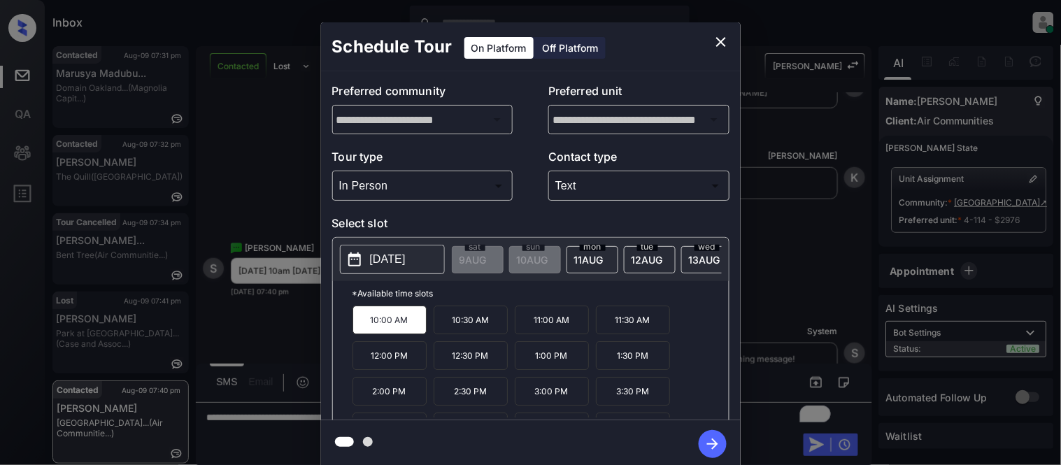
click at [716, 441] on icon "button" at bounding box center [713, 444] width 28 height 28
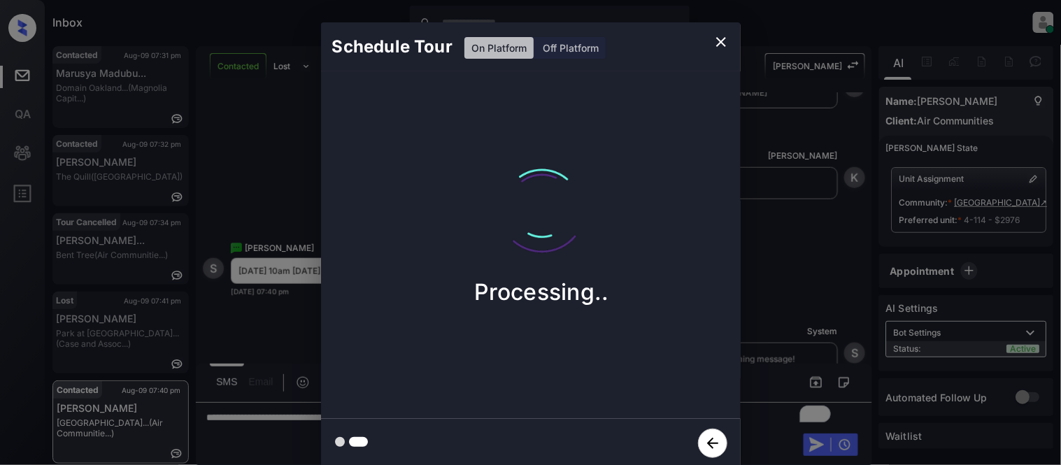
click at [793, 333] on div "Schedule Tour On Platform Off Platform Processing.." at bounding box center [530, 245] width 1061 height 490
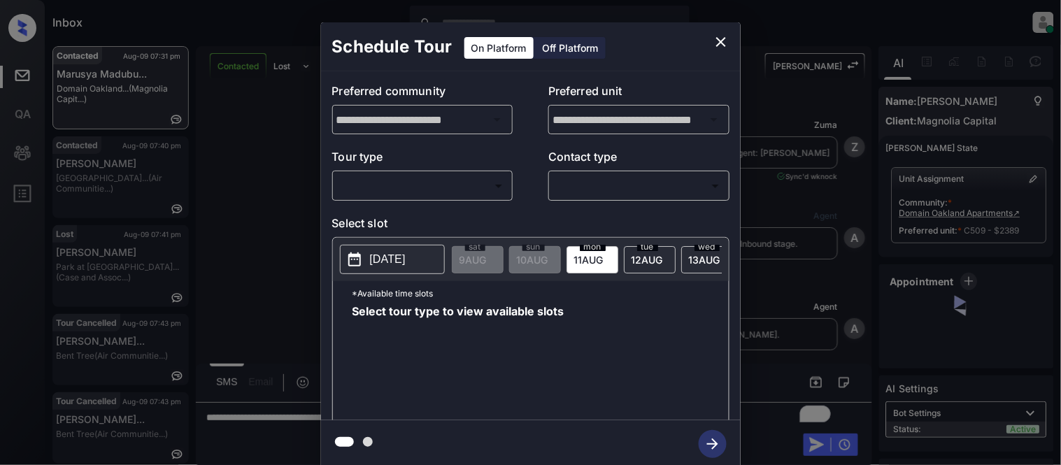
scroll to position [2382, 0]
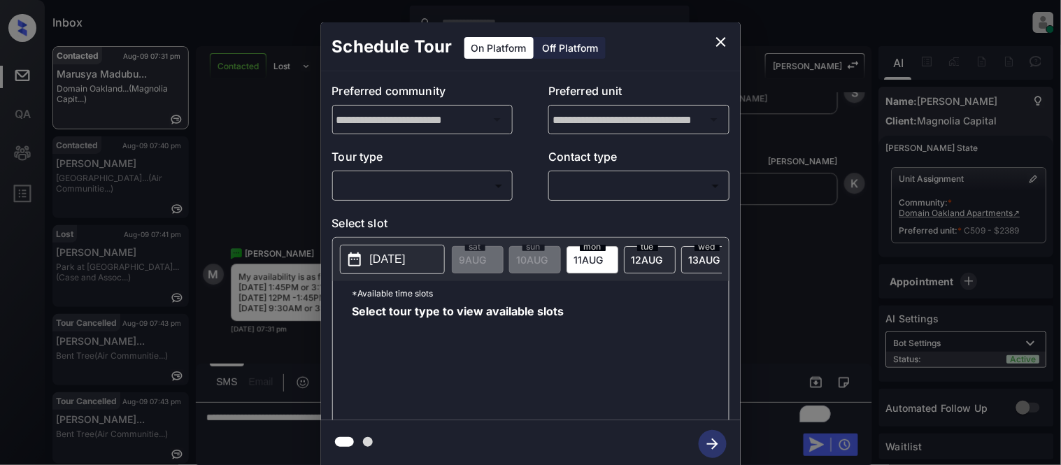
click at [371, 176] on body "Inbox Kristina Cataag Online Set yourself offline Set yourself on break Profile…" at bounding box center [530, 232] width 1061 height 465
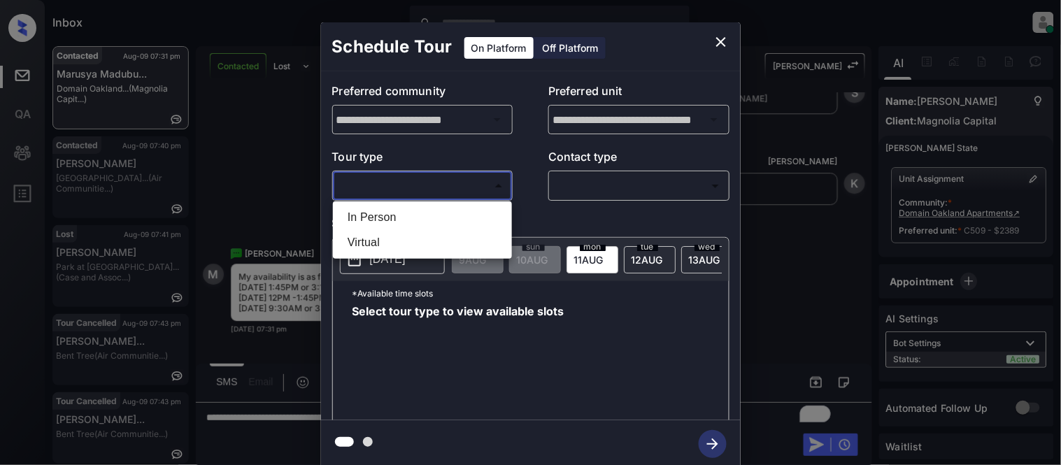
click at [373, 219] on li "In Person" at bounding box center [423, 217] width 172 height 25
type input "********"
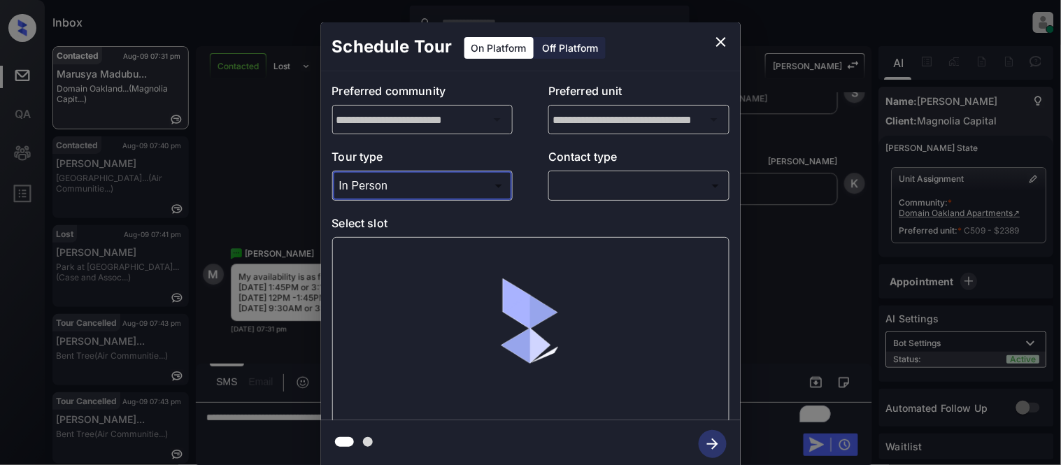
click at [565, 192] on body "Inbox Kristina Cataag Online Set yourself offline Set yourself on break Profile…" at bounding box center [530, 232] width 1061 height 465
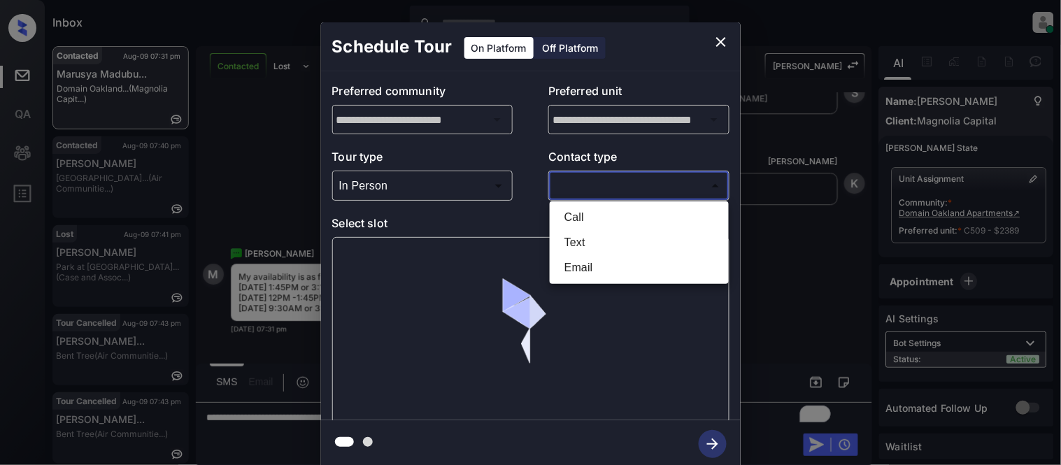
click at [578, 249] on li "Text" at bounding box center [639, 242] width 172 height 25
type input "****"
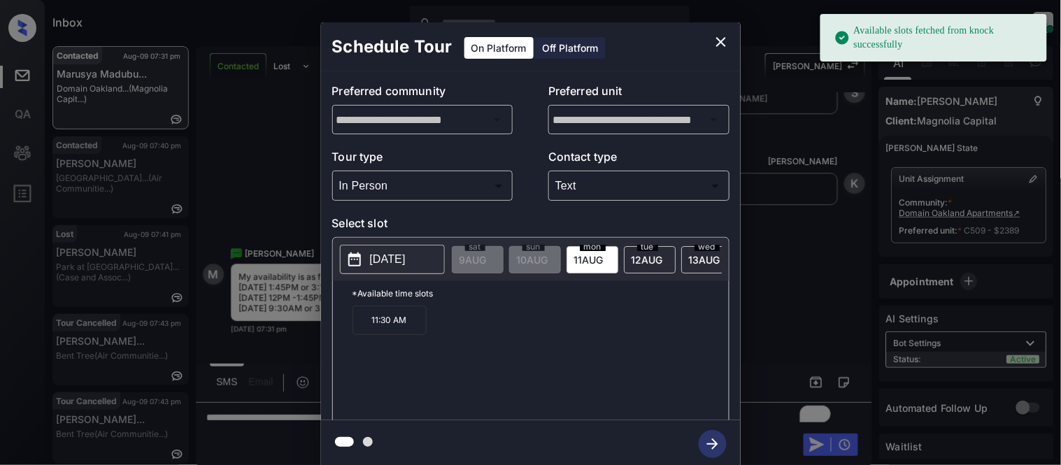
click at [380, 268] on p "2025-08-11" at bounding box center [388, 259] width 36 height 17
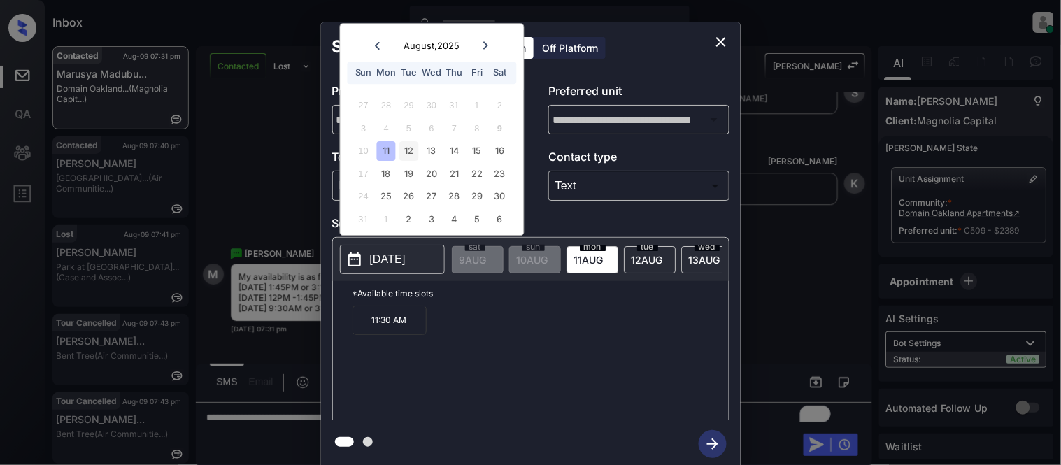
click at [404, 153] on div "12" at bounding box center [409, 151] width 19 height 19
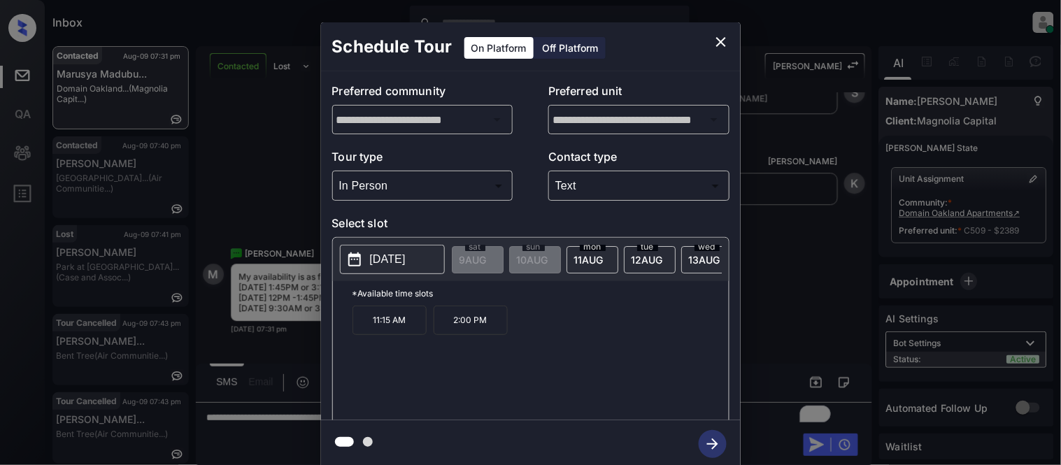
click at [406, 256] on p "[DATE]" at bounding box center [388, 259] width 36 height 17
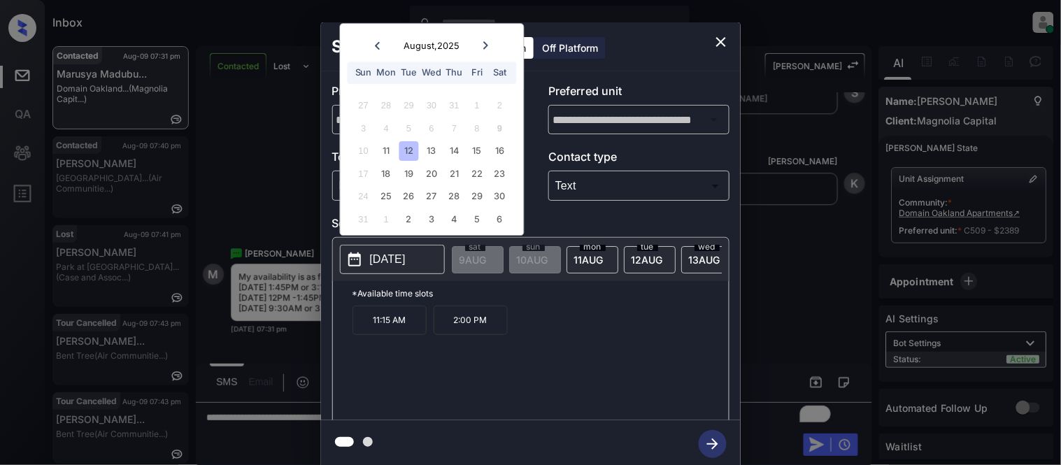
click at [487, 257] on span "12 AUG" at bounding box center [473, 260] width 27 height 12
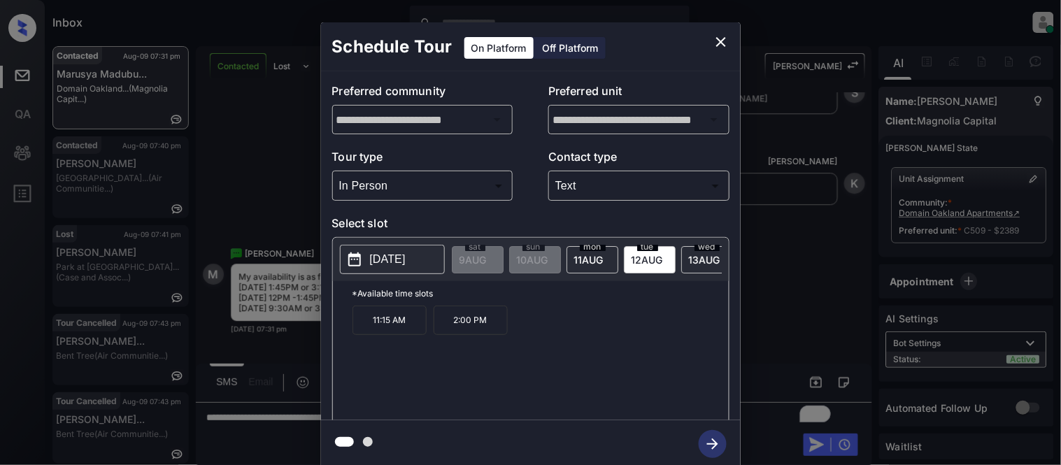
click at [406, 262] on p "[DATE]" at bounding box center [388, 259] width 36 height 17
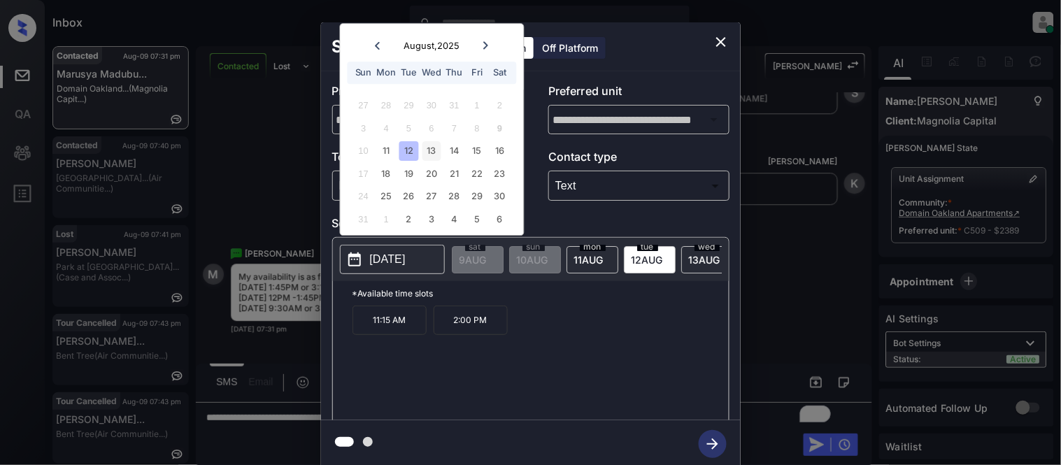
click at [435, 155] on div "13" at bounding box center [432, 151] width 19 height 19
click at [373, 335] on p "9:30 AM" at bounding box center [390, 320] width 74 height 29
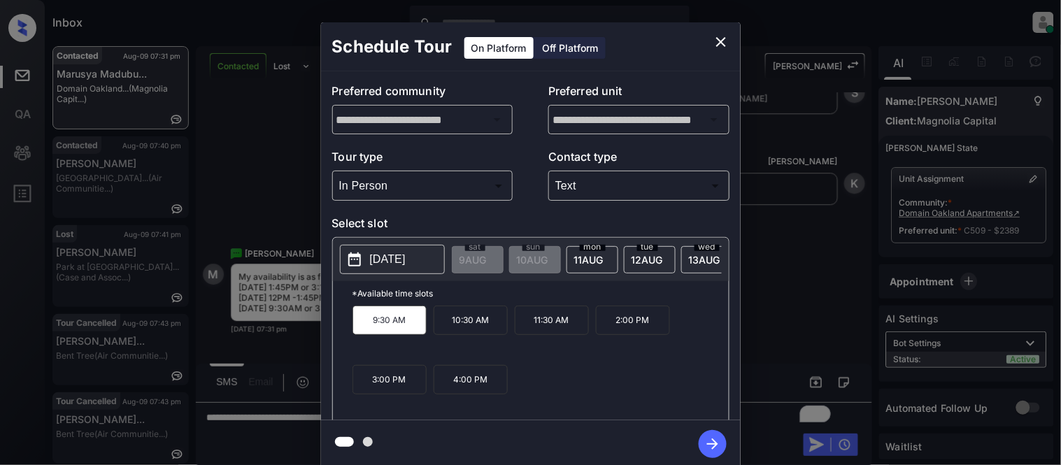
click at [711, 443] on icon "button" at bounding box center [713, 444] width 28 height 28
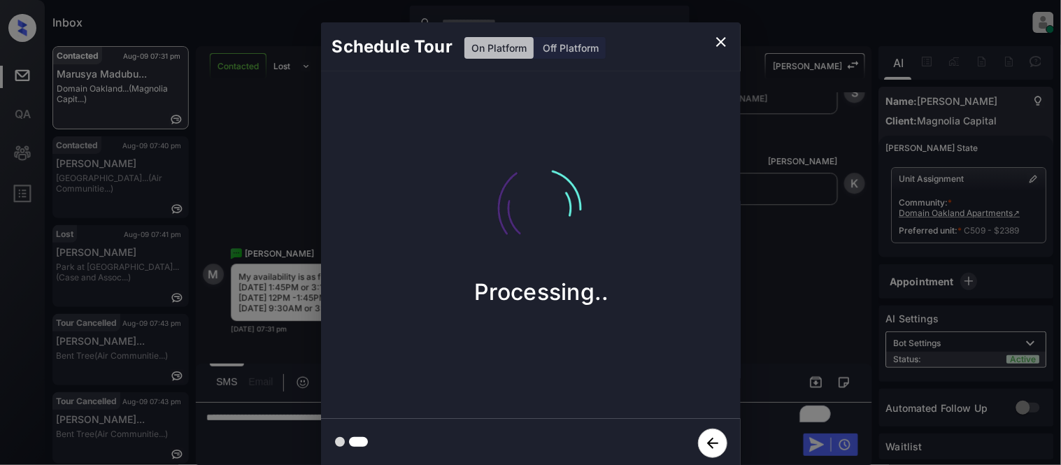
click at [800, 269] on div "Schedule Tour On Platform Off Platform Processing.." at bounding box center [530, 245] width 1061 height 490
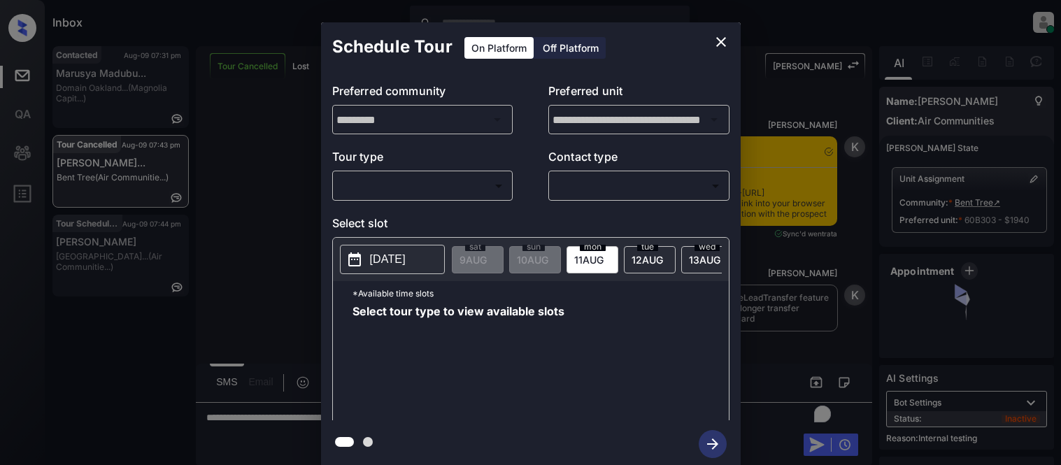
click at [360, 186] on body "Inbox [PERSON_NAME] Cataag Online Set yourself offline Set yourself on break Pr…" at bounding box center [530, 232] width 1061 height 465
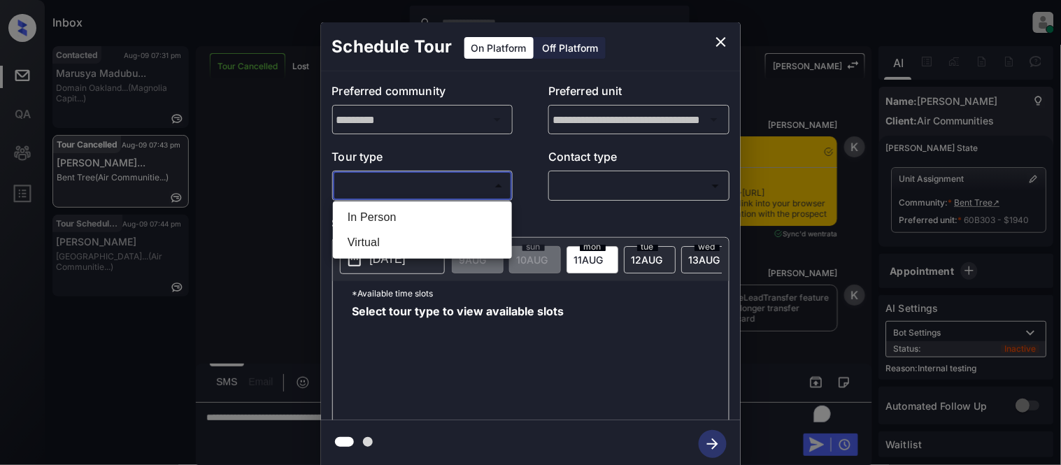
scroll to position [12309, 0]
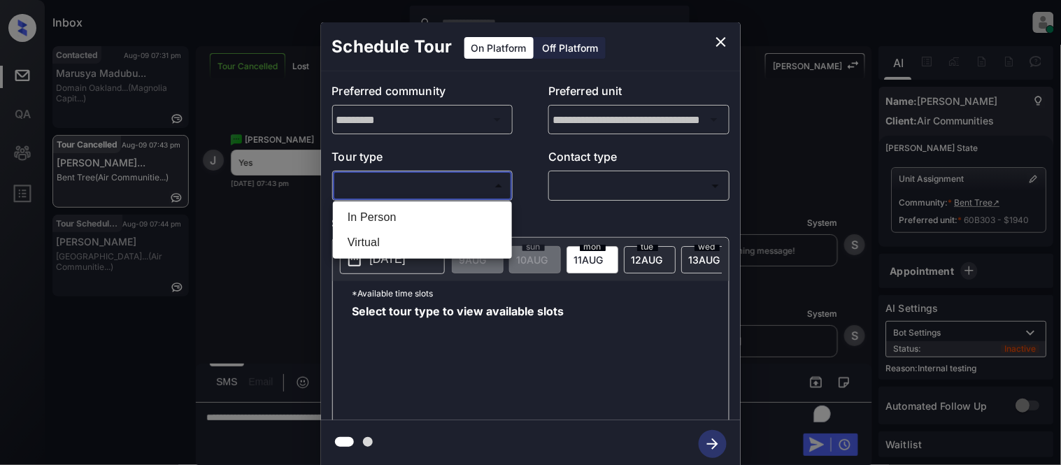
click at [404, 215] on li "In Person" at bounding box center [423, 217] width 172 height 25
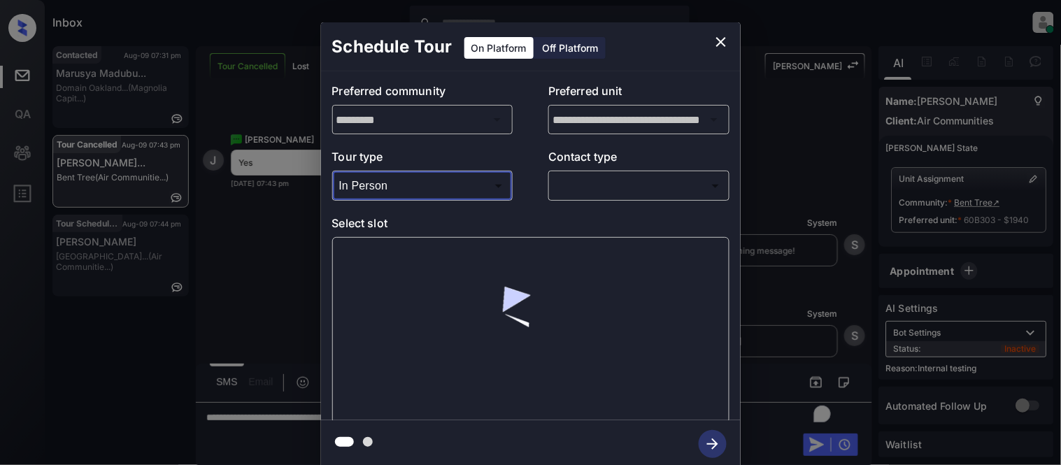
type input "********"
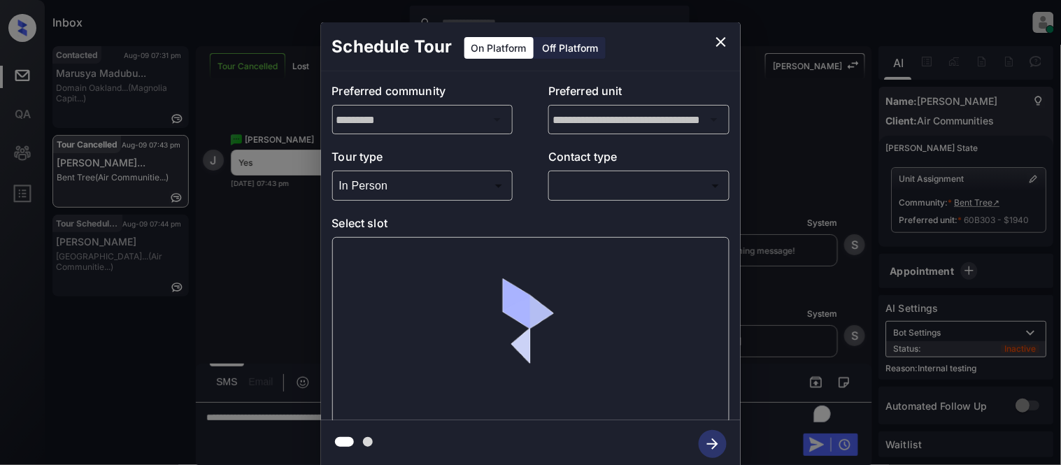
click at [579, 184] on div at bounding box center [530, 232] width 1061 height 465
click at [579, 194] on body "Inbox [PERSON_NAME] Cataag Online Set yourself offline Set yourself on break Pr…" at bounding box center [530, 232] width 1061 height 465
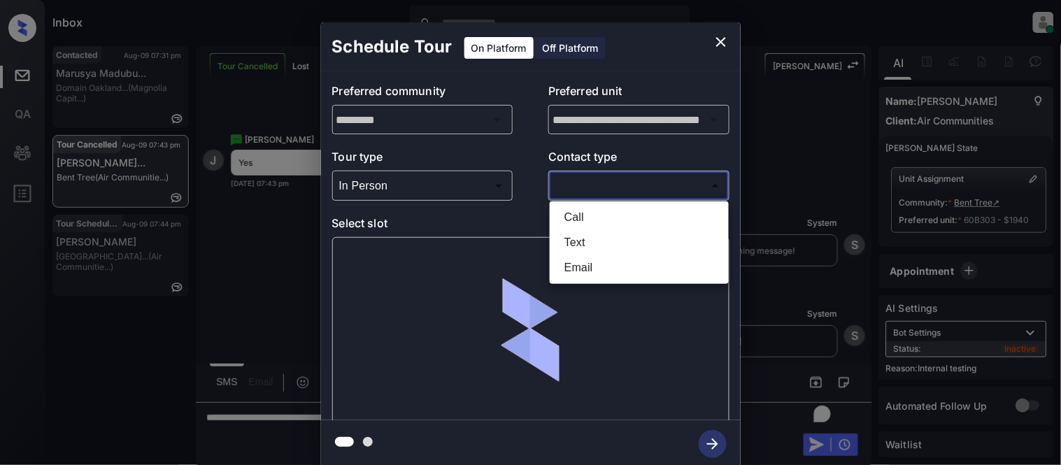
click at [579, 240] on li "Text" at bounding box center [639, 242] width 172 height 25
type input "****"
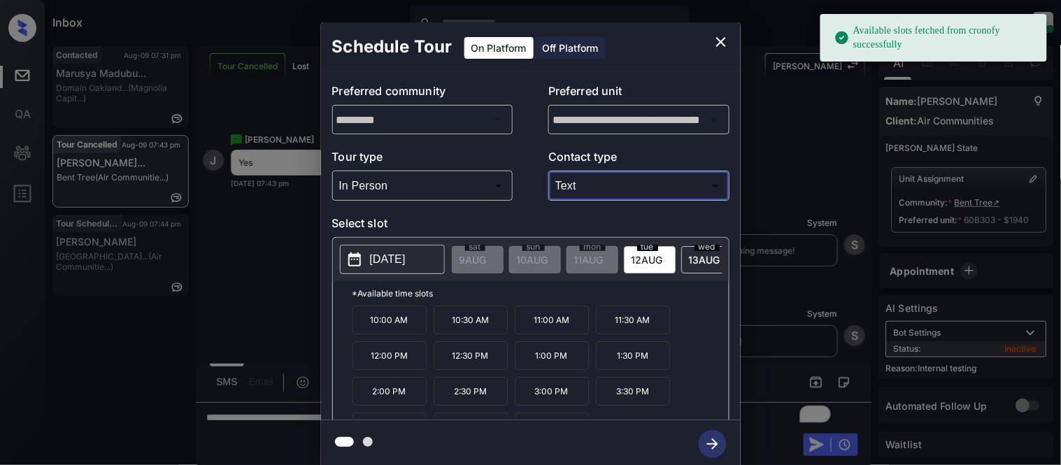
click at [406, 263] on p "[DATE]" at bounding box center [388, 259] width 36 height 17
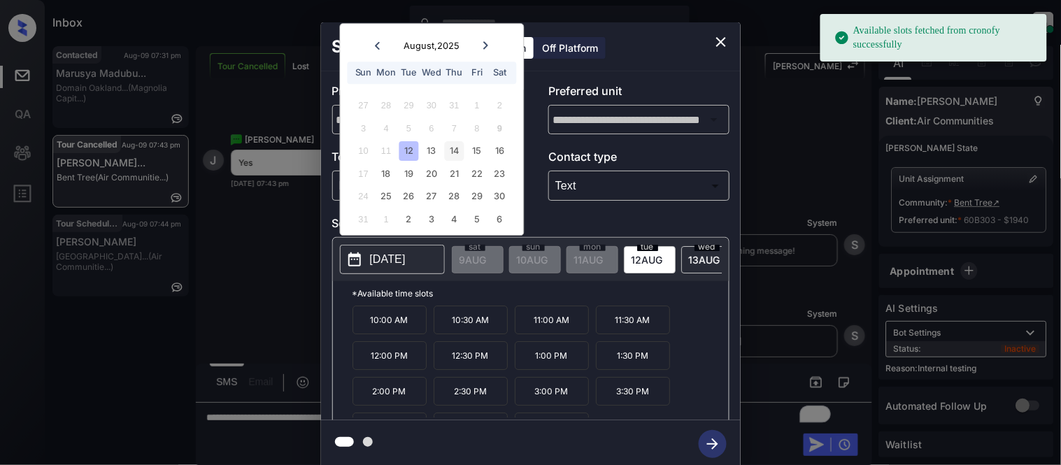
click at [455, 158] on div "14" at bounding box center [454, 151] width 19 height 19
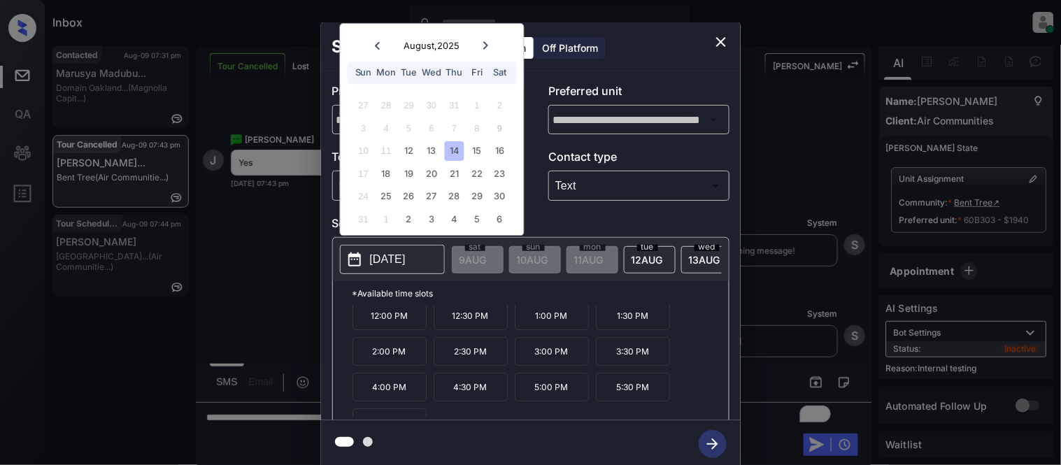
scroll to position [59, 0]
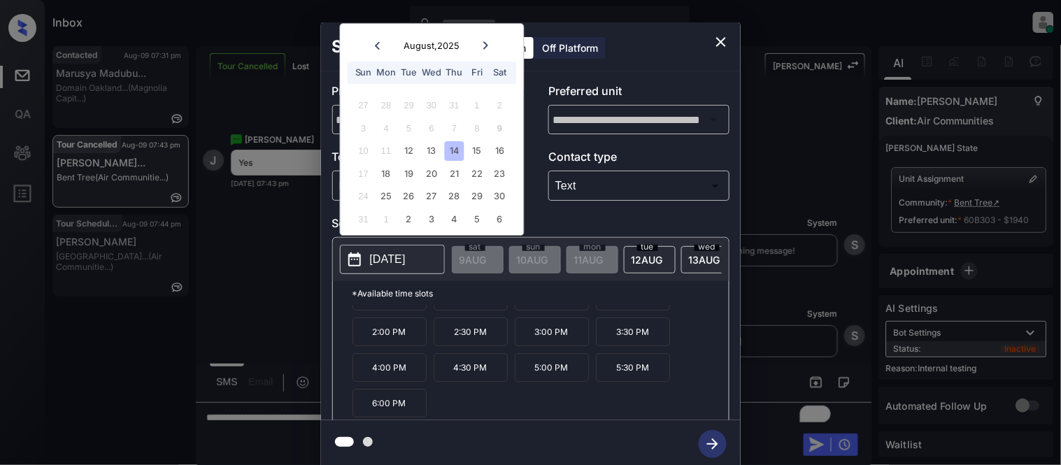
click at [390, 408] on p "6:00 PM" at bounding box center [390, 403] width 74 height 29
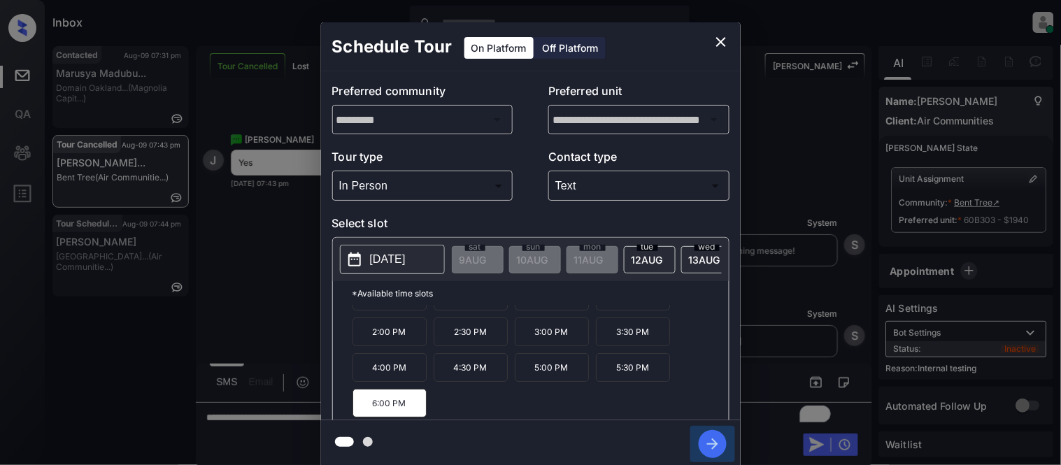
click at [704, 441] on icon "button" at bounding box center [713, 444] width 28 height 28
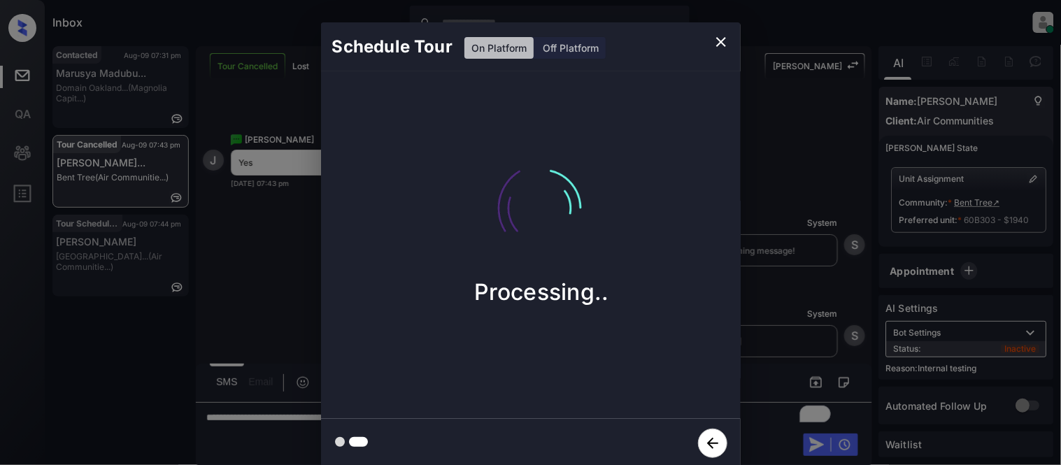
click at [752, 339] on div "Schedule Tour On Platform Off Platform Processing.." at bounding box center [530, 245] width 1061 height 490
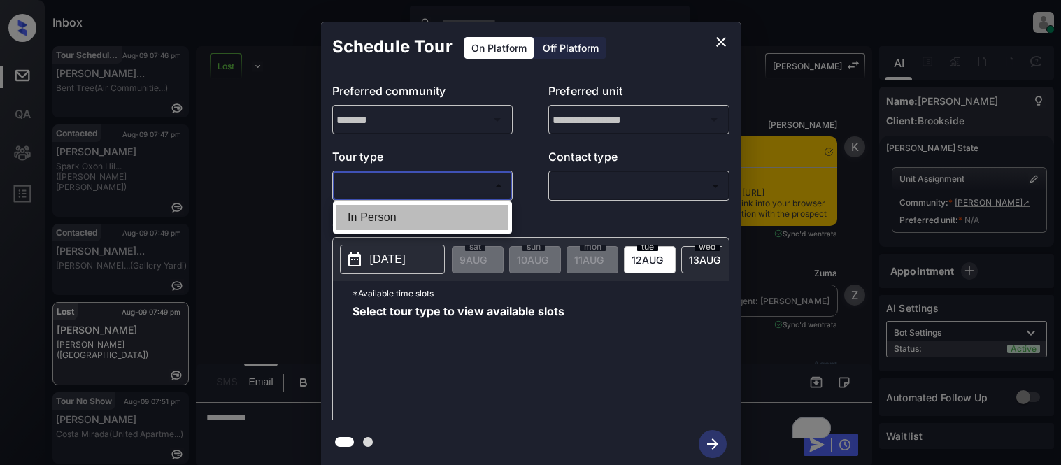
click at [438, 209] on li "In Person" at bounding box center [423, 217] width 172 height 25
click at [605, 184] on div at bounding box center [530, 232] width 1061 height 465
type input "********"
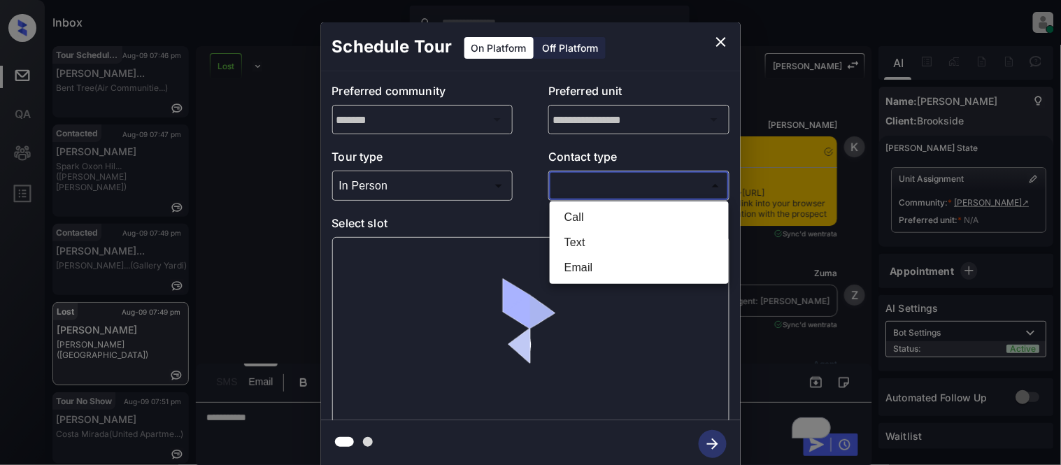
click at [592, 185] on body "Inbox [PERSON_NAME] Cataag Online Set yourself offline Set yourself on break Pr…" at bounding box center [530, 232] width 1061 height 465
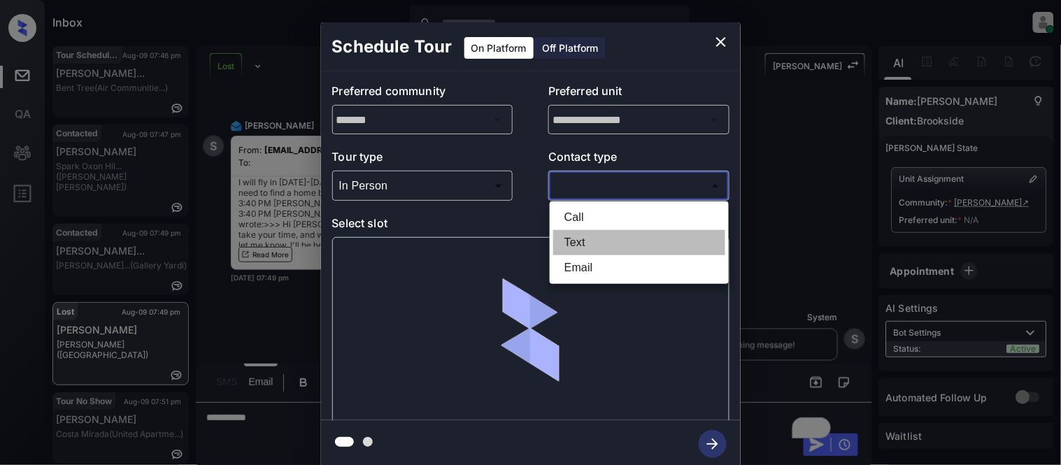
click at [582, 232] on li "Text" at bounding box center [639, 242] width 172 height 25
type input "****"
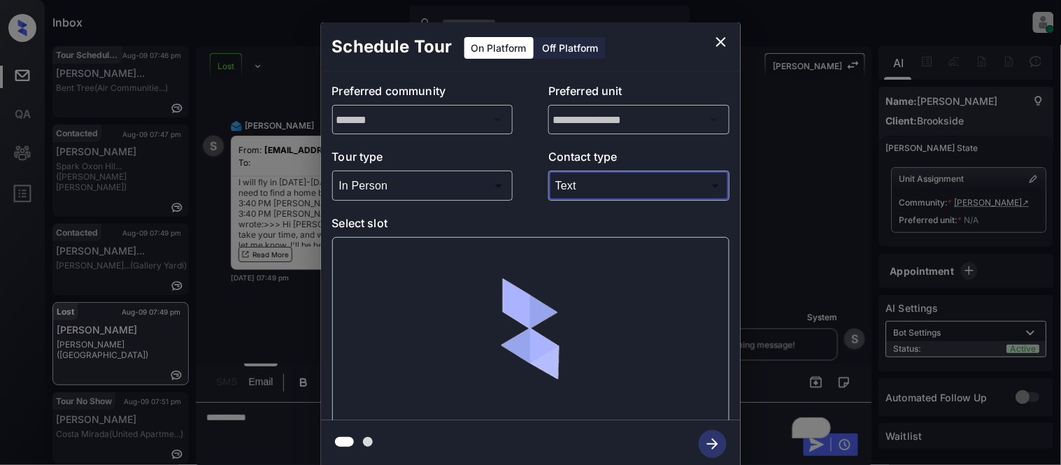
click at [341, 247] on div at bounding box center [530, 330] width 397 height 187
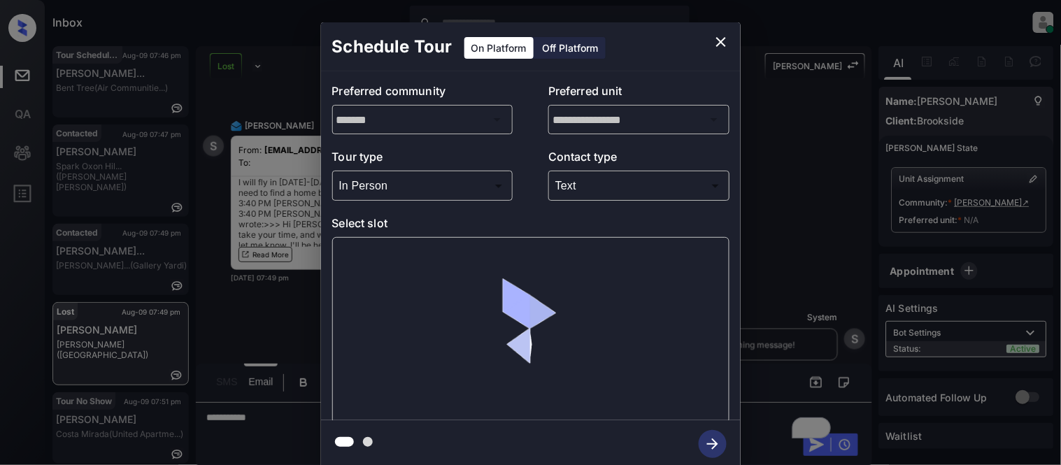
click at [355, 250] on div at bounding box center [530, 330] width 397 height 187
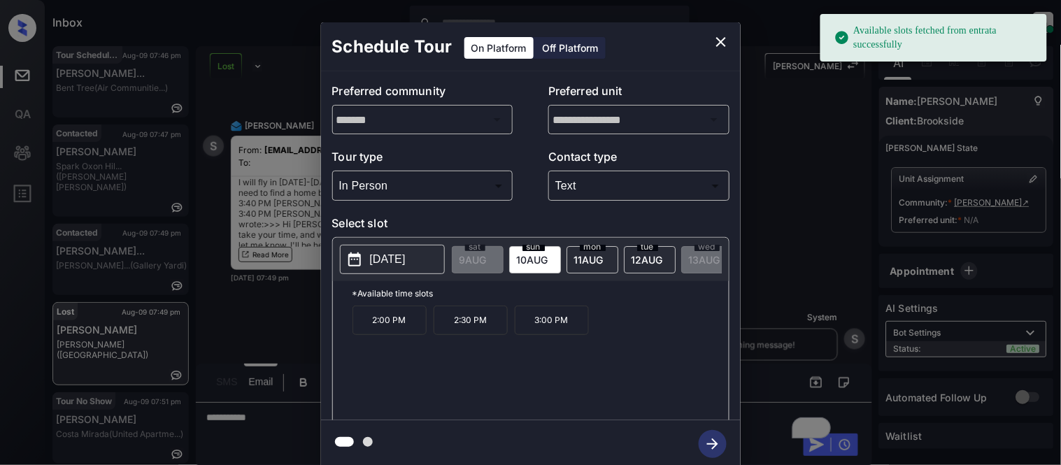
click at [370, 259] on p "[DATE]" at bounding box center [388, 259] width 36 height 17
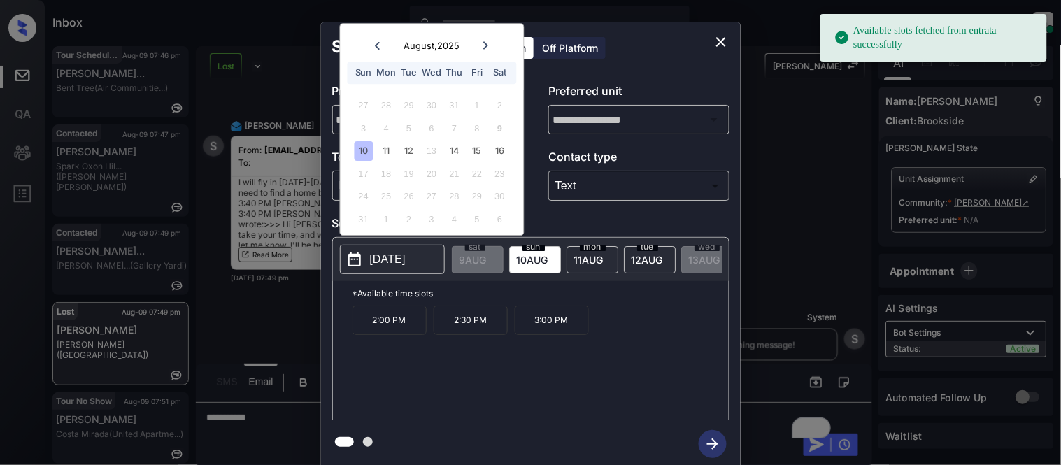
click at [482, 43] on icon at bounding box center [486, 45] width 8 height 8
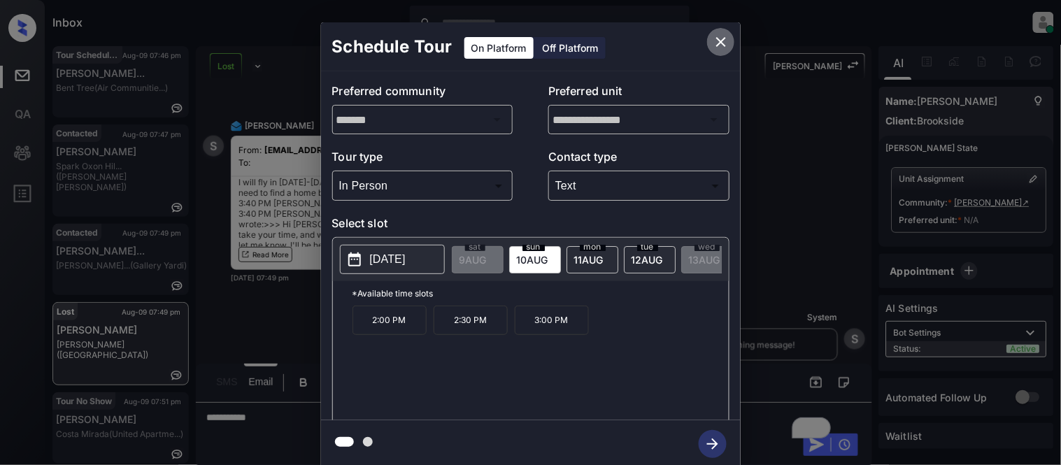
click at [719, 34] on icon "close" at bounding box center [721, 42] width 17 height 17
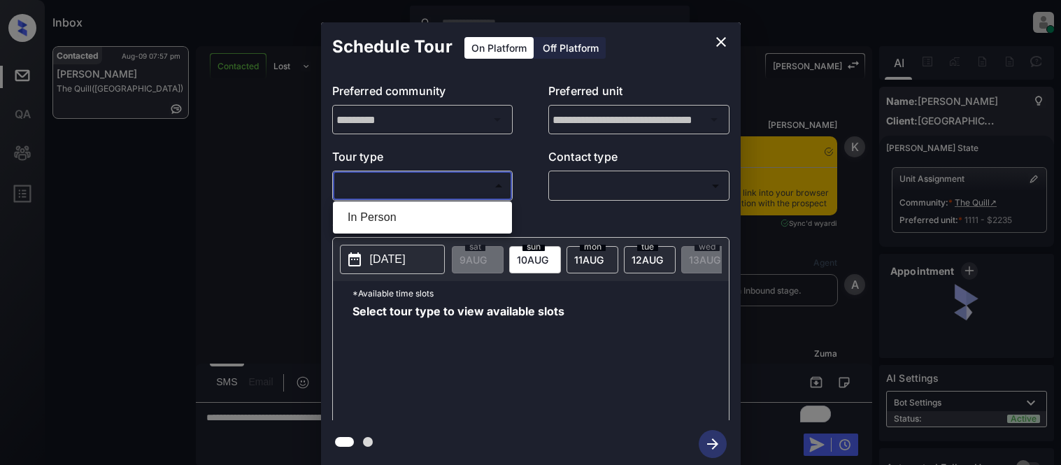
click at [379, 217] on li "In Person" at bounding box center [423, 217] width 172 height 25
type input "********"
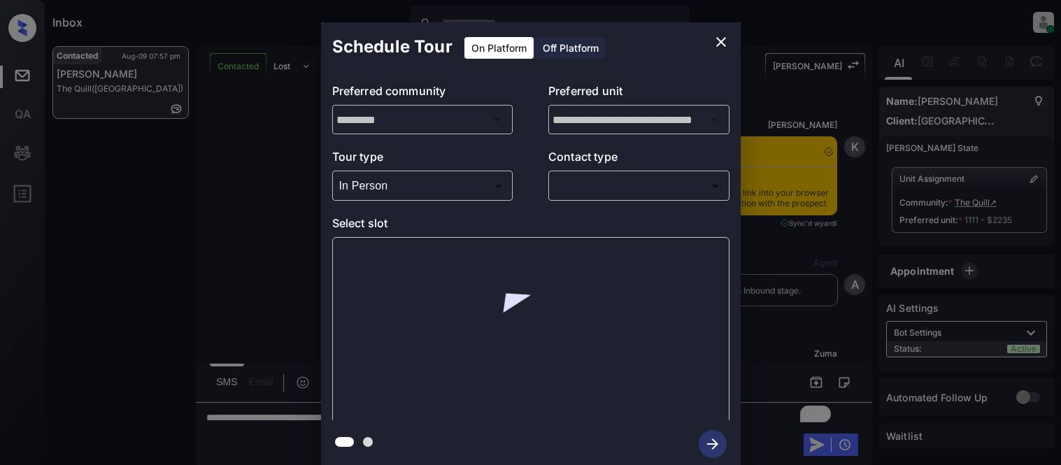
click at [550, 190] on div at bounding box center [530, 232] width 1061 height 465
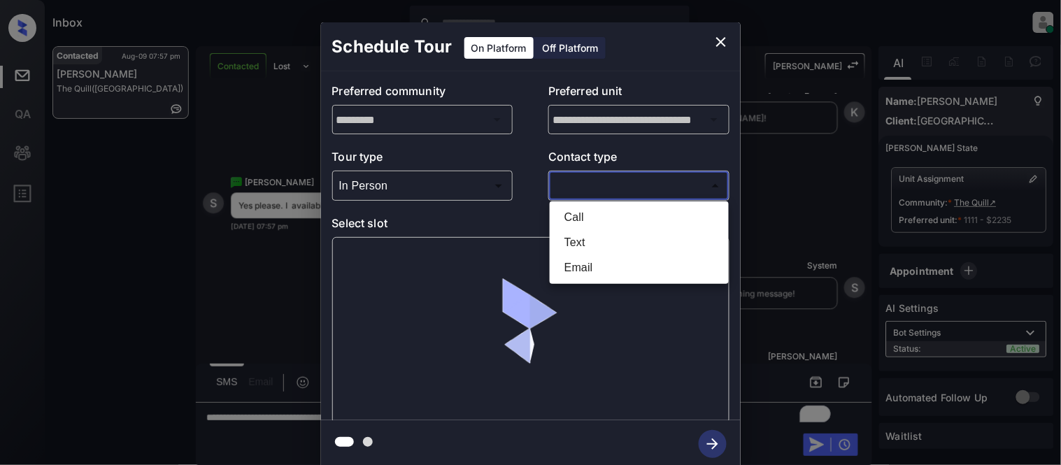
click at [567, 190] on body "Inbox [PERSON_NAME] Cataag Online Set yourself offline Set yourself on break Pr…" at bounding box center [530, 232] width 1061 height 465
click at [564, 238] on li "Text" at bounding box center [639, 242] width 172 height 25
type input "****"
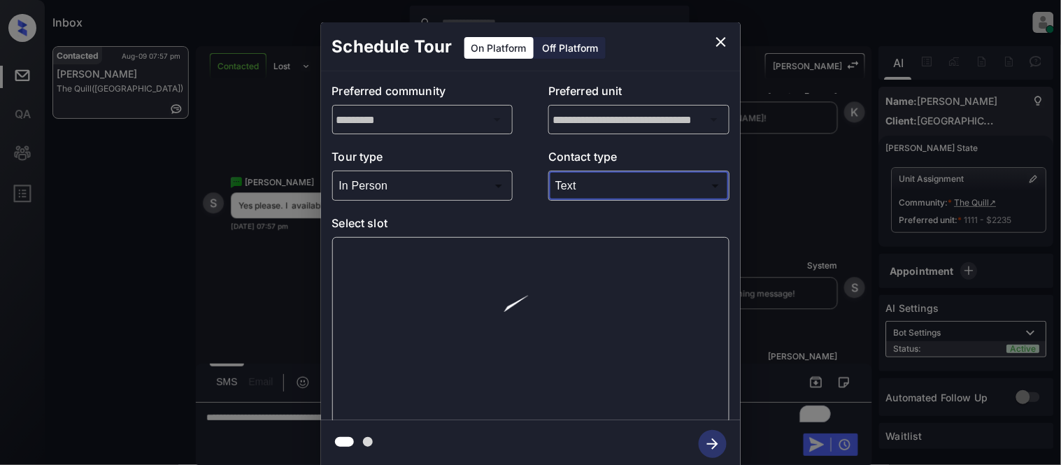
click at [422, 261] on div at bounding box center [530, 330] width 397 height 187
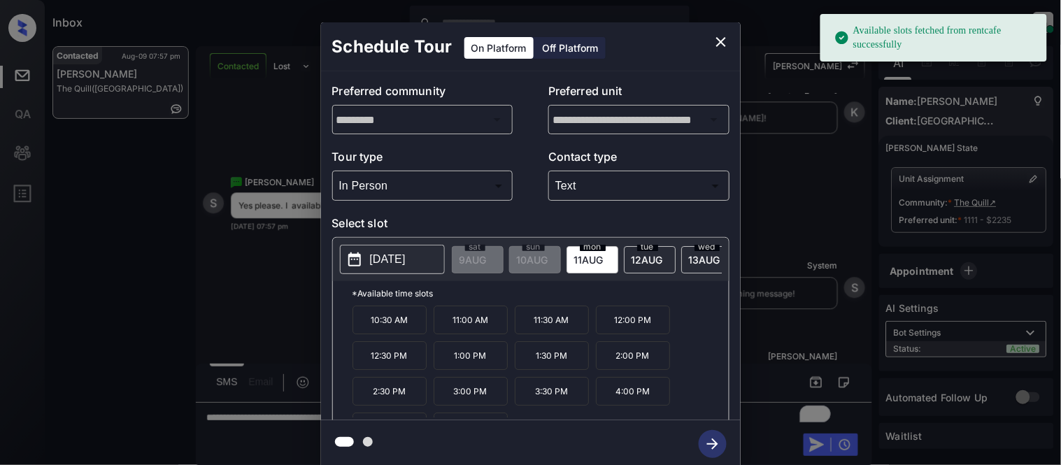
click at [406, 261] on p "[DATE]" at bounding box center [388, 259] width 36 height 17
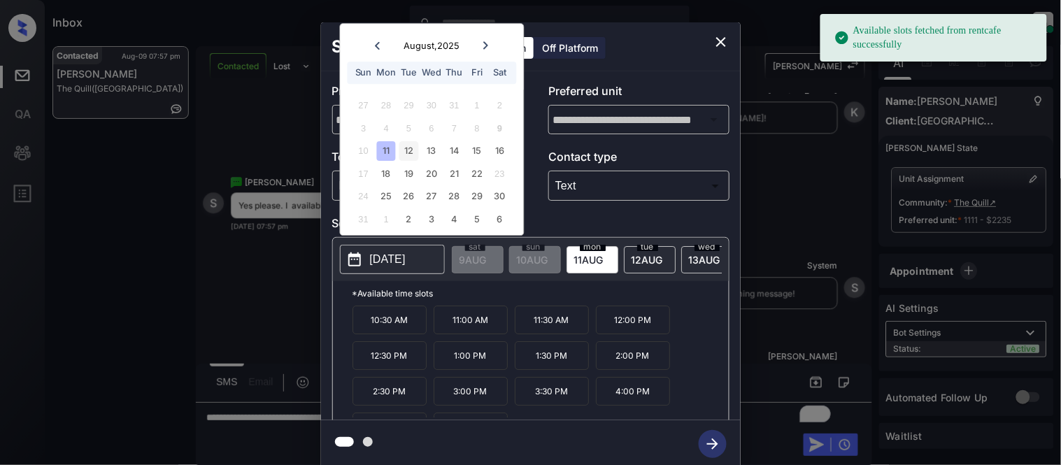
click at [411, 144] on div "12" at bounding box center [409, 151] width 19 height 19
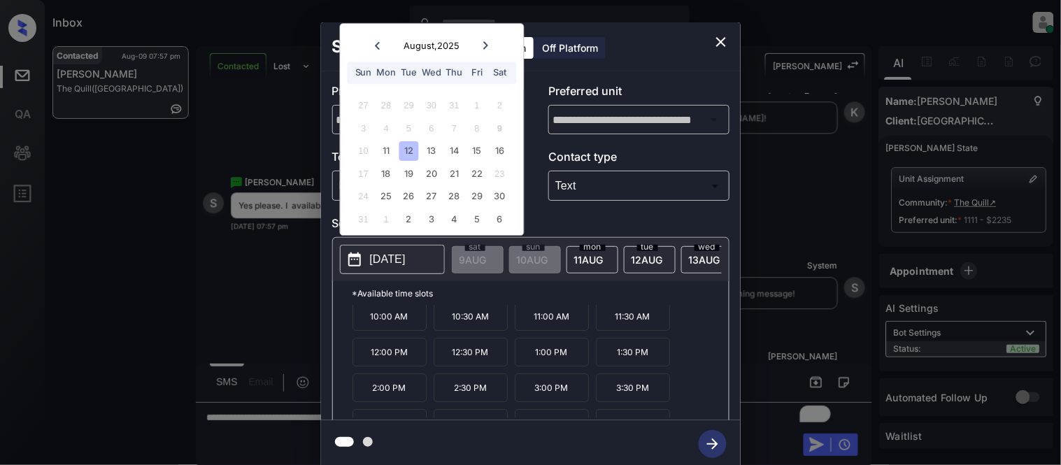
scroll to position [0, 0]
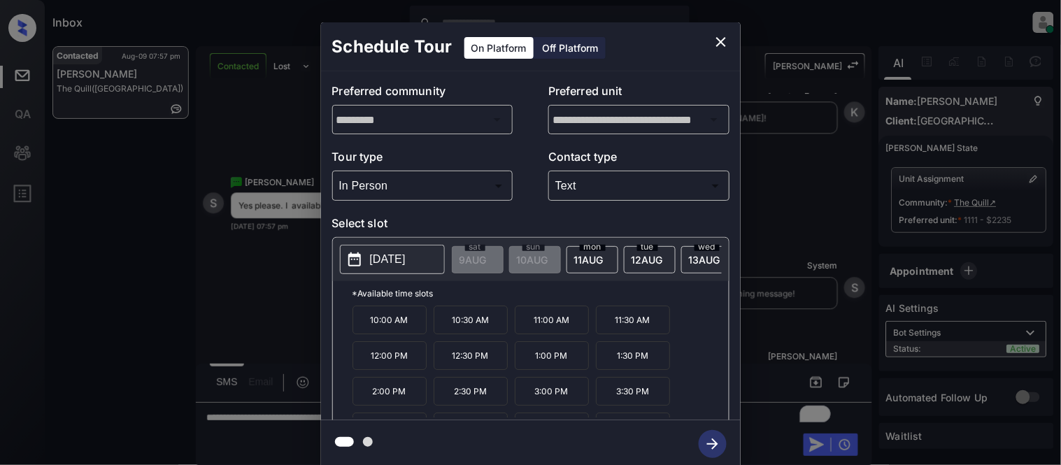
click at [542, 327] on p "11:00 AM" at bounding box center [552, 320] width 74 height 29
click at [390, 253] on p "[DATE]" at bounding box center [388, 259] width 36 height 17
click at [278, 334] on div "**********" at bounding box center [530, 245] width 1061 height 490
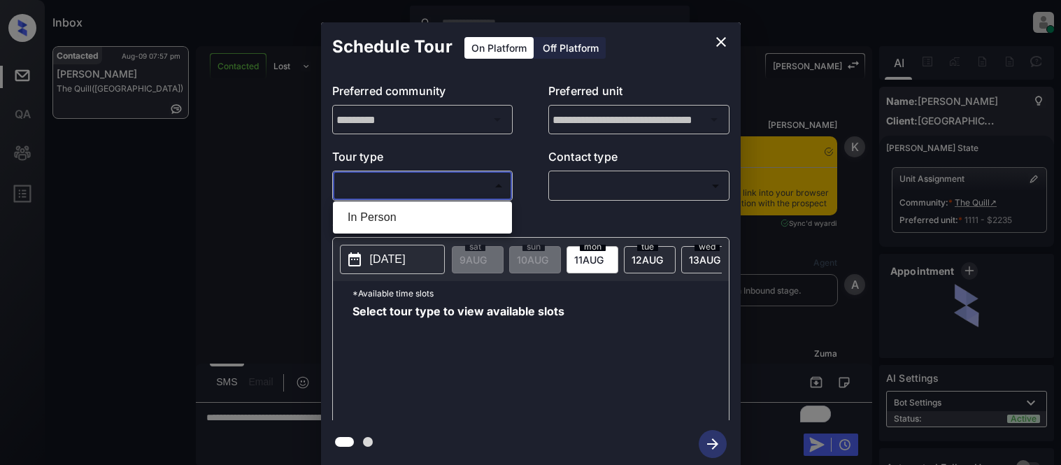
click at [374, 218] on li "In Person" at bounding box center [423, 217] width 172 height 25
type input "********"
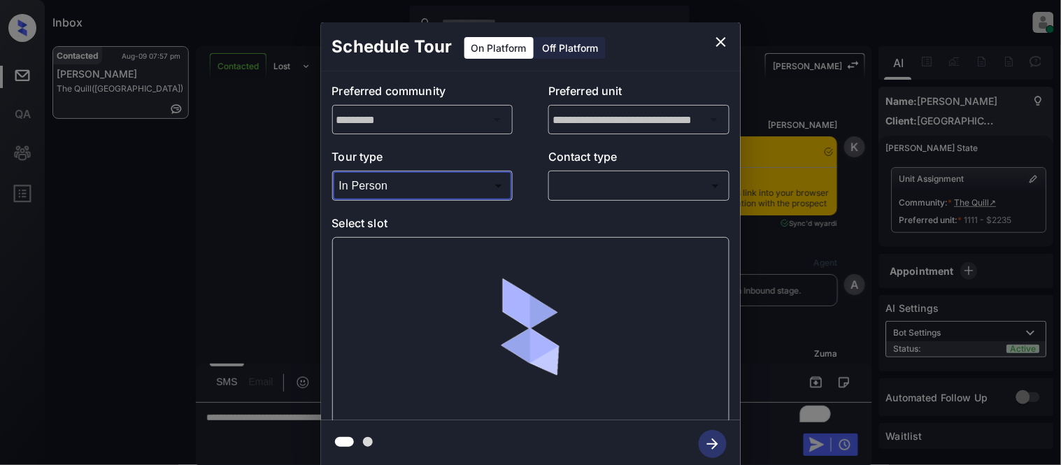
scroll to position [2265, 0]
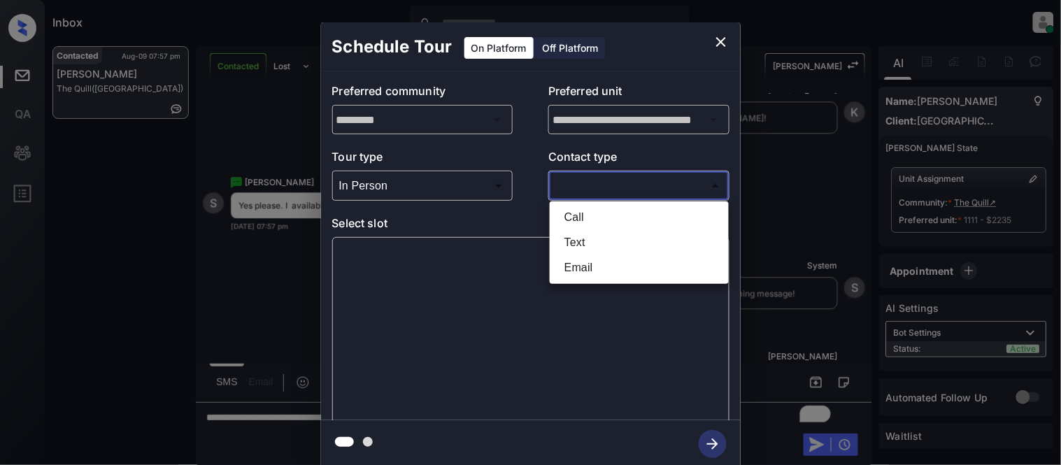
click at [607, 186] on body "Inbox [PERSON_NAME] Cataag Online Set yourself offline Set yourself on break Pr…" at bounding box center [530, 232] width 1061 height 465
click at [581, 234] on li "Text" at bounding box center [639, 242] width 172 height 25
type input "****"
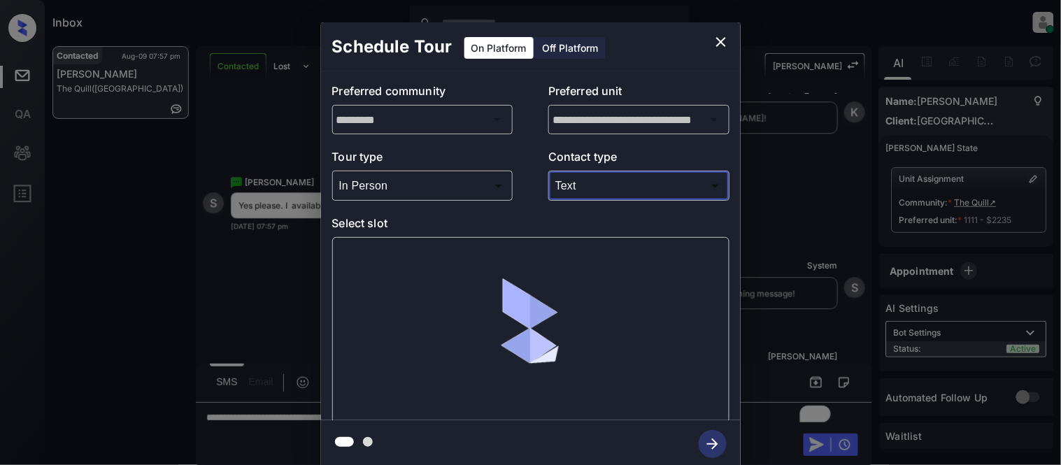
click at [389, 246] on div at bounding box center [530, 330] width 397 height 187
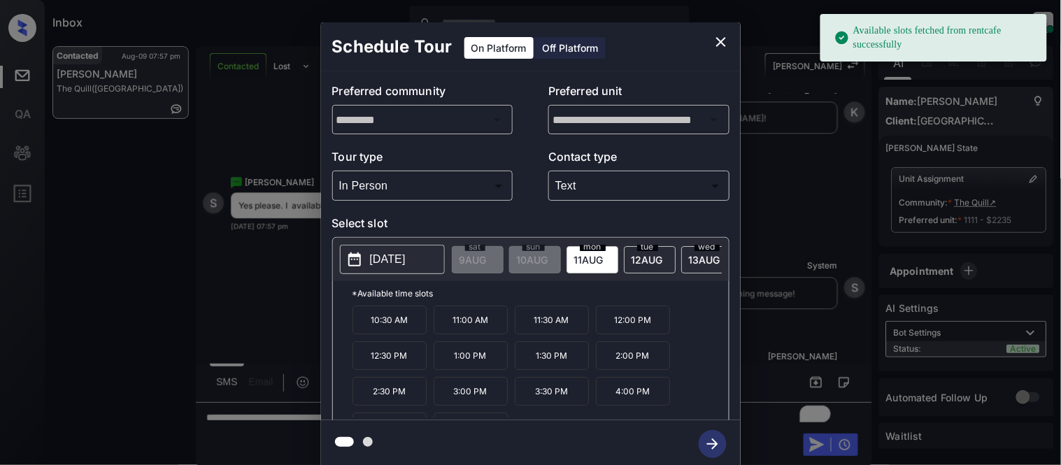
click at [383, 251] on p "[DATE]" at bounding box center [388, 259] width 36 height 17
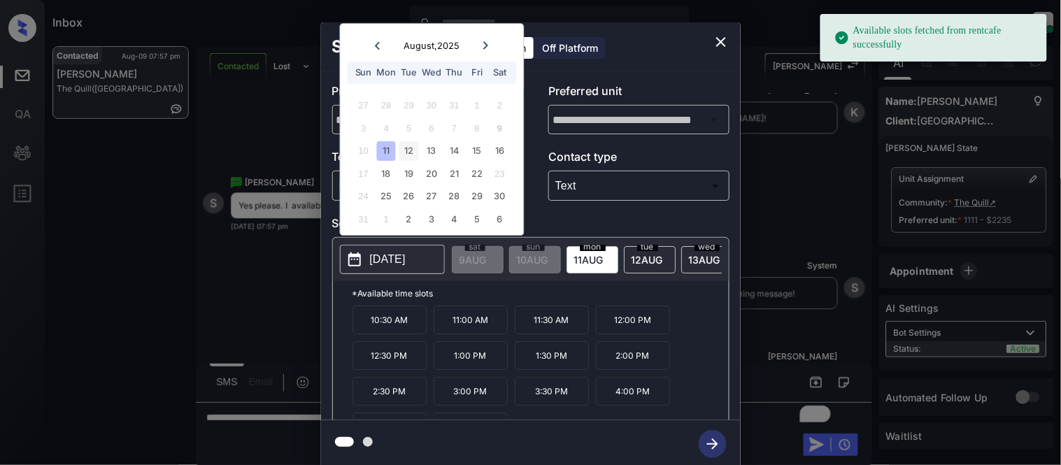
click at [406, 155] on div "12" at bounding box center [409, 151] width 19 height 19
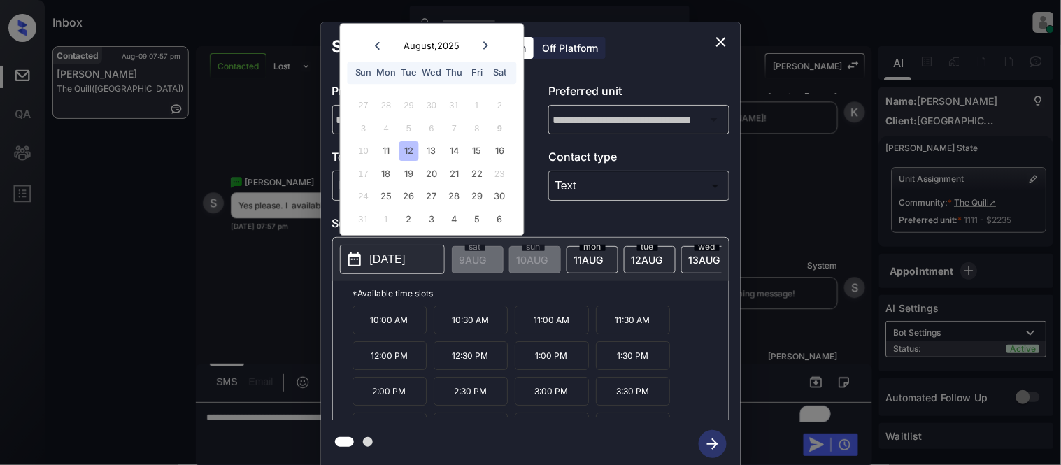
click at [550, 319] on p "11:00 AM" at bounding box center [552, 320] width 74 height 29
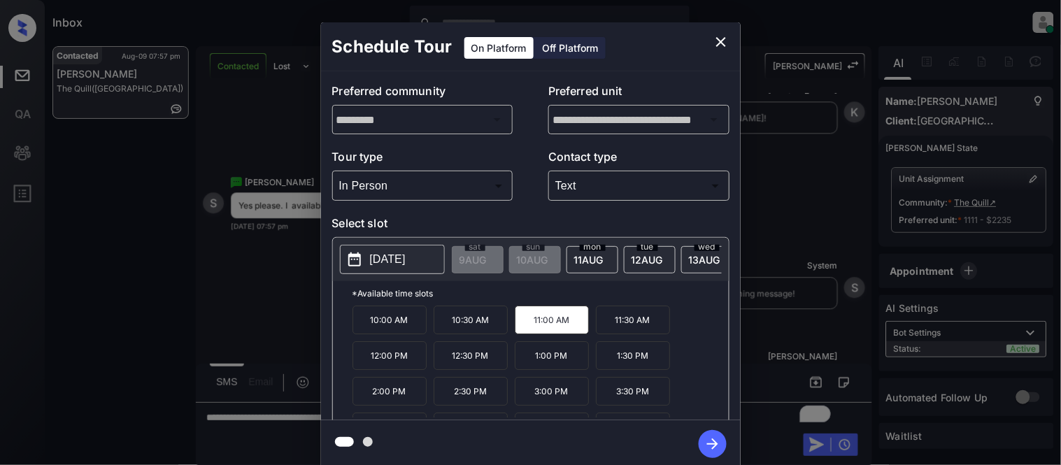
click at [723, 436] on icon "button" at bounding box center [713, 444] width 28 height 28
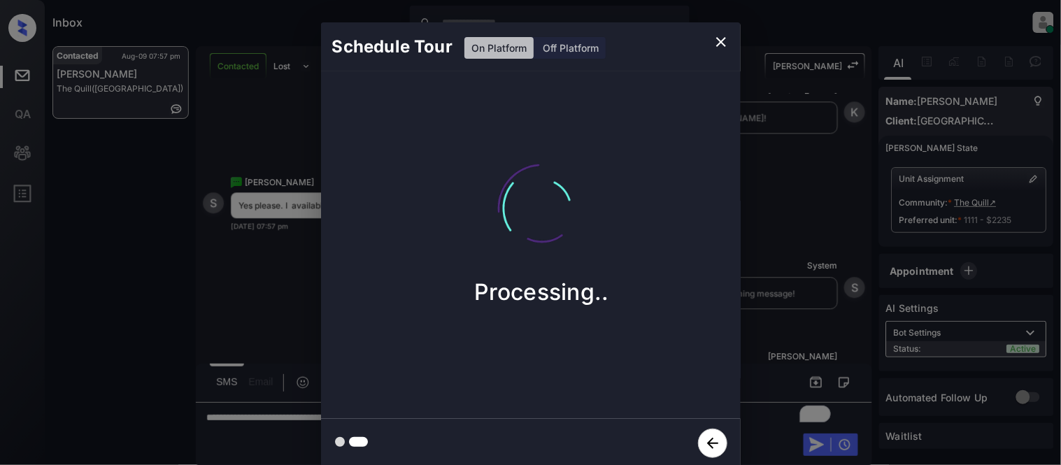
click at [799, 294] on div "Schedule Tour On Platform Off Platform Processing.." at bounding box center [530, 245] width 1061 height 490
